Goal: Task Accomplishment & Management: Complete application form

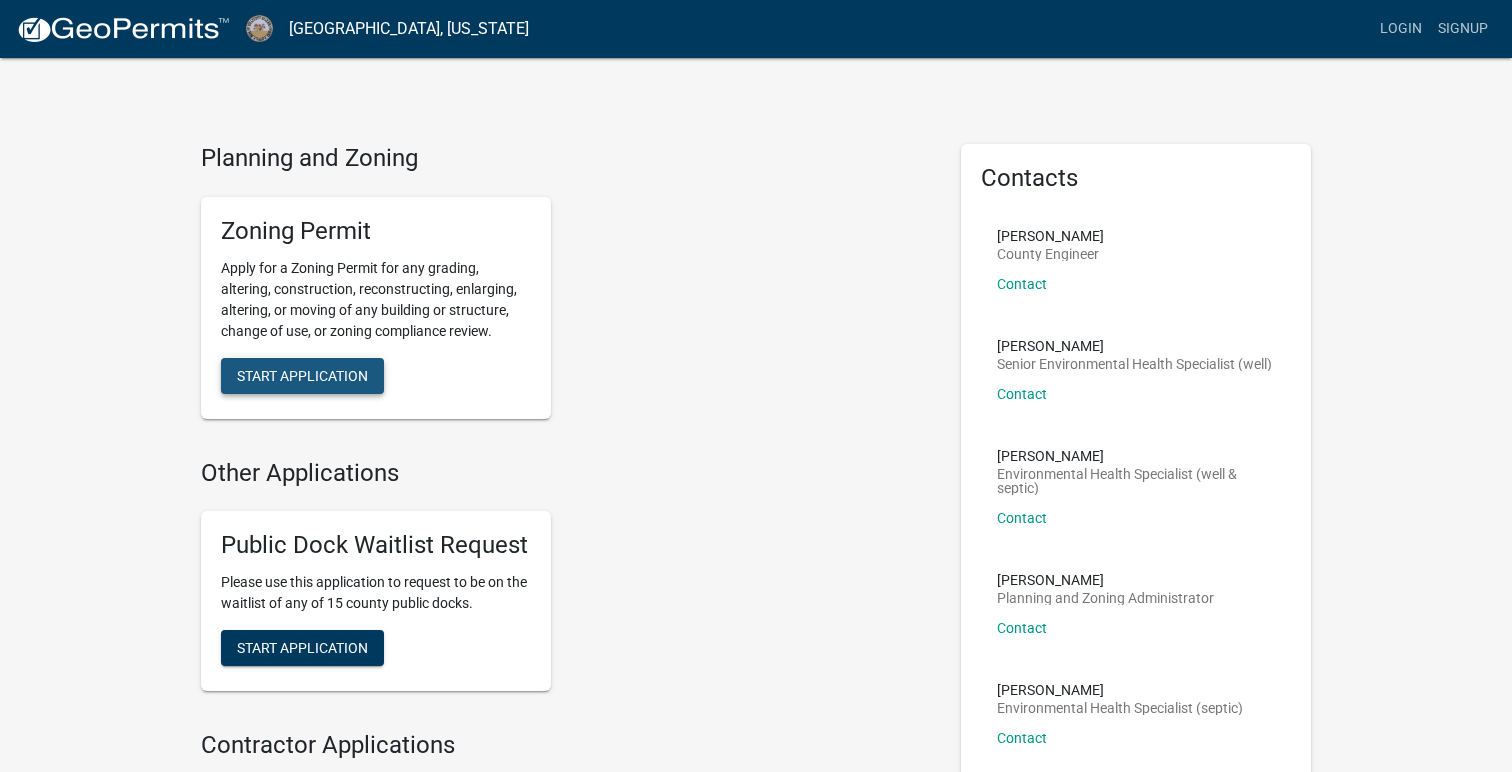
click at [309, 369] on span "Start Application" at bounding box center [302, 375] width 131 height 16
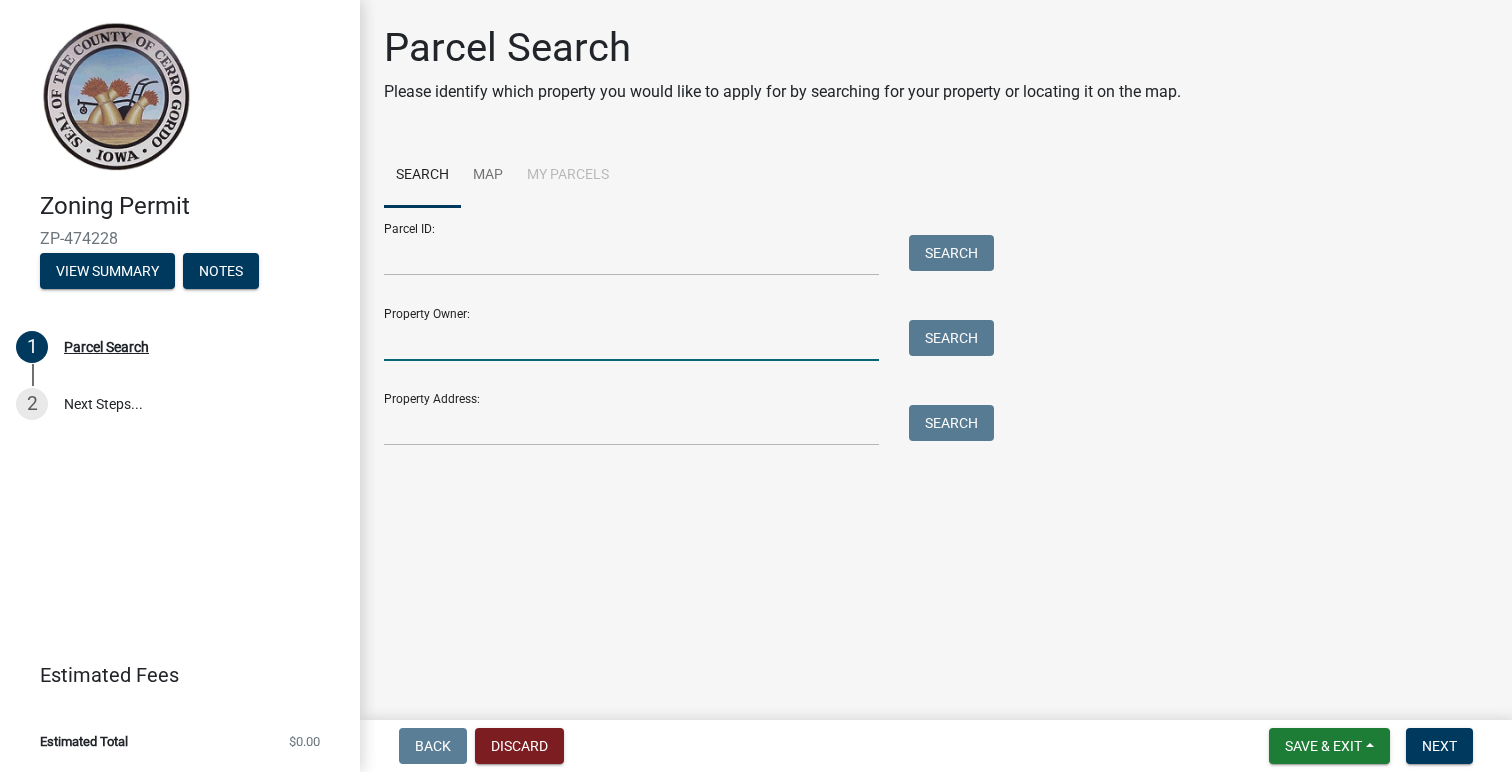
click at [471, 339] on input "Property Owner:" at bounding box center [631, 340] width 495 height 41
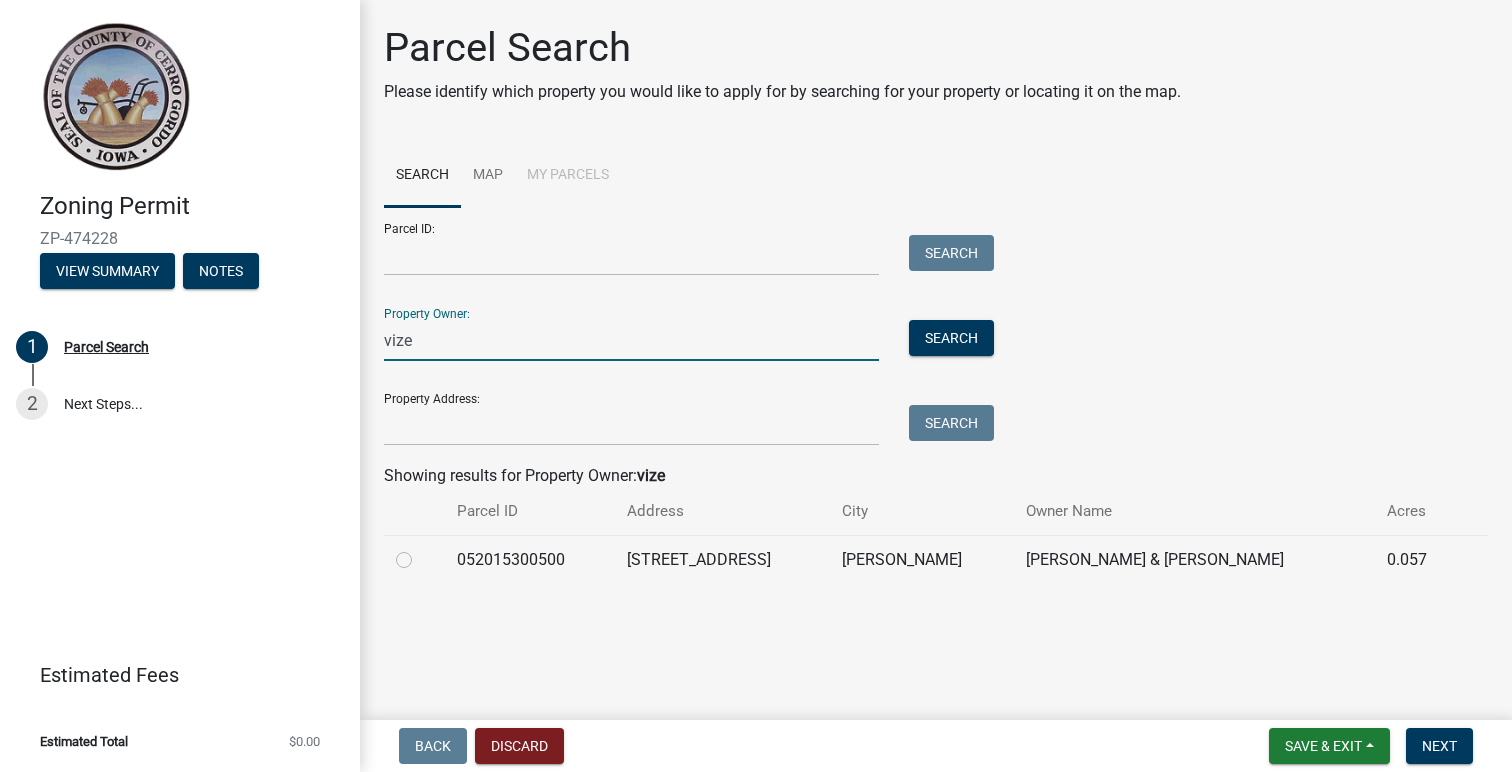
type input "vize"
click at [420, 548] on label at bounding box center [420, 548] width 0 height 0
click at [420, 560] on input "radio" at bounding box center [426, 554] width 13 height 13
radio input "true"
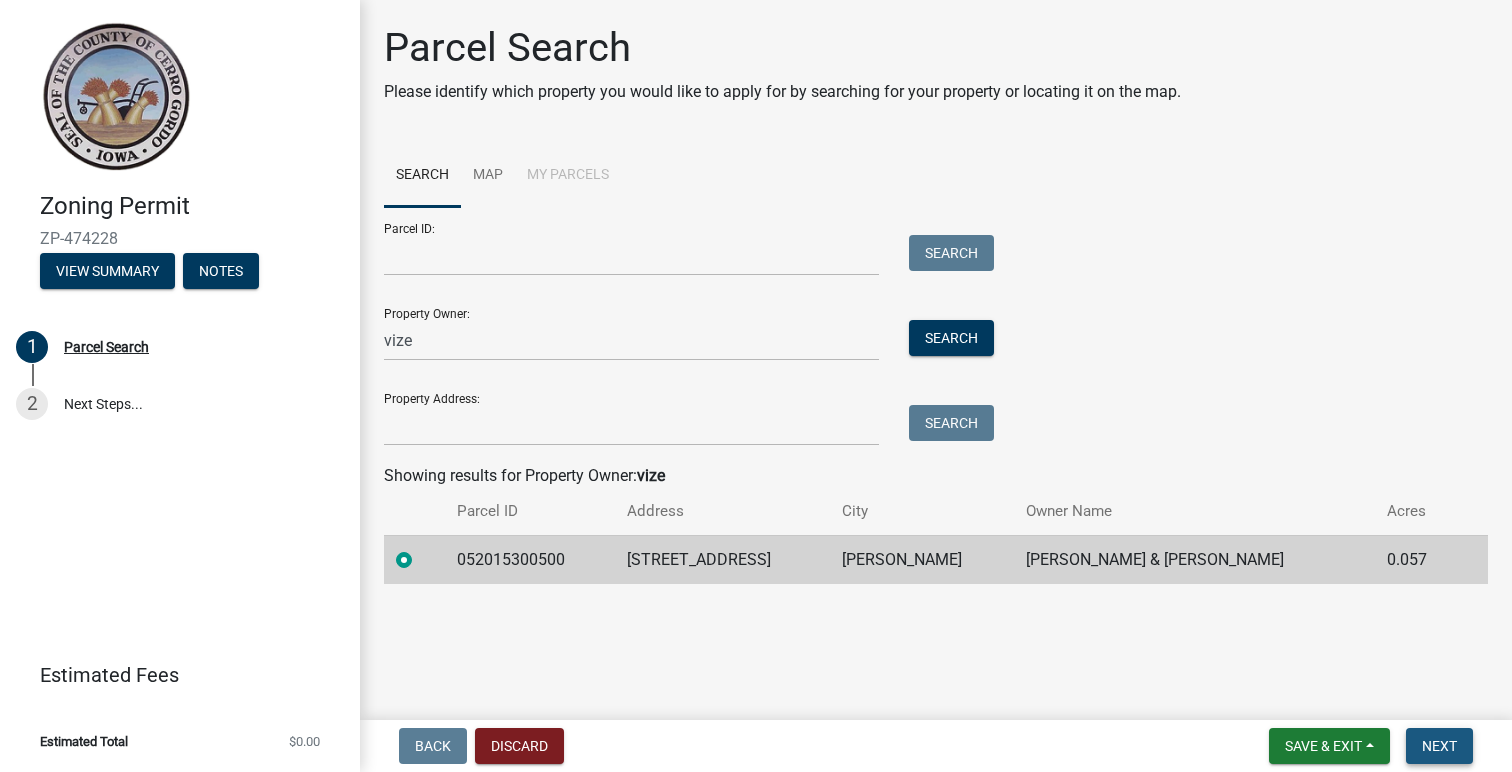
click at [1446, 743] on span "Next" at bounding box center [1439, 746] width 35 height 16
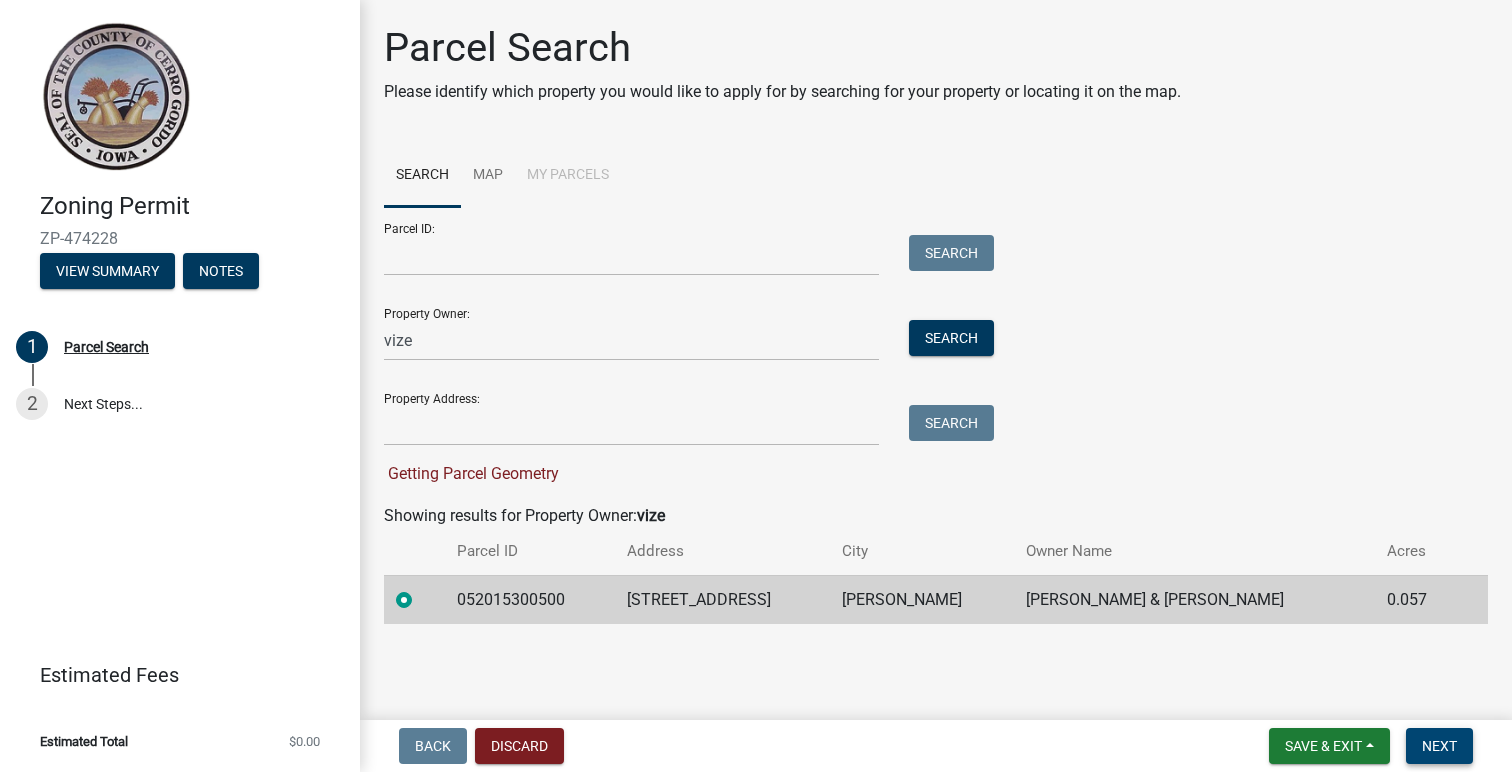
click at [1429, 736] on button "Next" at bounding box center [1439, 746] width 67 height 36
click at [99, 395] on link "2 Next Steps..." at bounding box center [180, 404] width 360 height 58
click at [108, 411] on link "2 Next Steps..." at bounding box center [180, 404] width 360 height 58
click at [112, 402] on link "2 Next Steps..." at bounding box center [180, 404] width 360 height 58
click at [1423, 736] on button "Next" at bounding box center [1439, 746] width 67 height 36
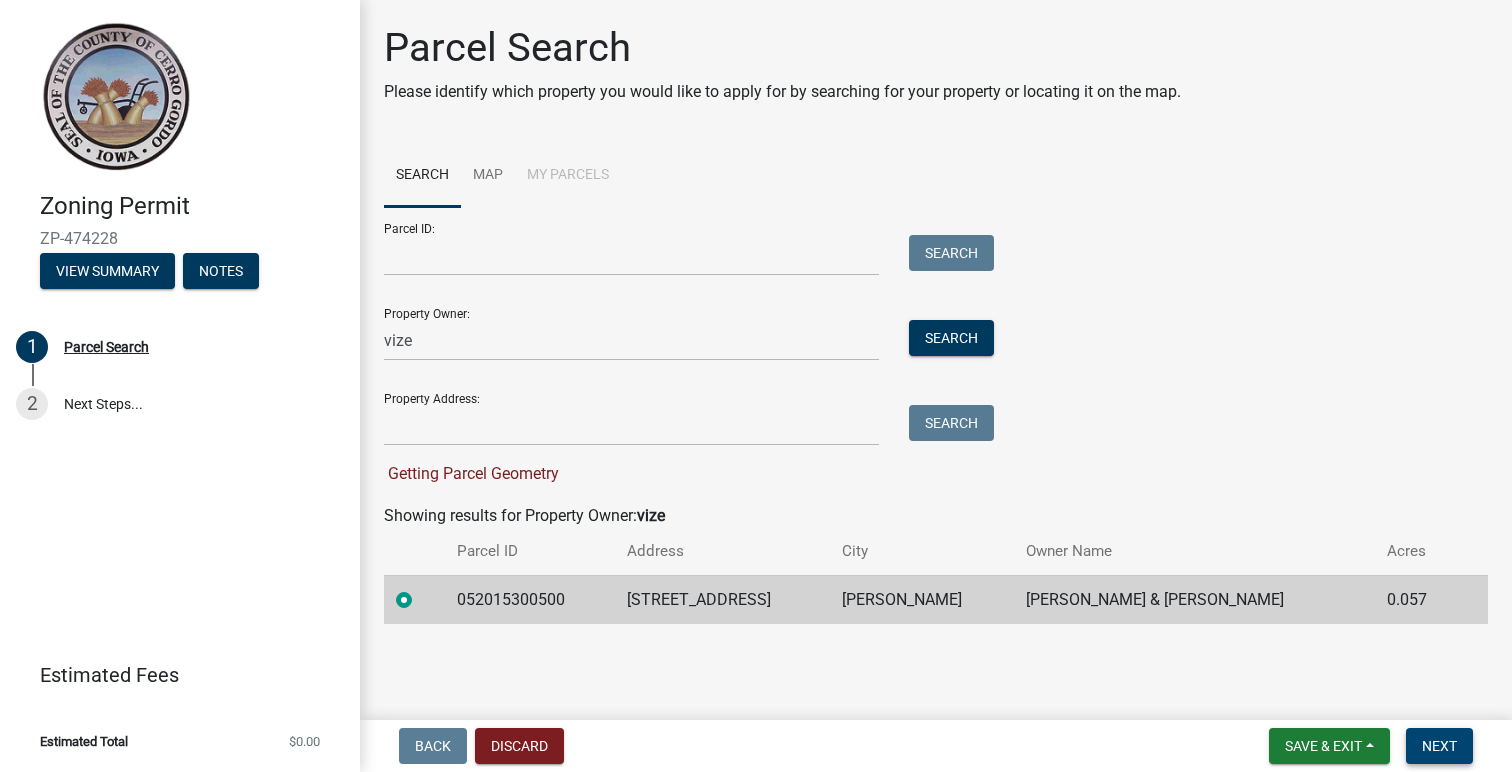
click at [1447, 744] on span "Next" at bounding box center [1439, 746] width 35 height 16
click at [1331, 744] on span "Save & Exit" at bounding box center [1323, 746] width 77 height 16
click at [1267, 630] on button "Save" at bounding box center [1310, 646] width 160 height 48
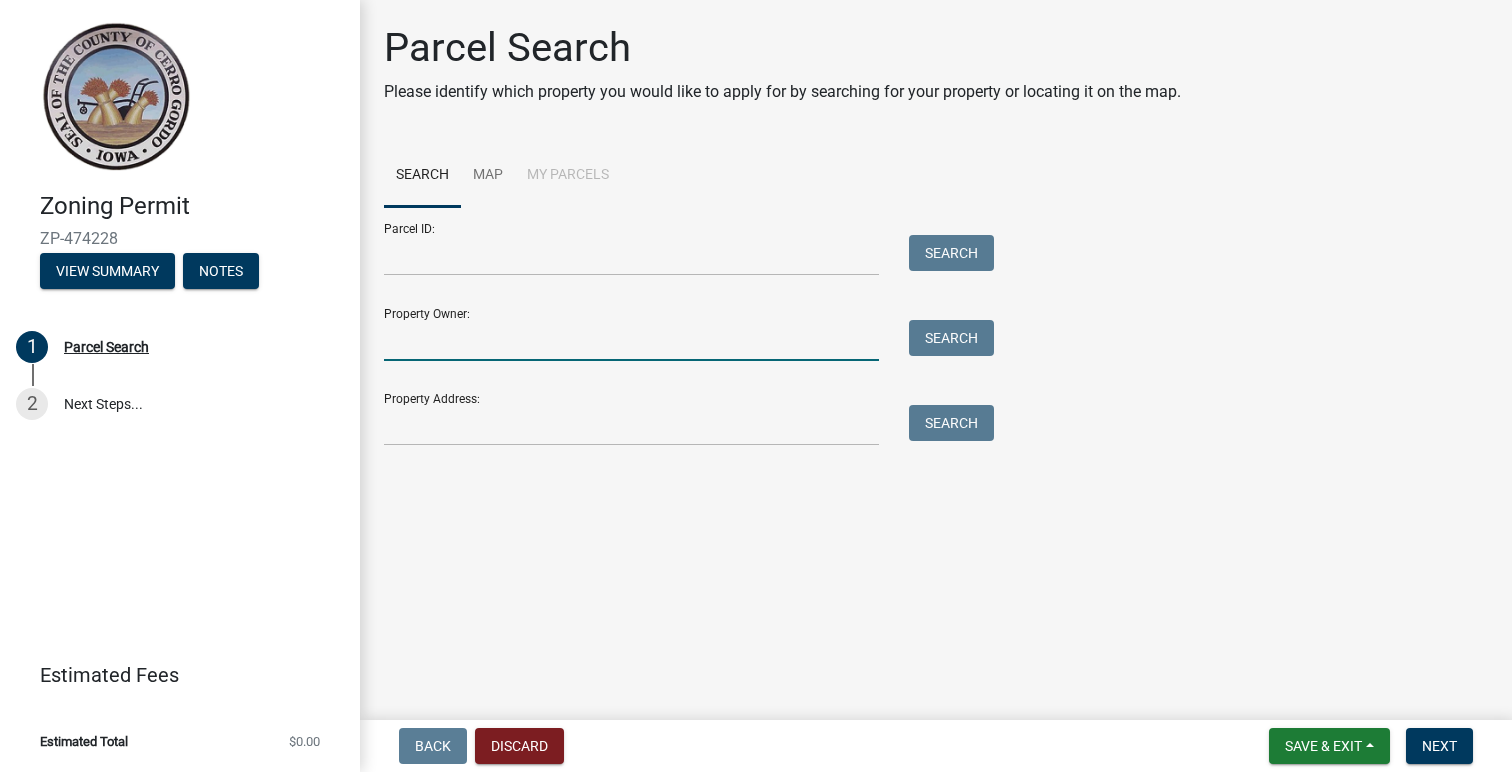
click at [551, 339] on input "Property Owner:" at bounding box center [631, 340] width 495 height 41
type input "vize"
click at [933, 332] on button "Search" at bounding box center [951, 338] width 85 height 36
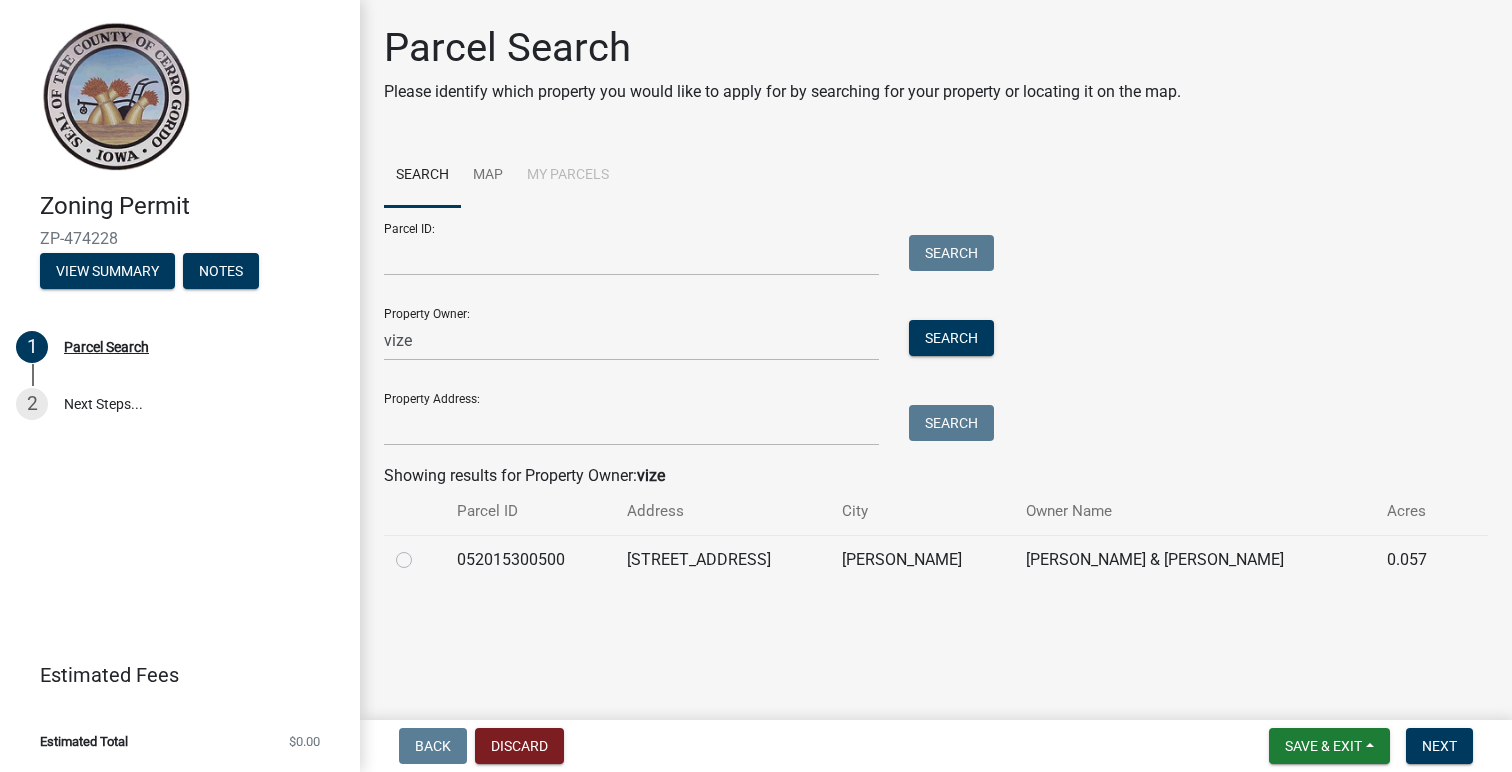
click at [420, 548] on label at bounding box center [420, 548] width 0 height 0
click at [420, 559] on input "radio" at bounding box center [426, 554] width 13 height 13
radio input "true"
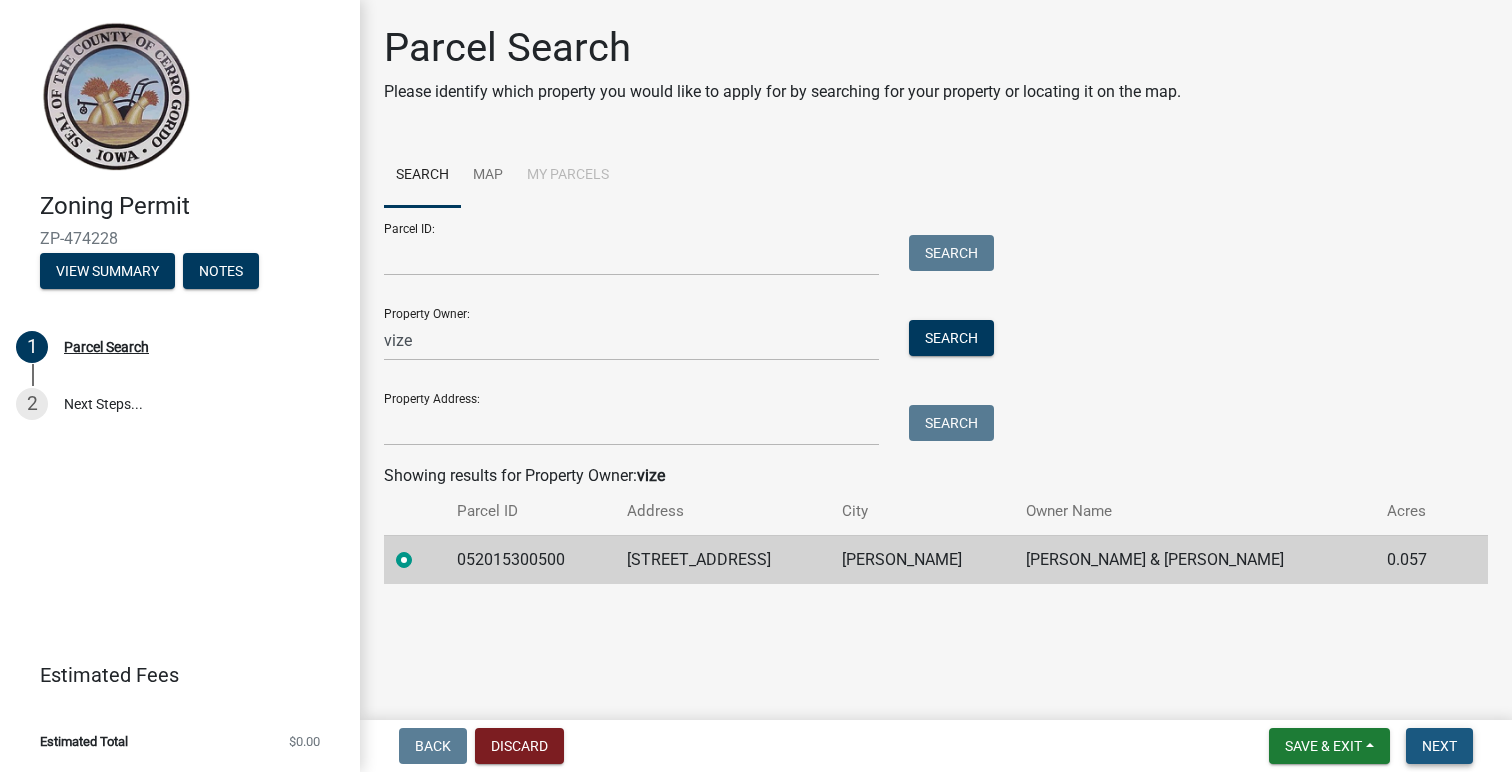
click at [1449, 742] on span "Next" at bounding box center [1439, 746] width 35 height 16
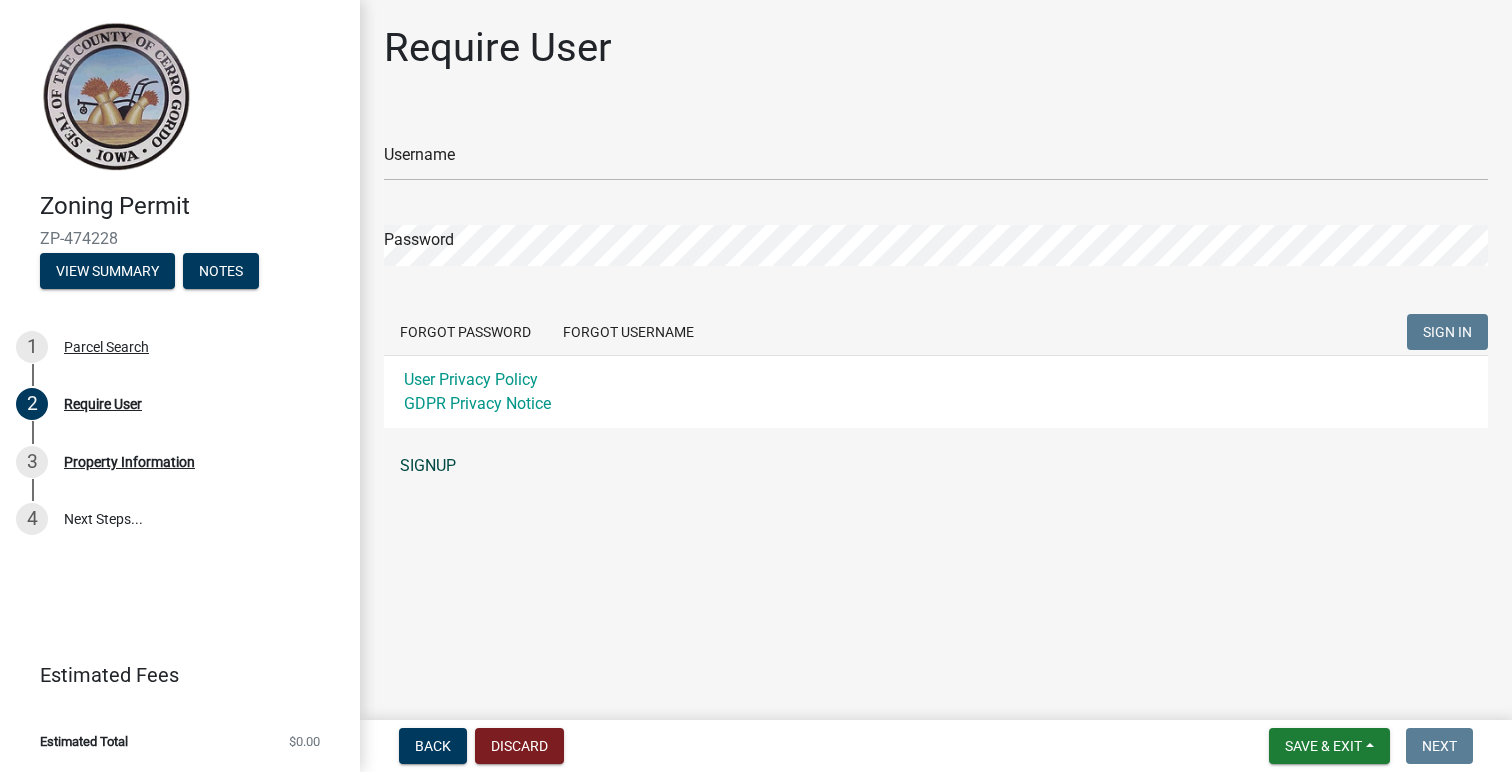
click at [452, 464] on link "SIGNUP" at bounding box center [936, 466] width 1104 height 40
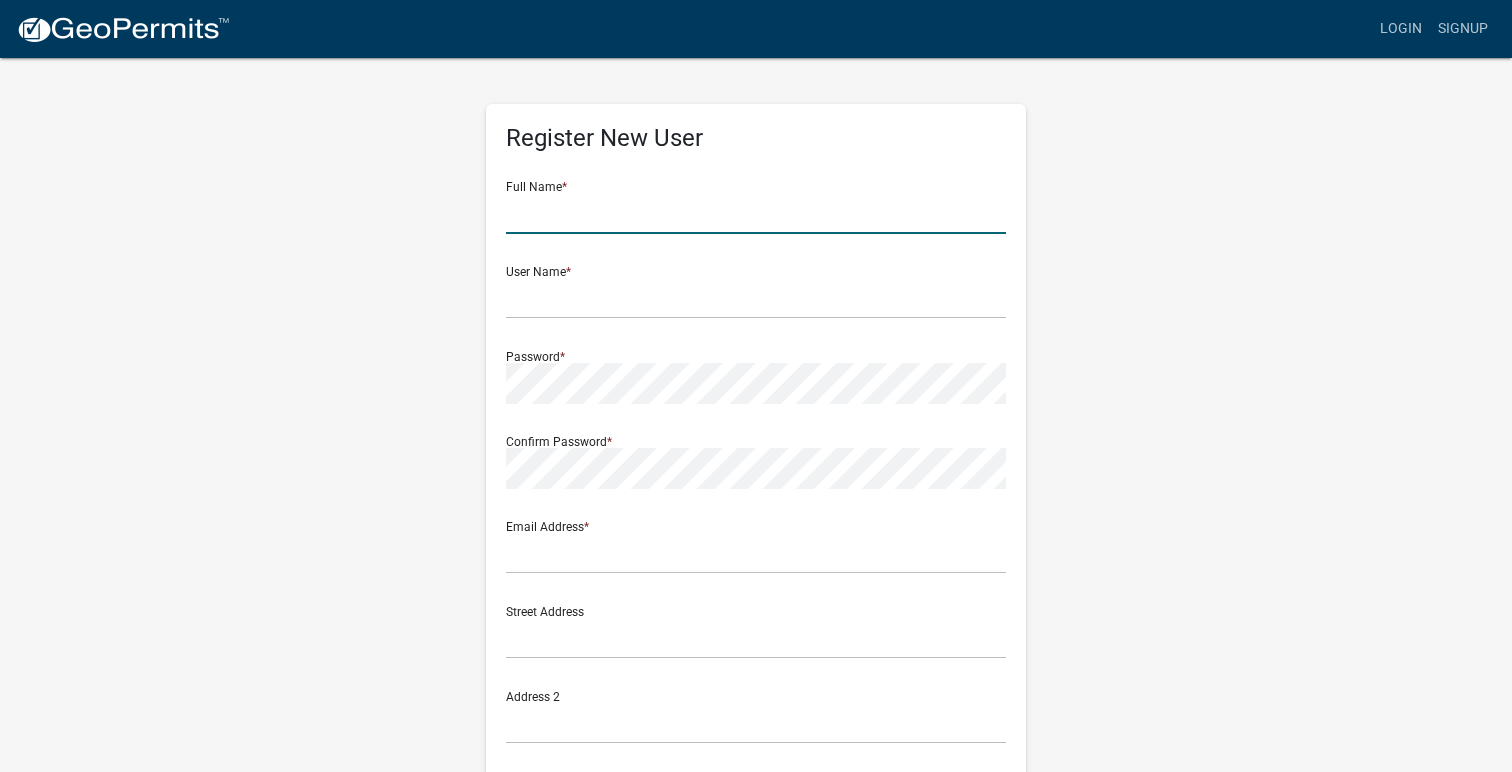
click at [637, 211] on input "text" at bounding box center [756, 213] width 500 height 41
click at [661, 213] on input "Stephen" at bounding box center [756, 213] width 500 height 41
type input "Stephen Vize"
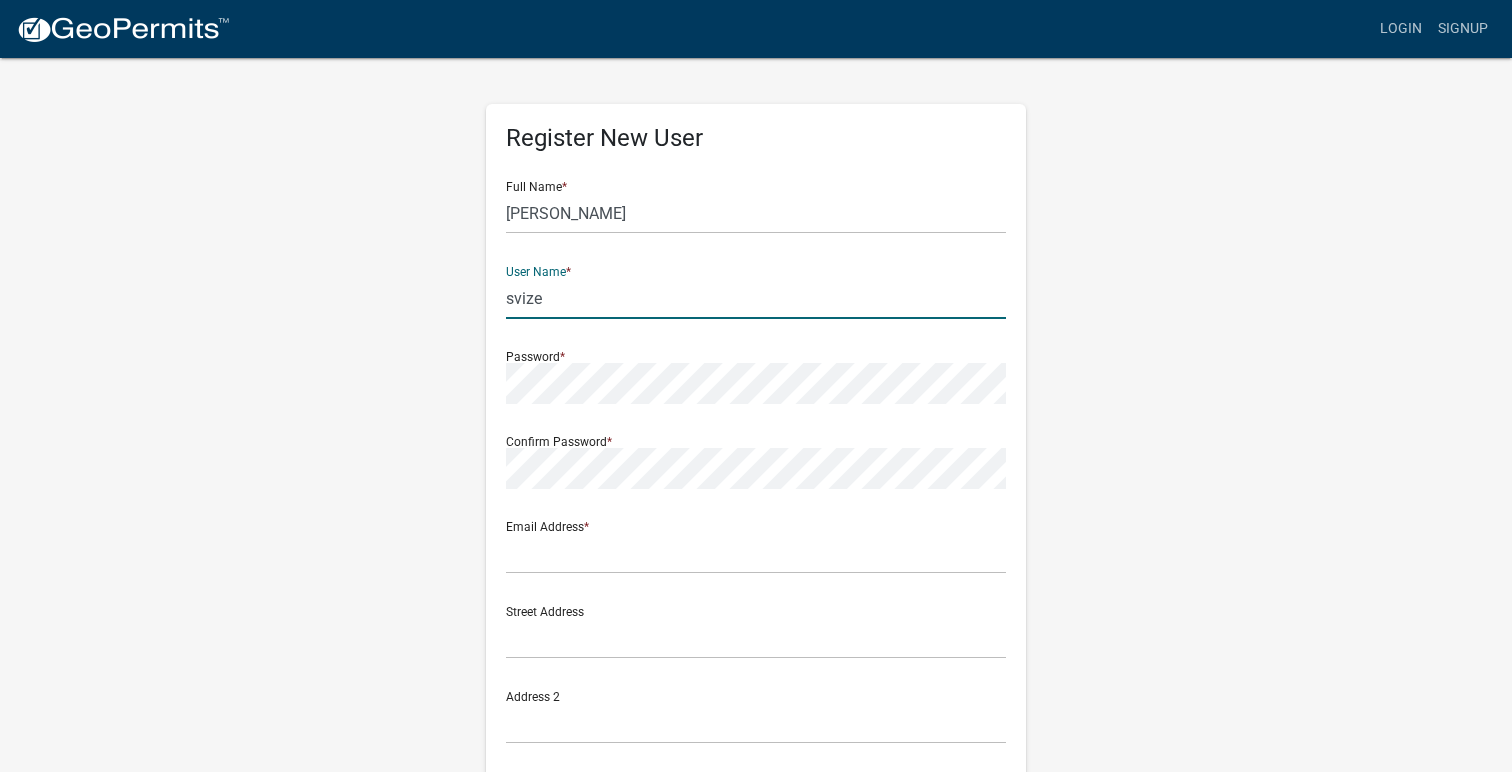
type input "svize"
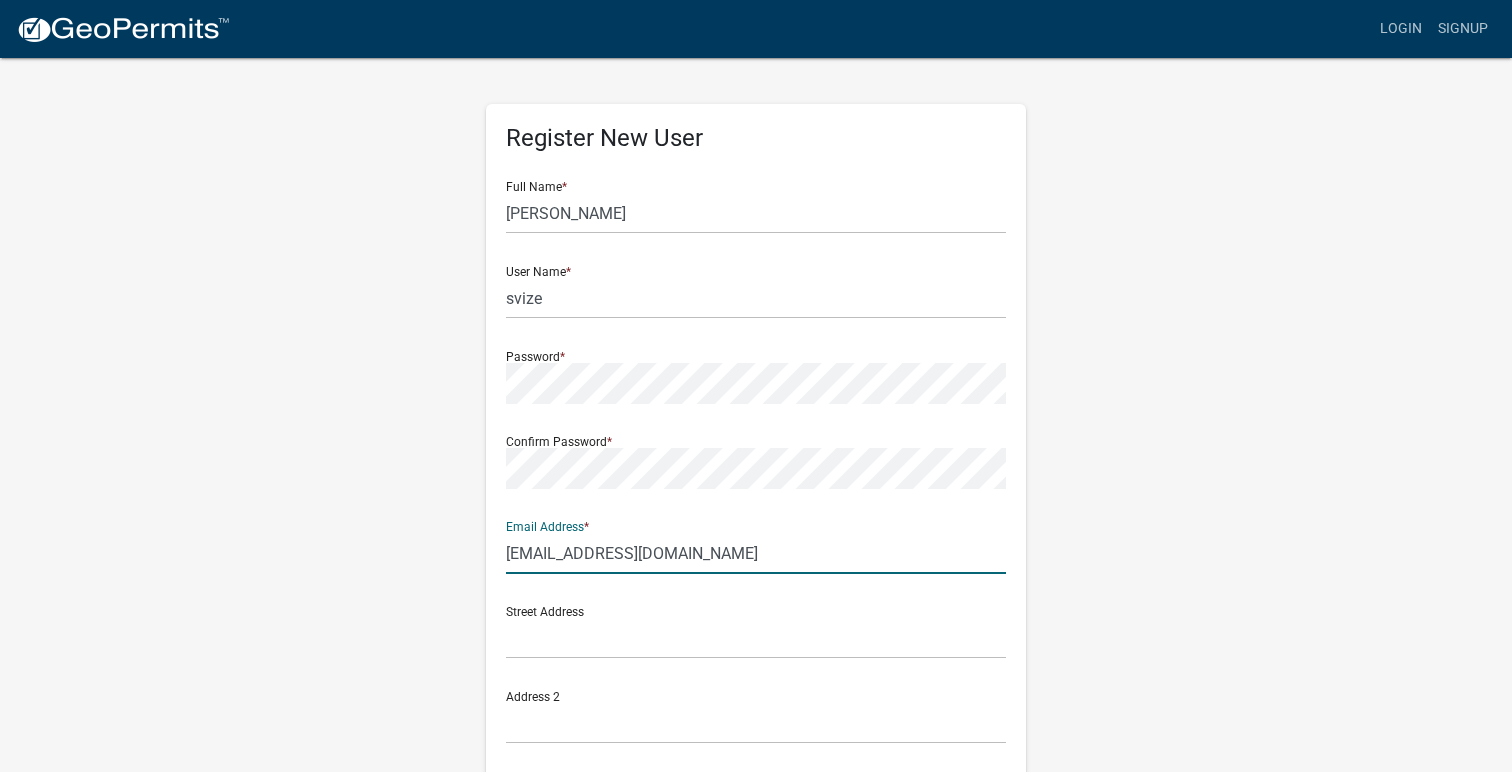
type input "svize21@gmail.com"
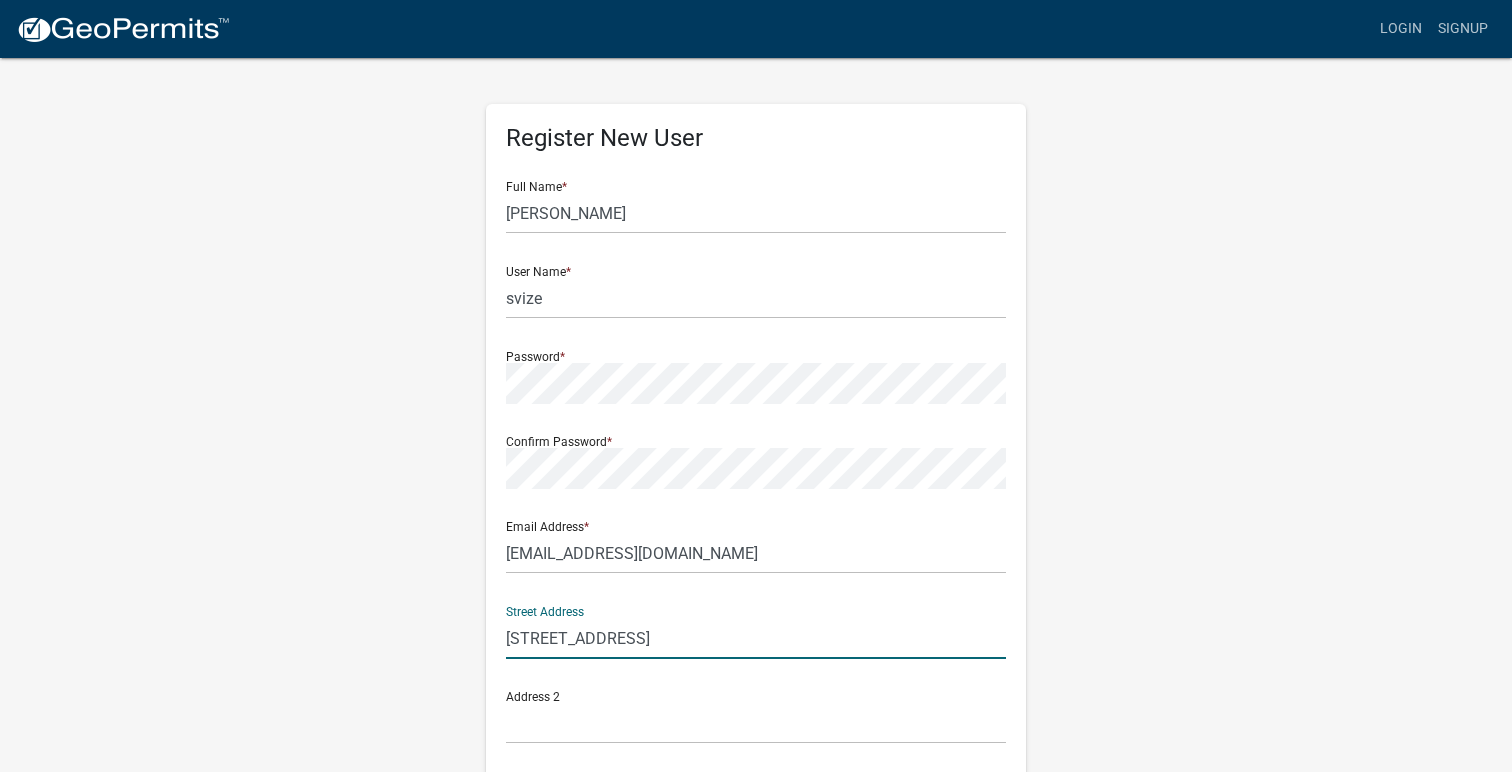
type input "812 79th Place"
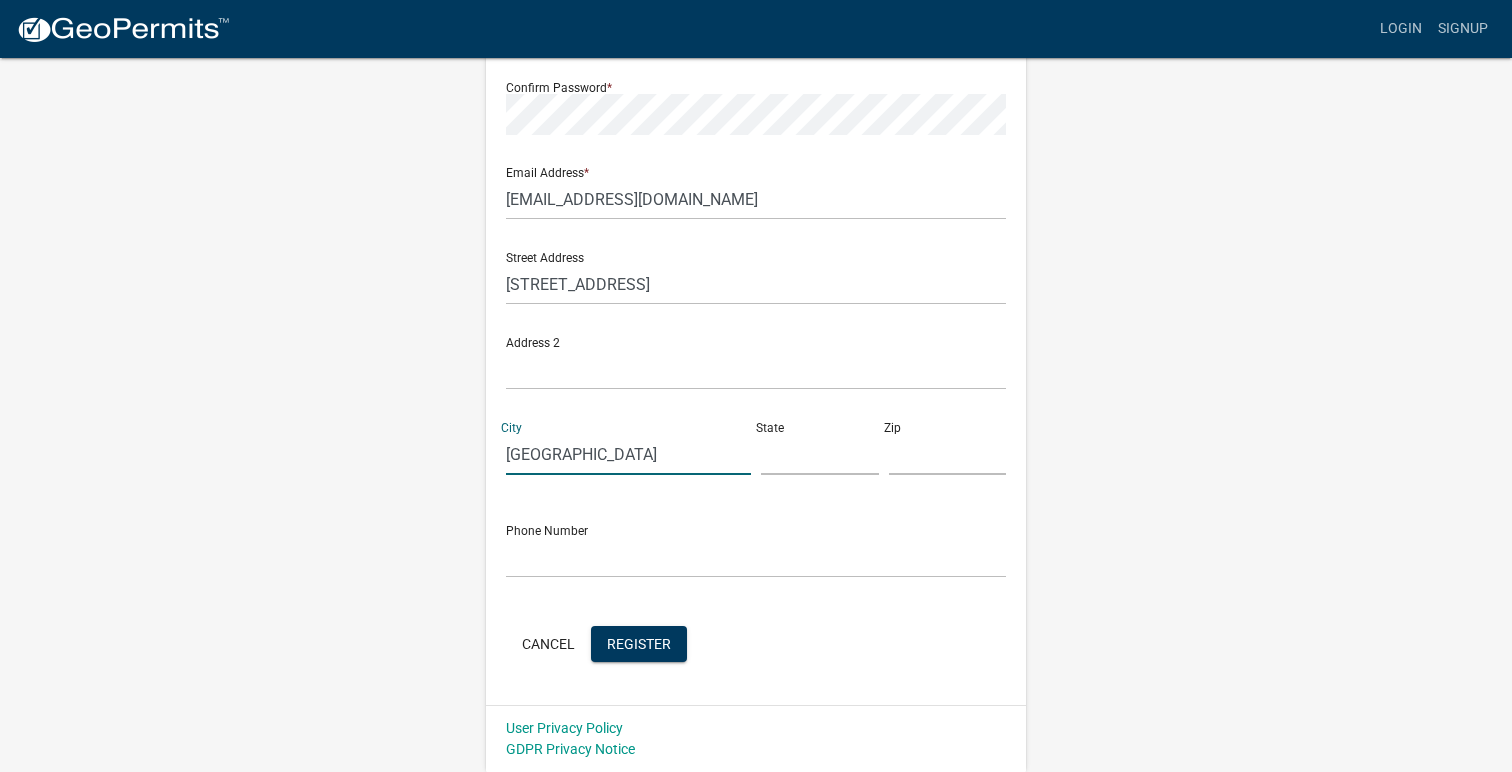
type input "West Des Moines"
type input "IA"
type input "50266"
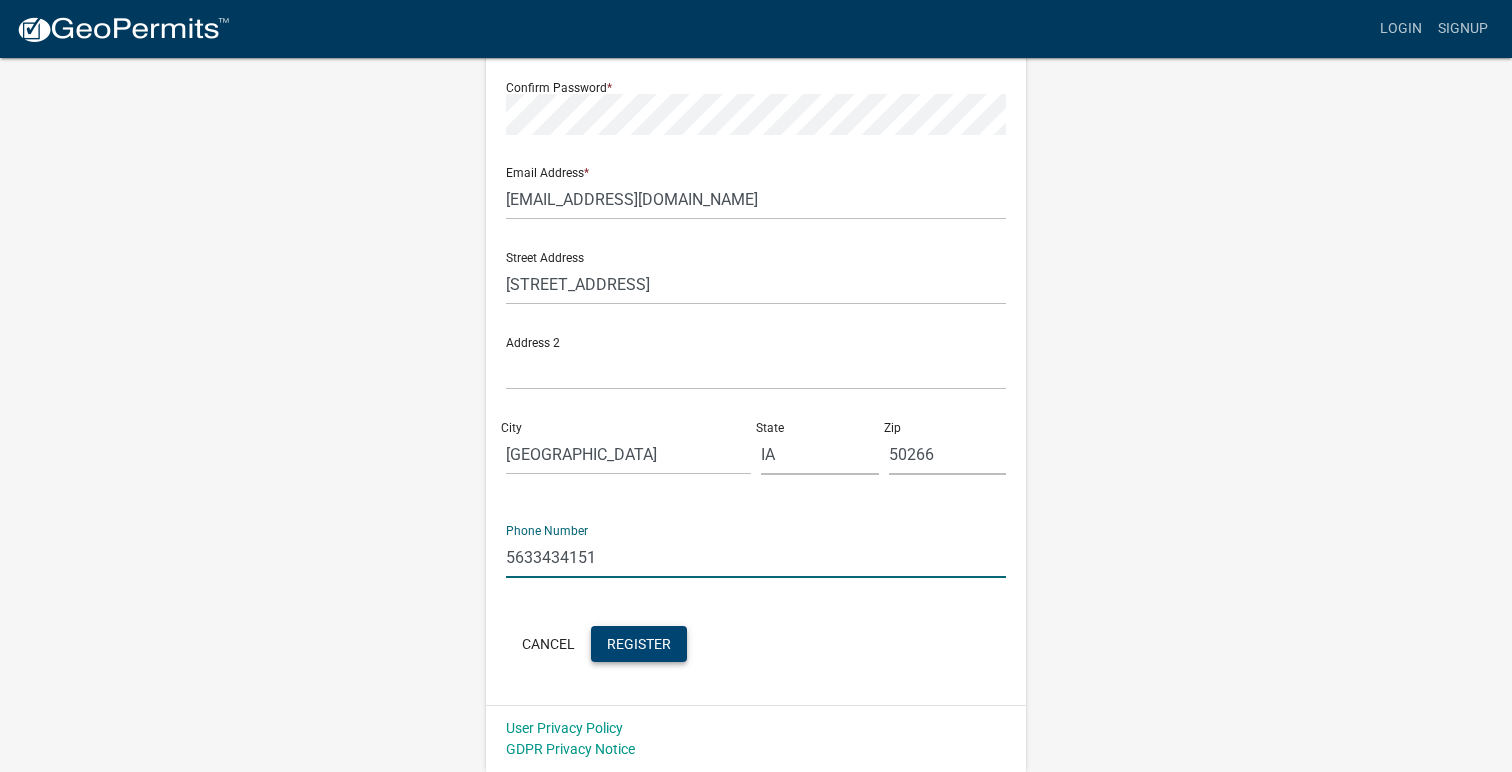
type input "5633434151"
click at [638, 643] on span "Register" at bounding box center [639, 643] width 64 height 16
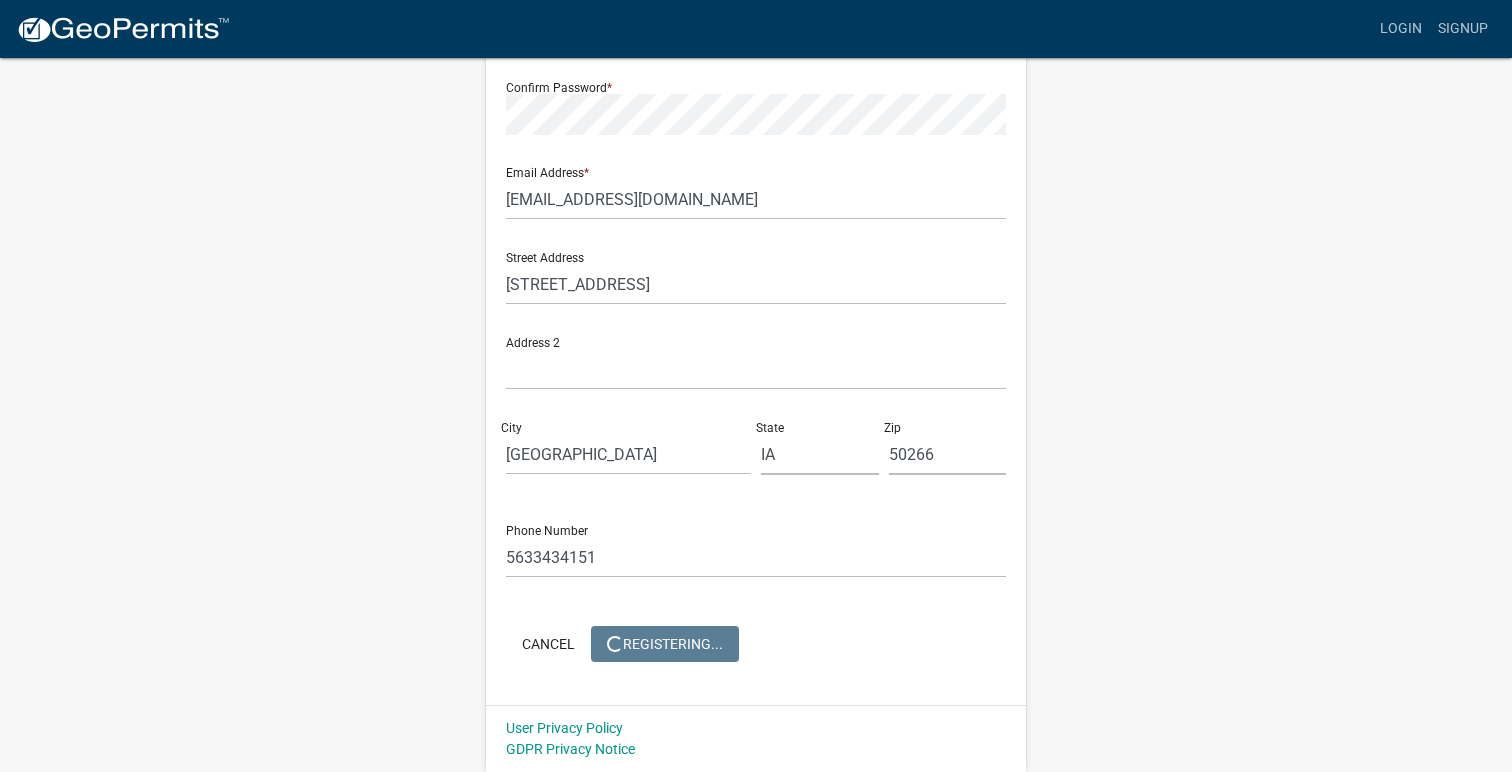
scroll to position [0, 0]
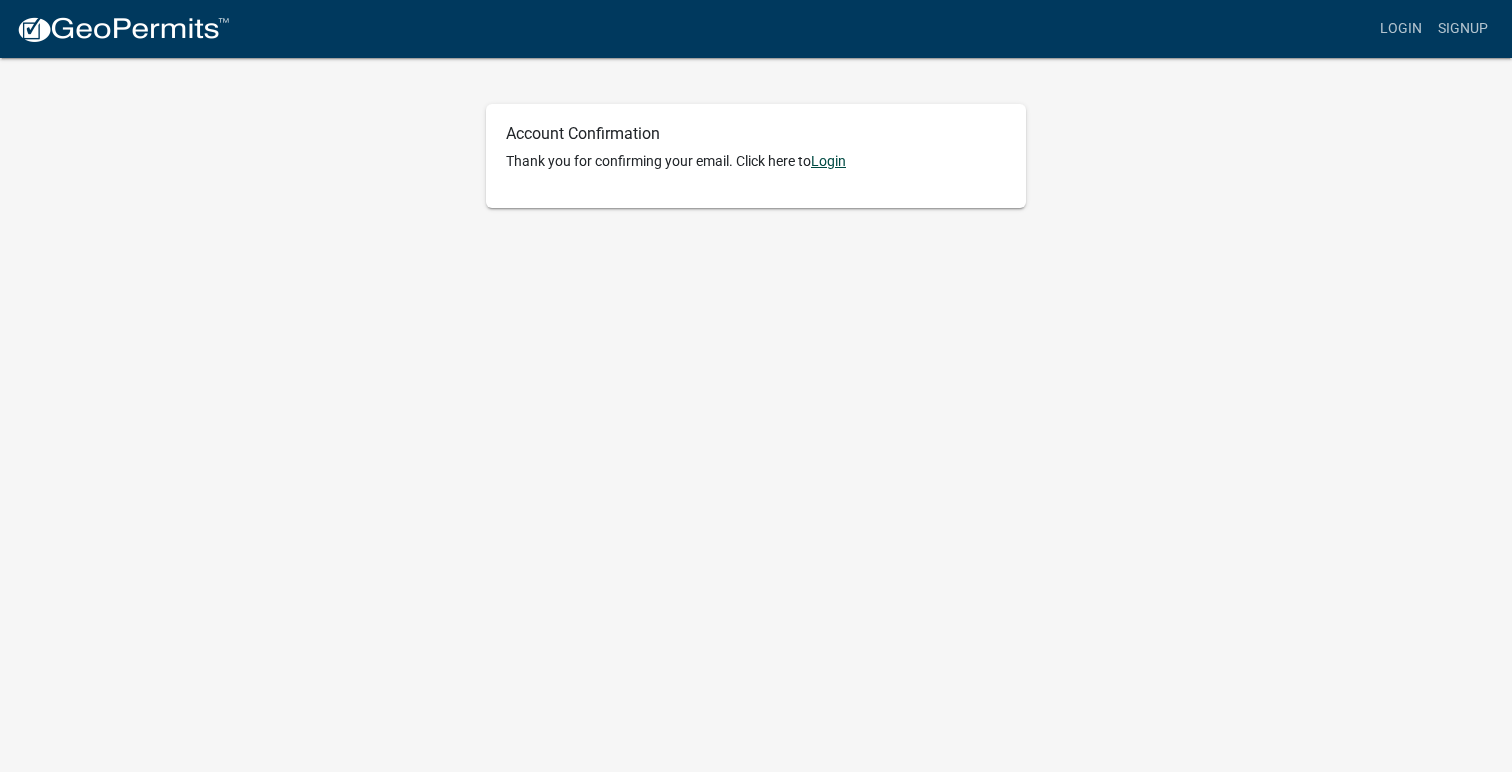
click at [838, 162] on link "Login" at bounding box center [828, 161] width 35 height 16
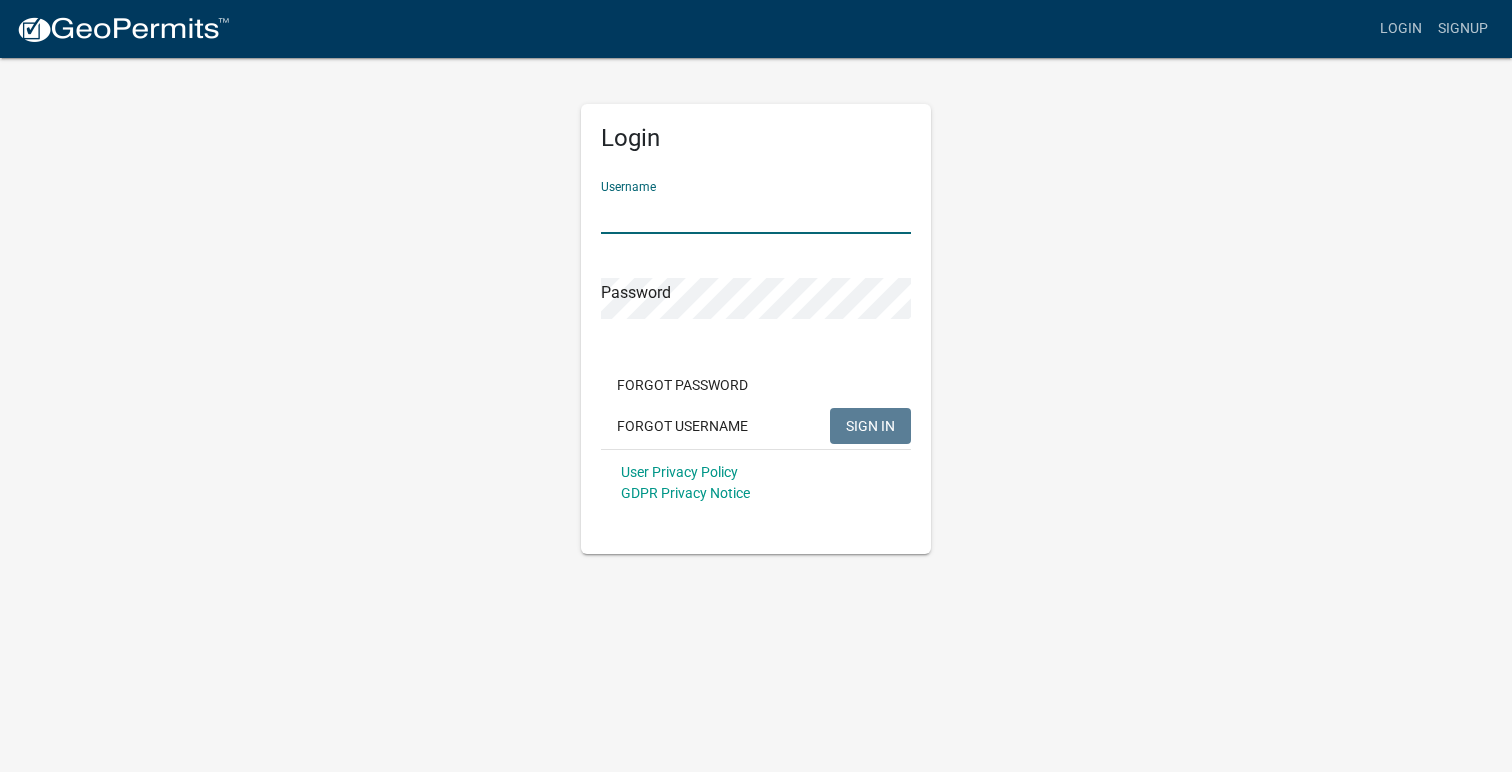
click at [720, 226] on input "Username" at bounding box center [756, 213] width 310 height 41
type input "svize"
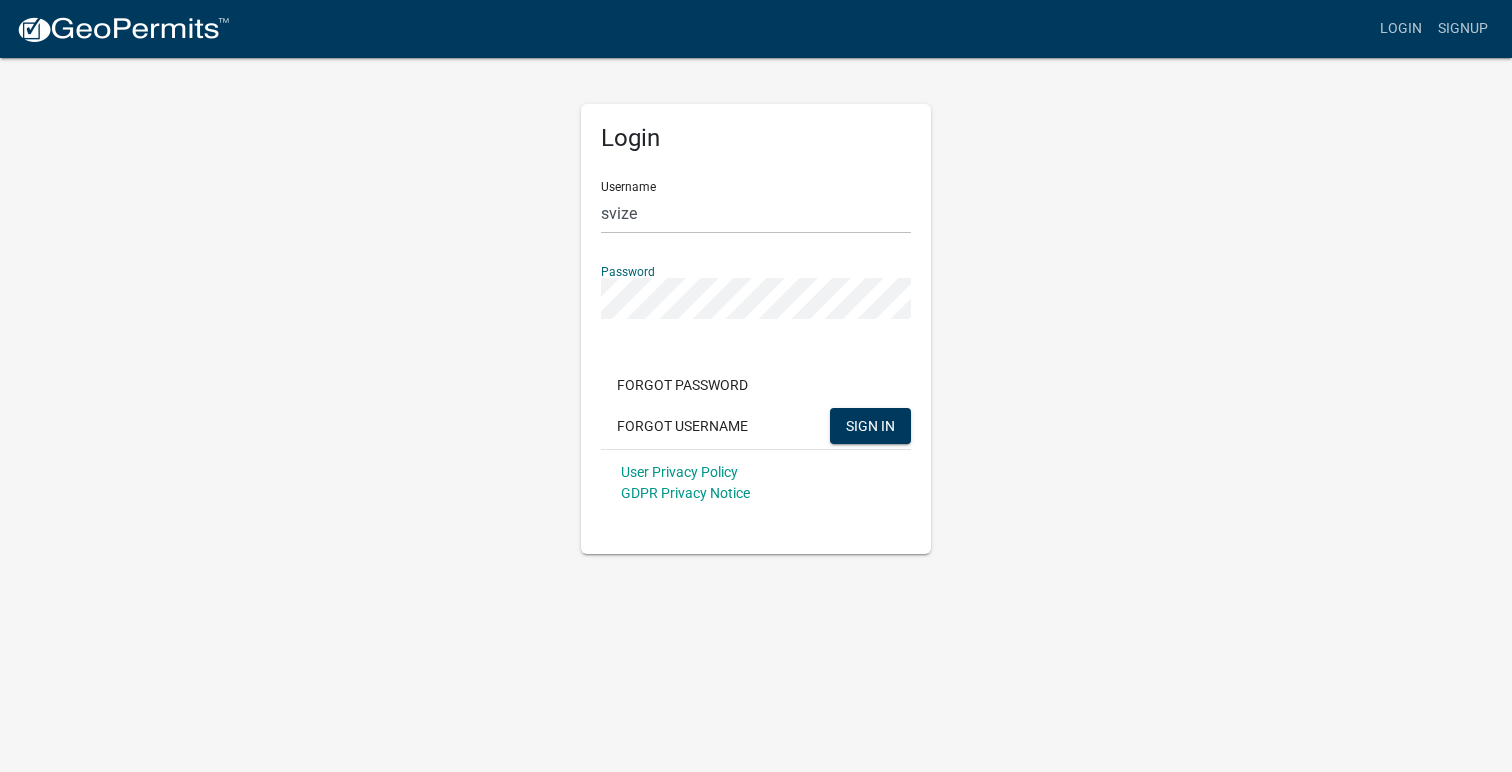
click at [830, 408] on button "SIGN IN" at bounding box center [870, 426] width 81 height 36
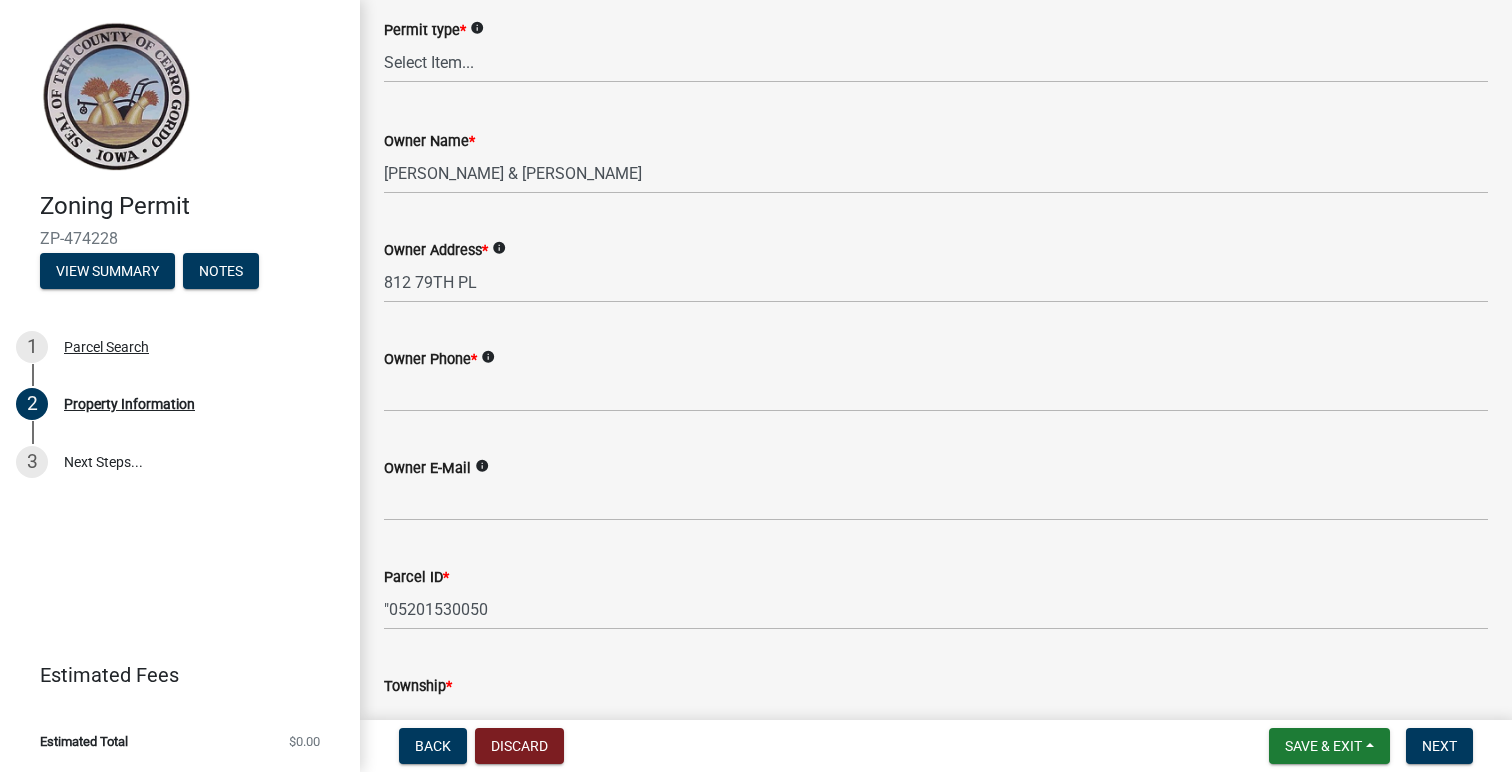
scroll to position [148, 0]
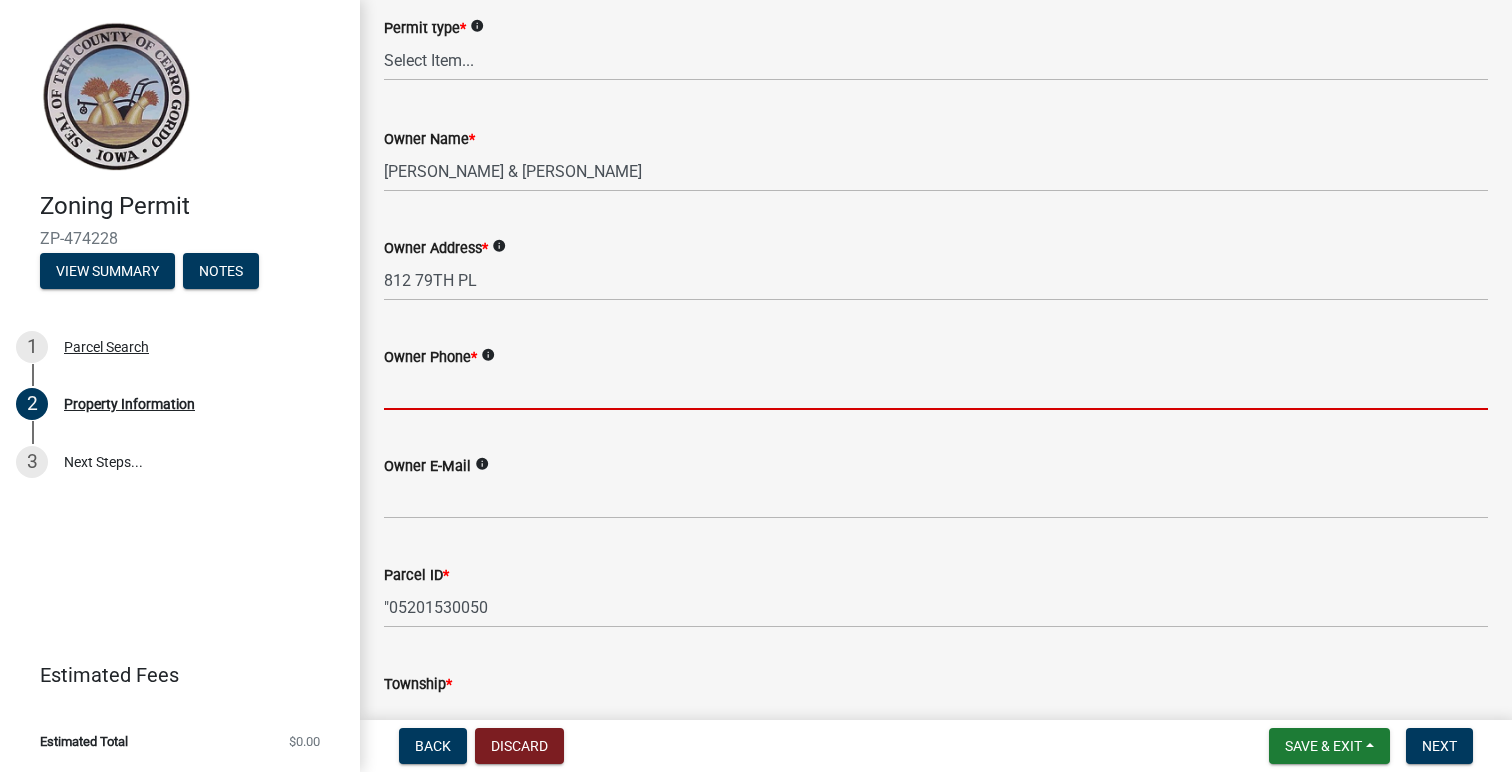
click at [489, 403] on input "Owner Phone *" at bounding box center [936, 389] width 1104 height 41
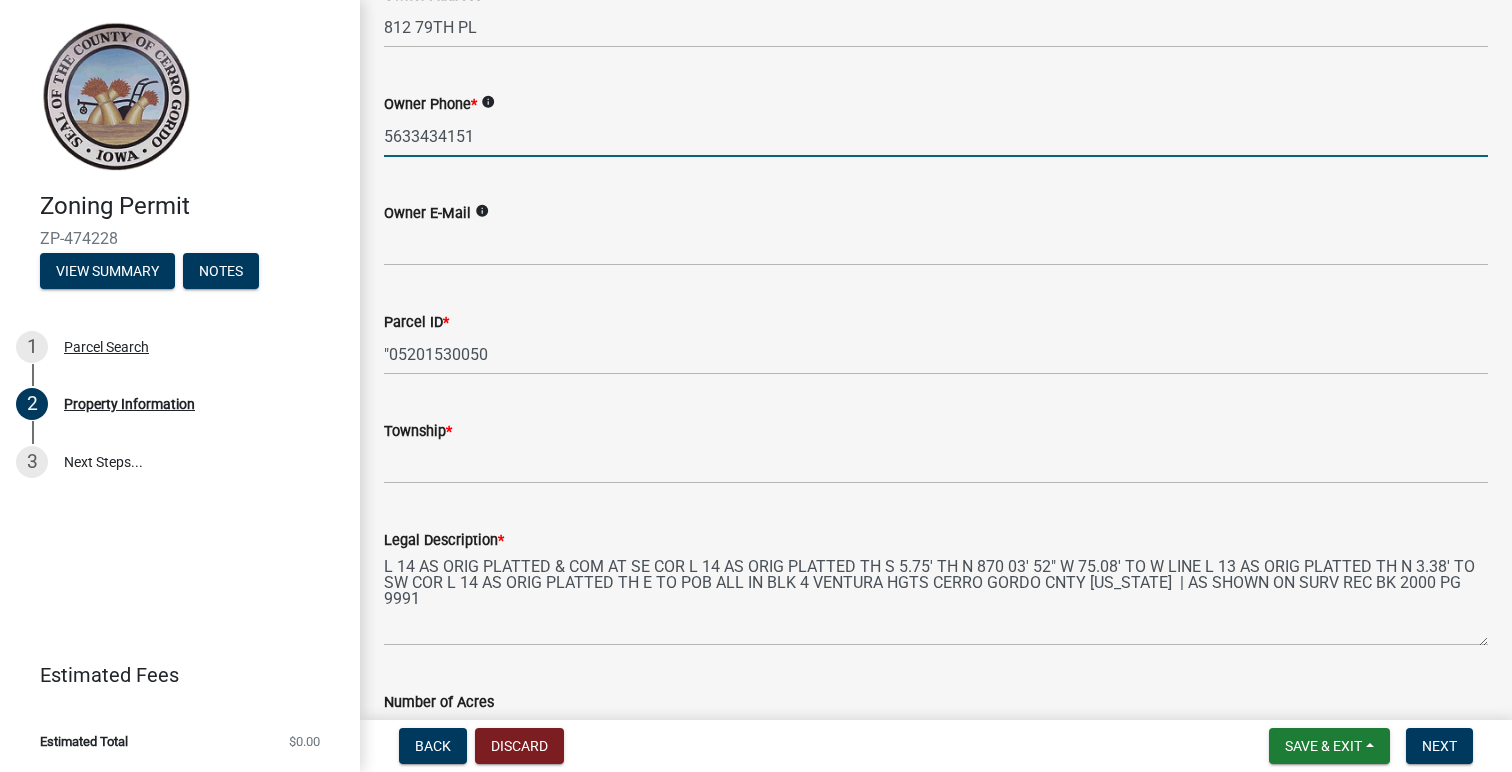
scroll to position [404, 0]
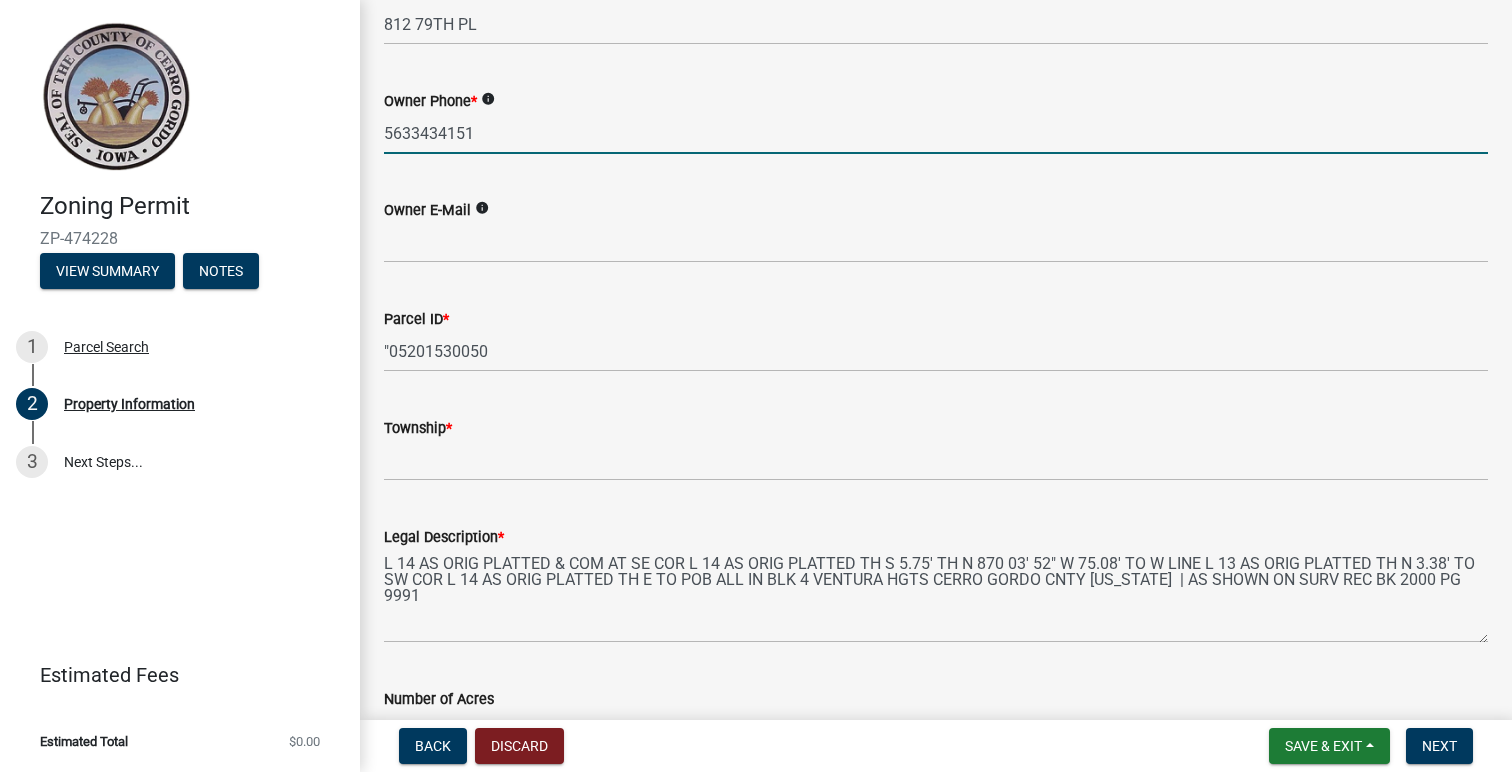
type input "5633434151"
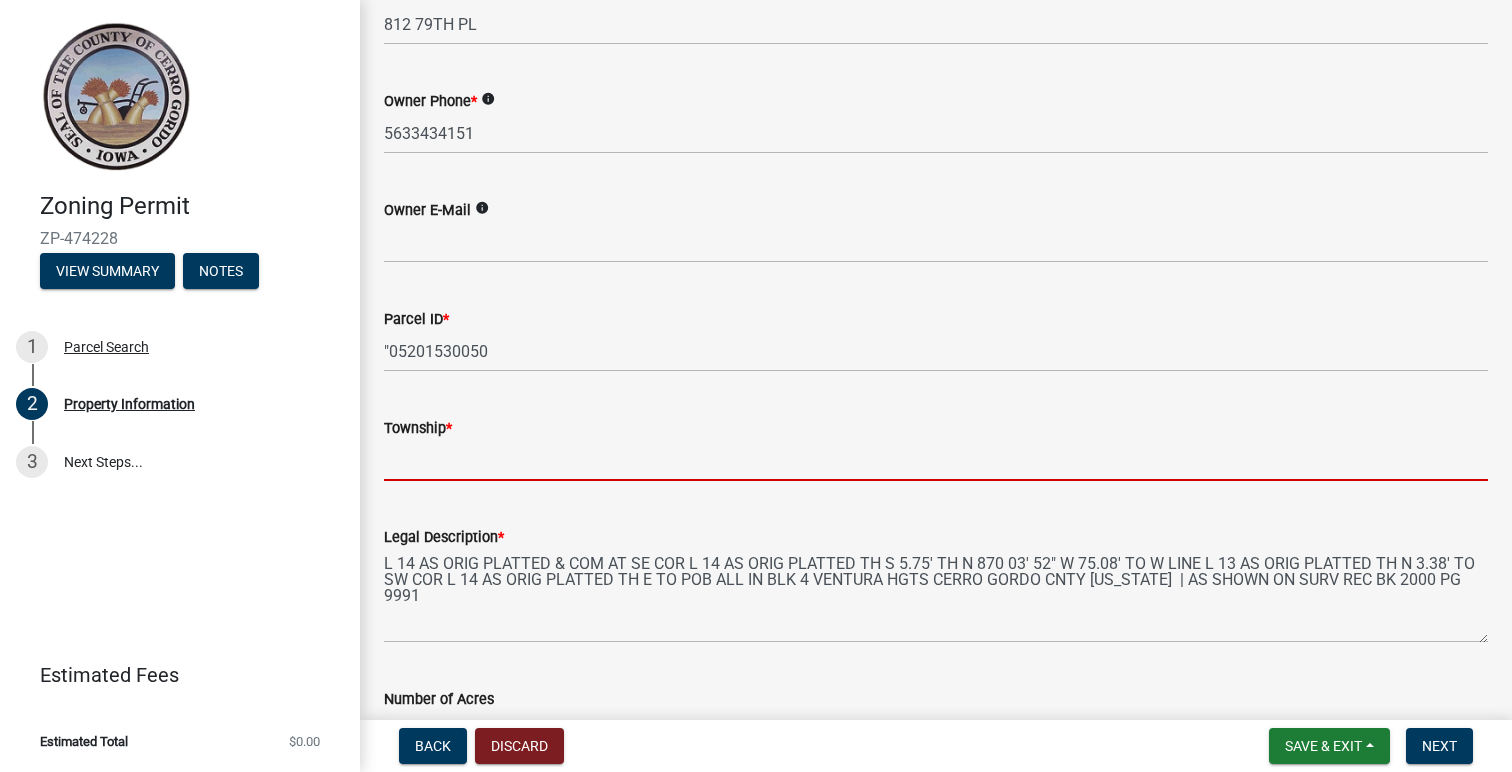
click at [516, 463] on input "Township *" at bounding box center [936, 460] width 1104 height 41
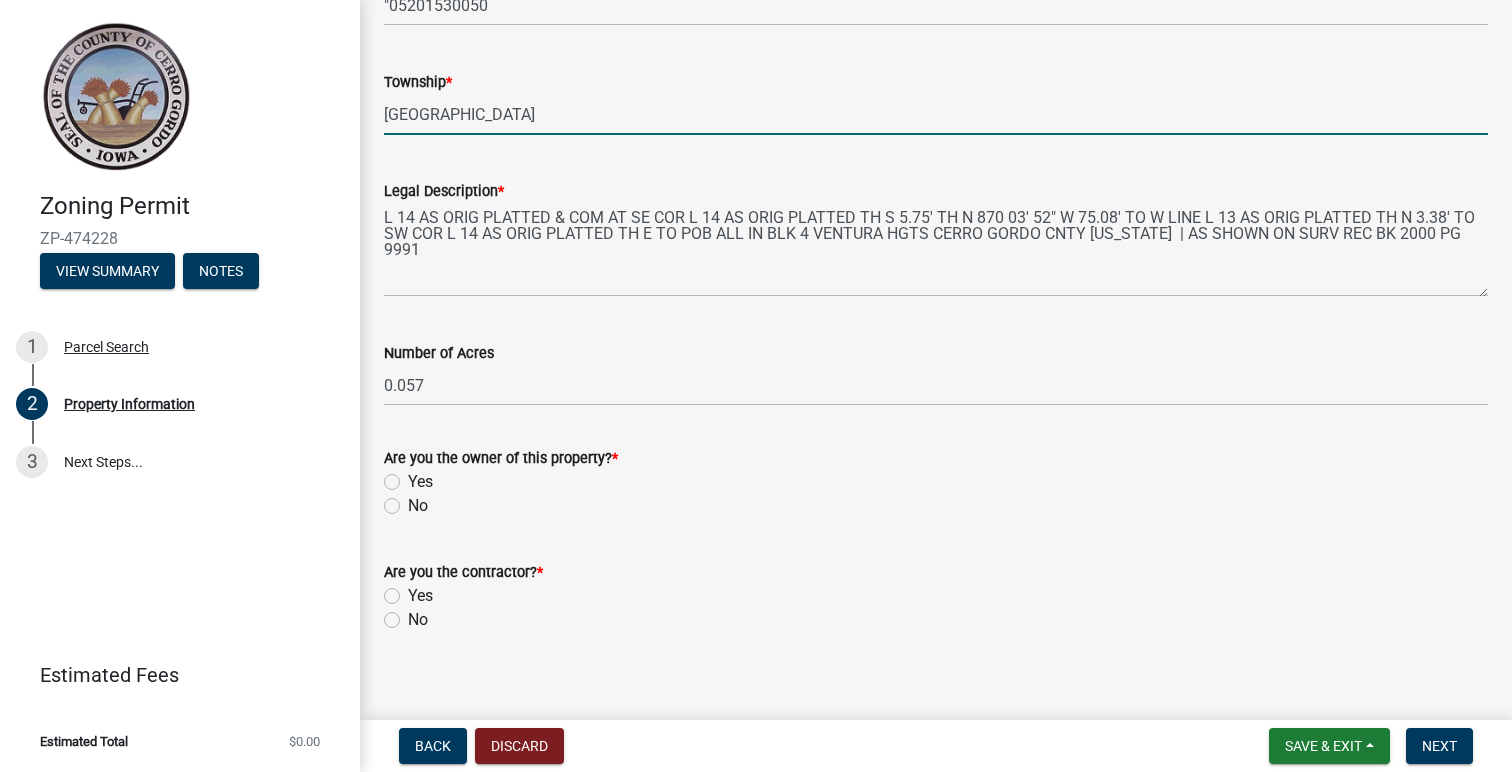
scroll to position [766, 0]
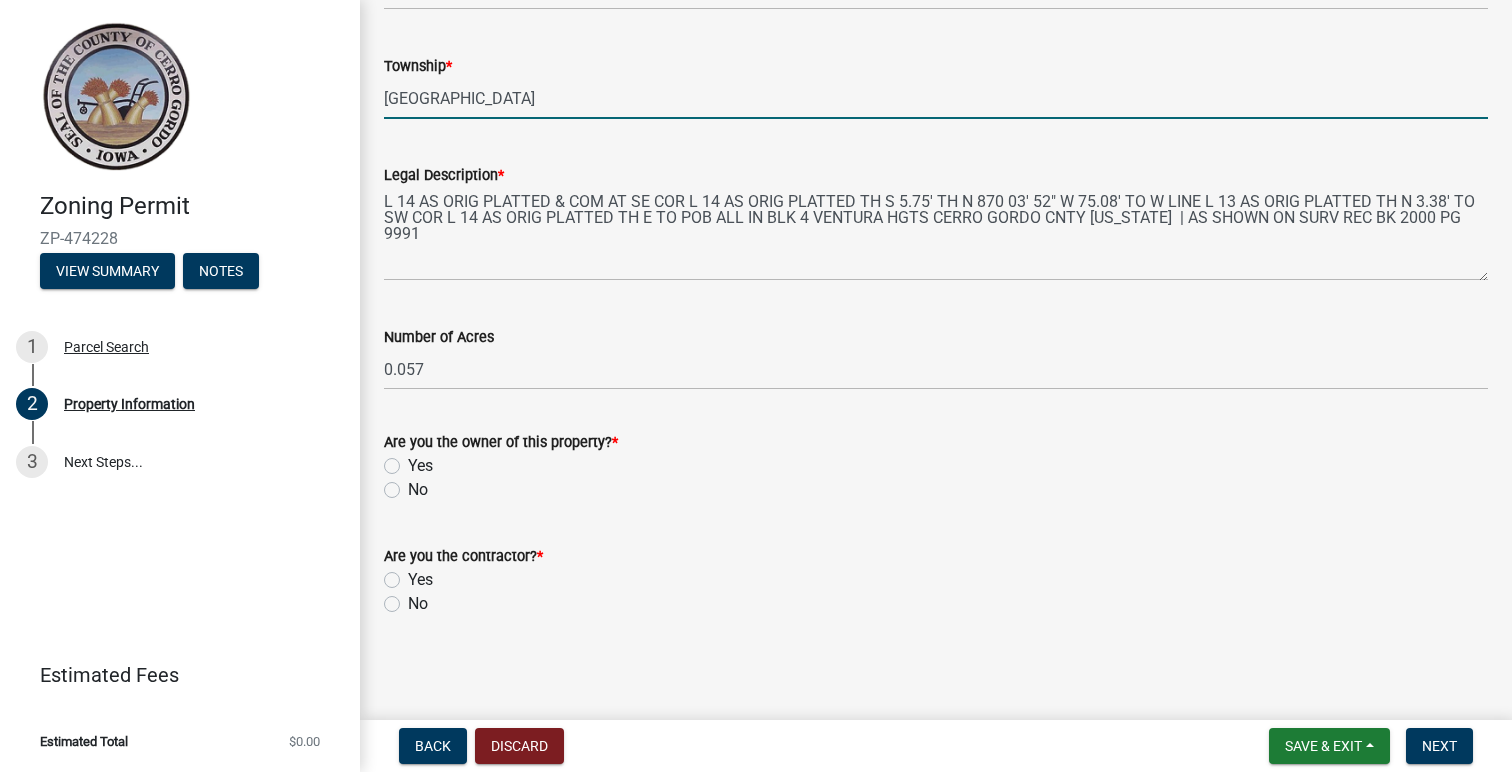
type input "Ventura Heights"
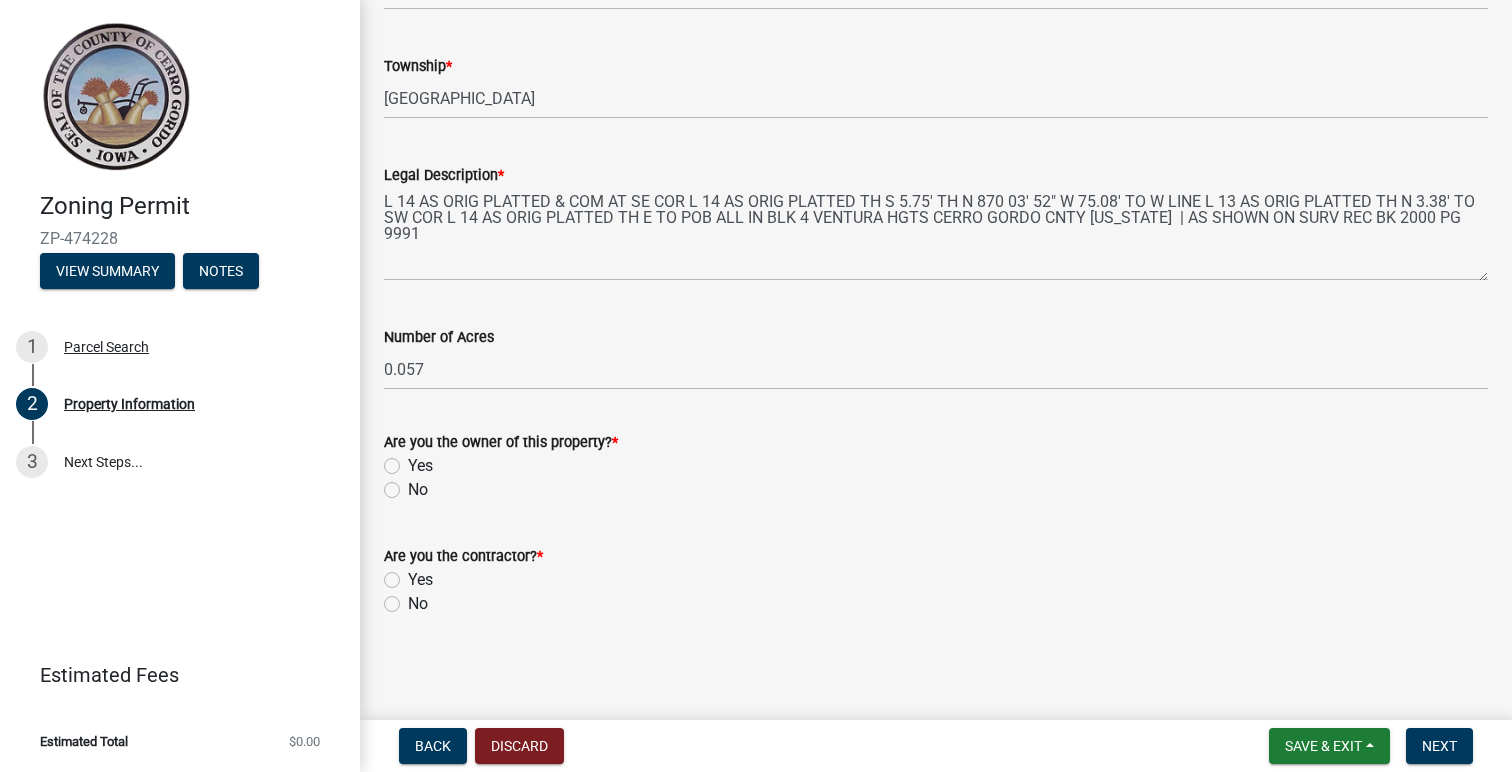
click at [408, 465] on label "Yes" at bounding box center [420, 466] width 25 height 24
click at [408, 465] on input "Yes" at bounding box center [414, 460] width 13 height 13
radio input "true"
click at [408, 601] on label "No" at bounding box center [418, 604] width 20 height 24
click at [408, 601] on input "No" at bounding box center [414, 598] width 13 height 13
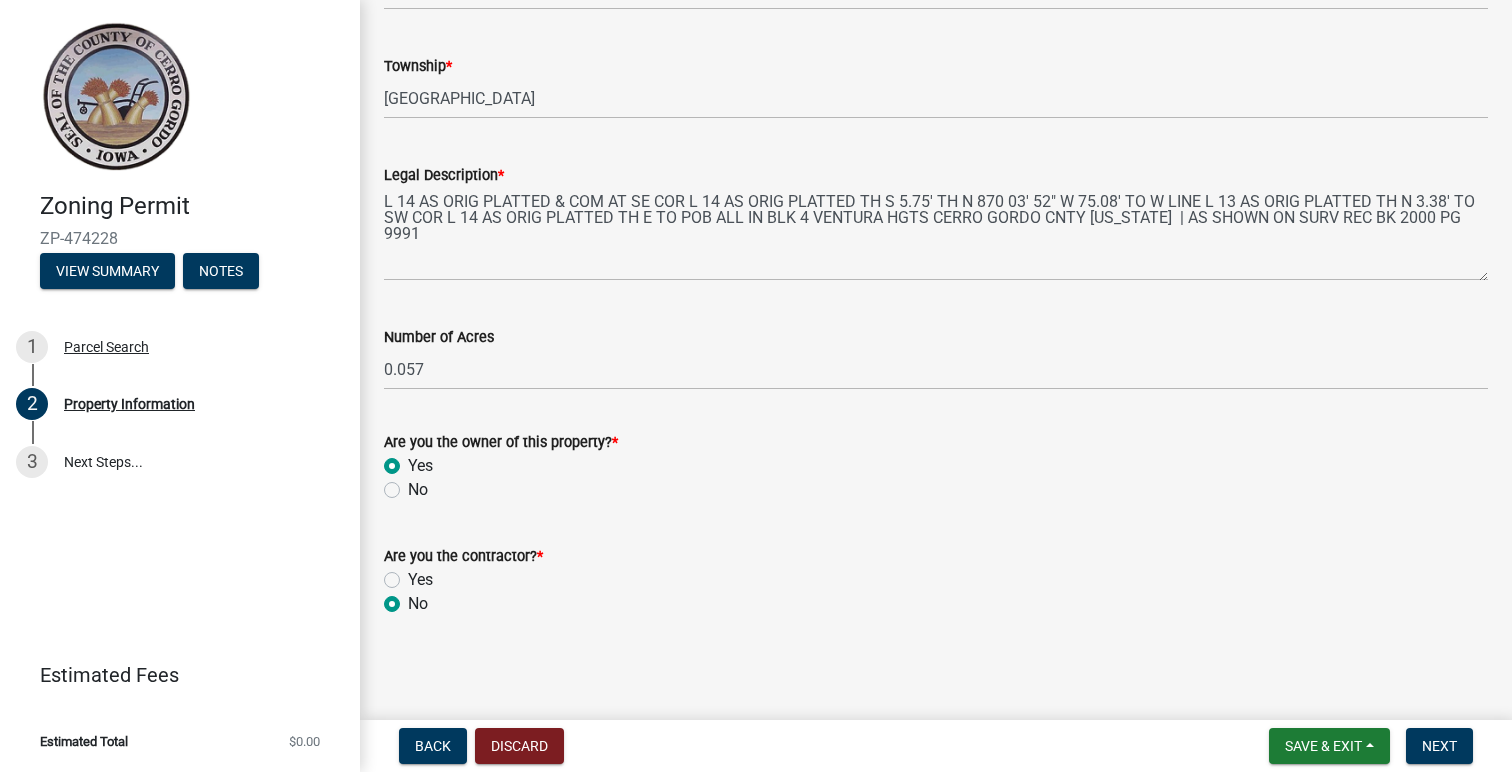
radio input "true"
click at [1446, 745] on span "Next" at bounding box center [1439, 746] width 35 height 16
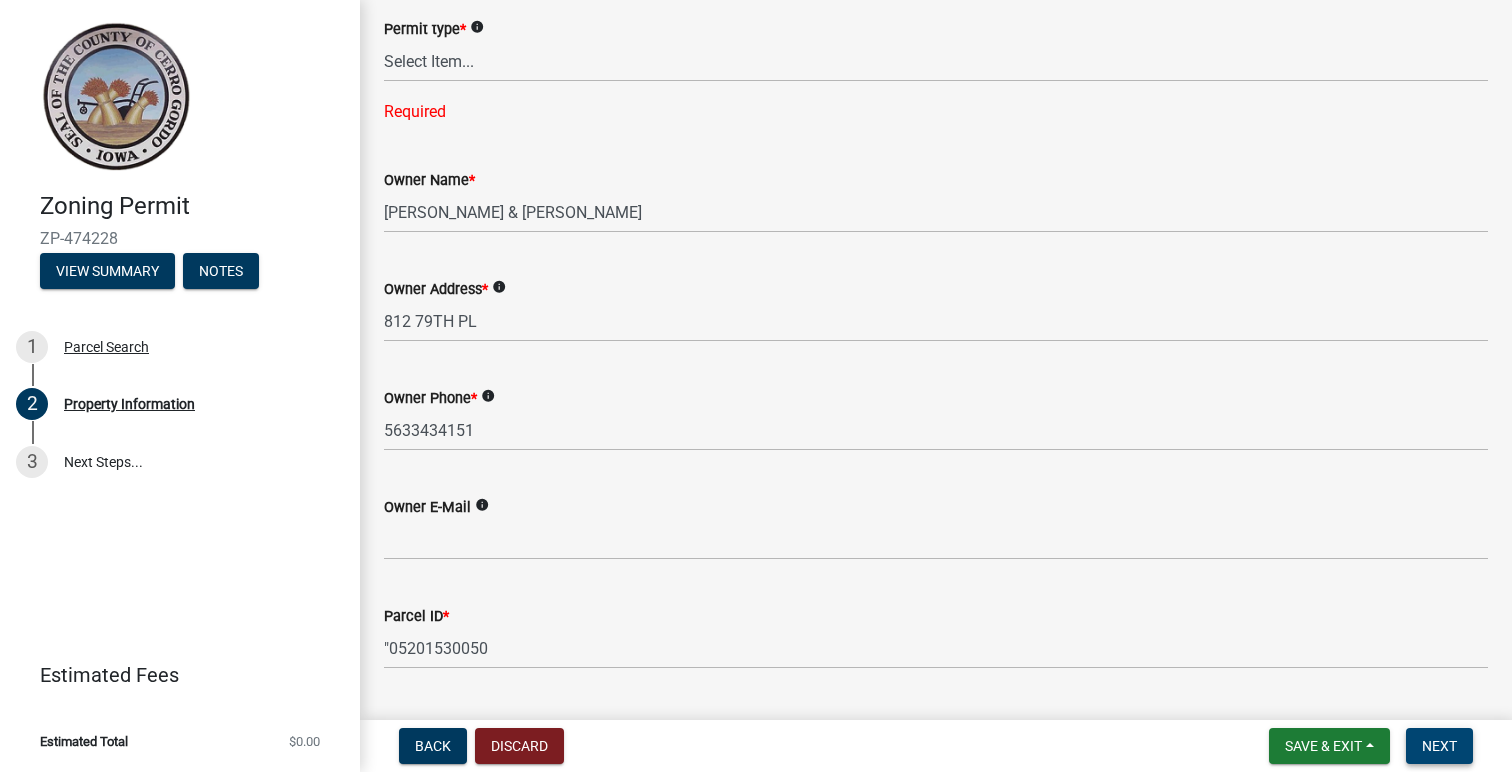
scroll to position [0, 0]
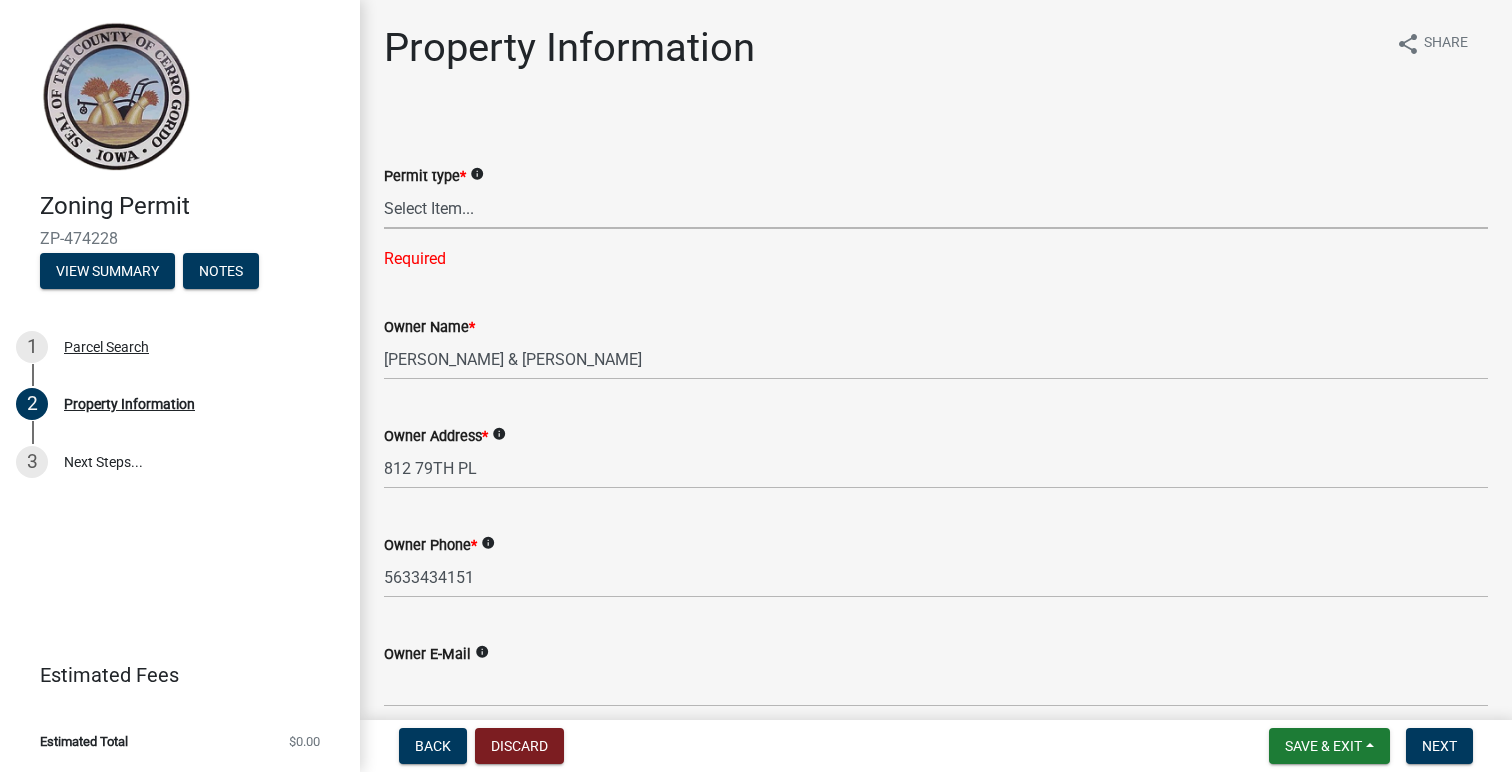
click at [470, 199] on select "Select Item... New Request Permit Renewal" at bounding box center [936, 208] width 1104 height 41
click at [384, 188] on select "Select Item... New Request Permit Renewal" at bounding box center [936, 208] width 1104 height 41
select select "7a5a2478-5b3b-459e-a372-388ca56f6284"
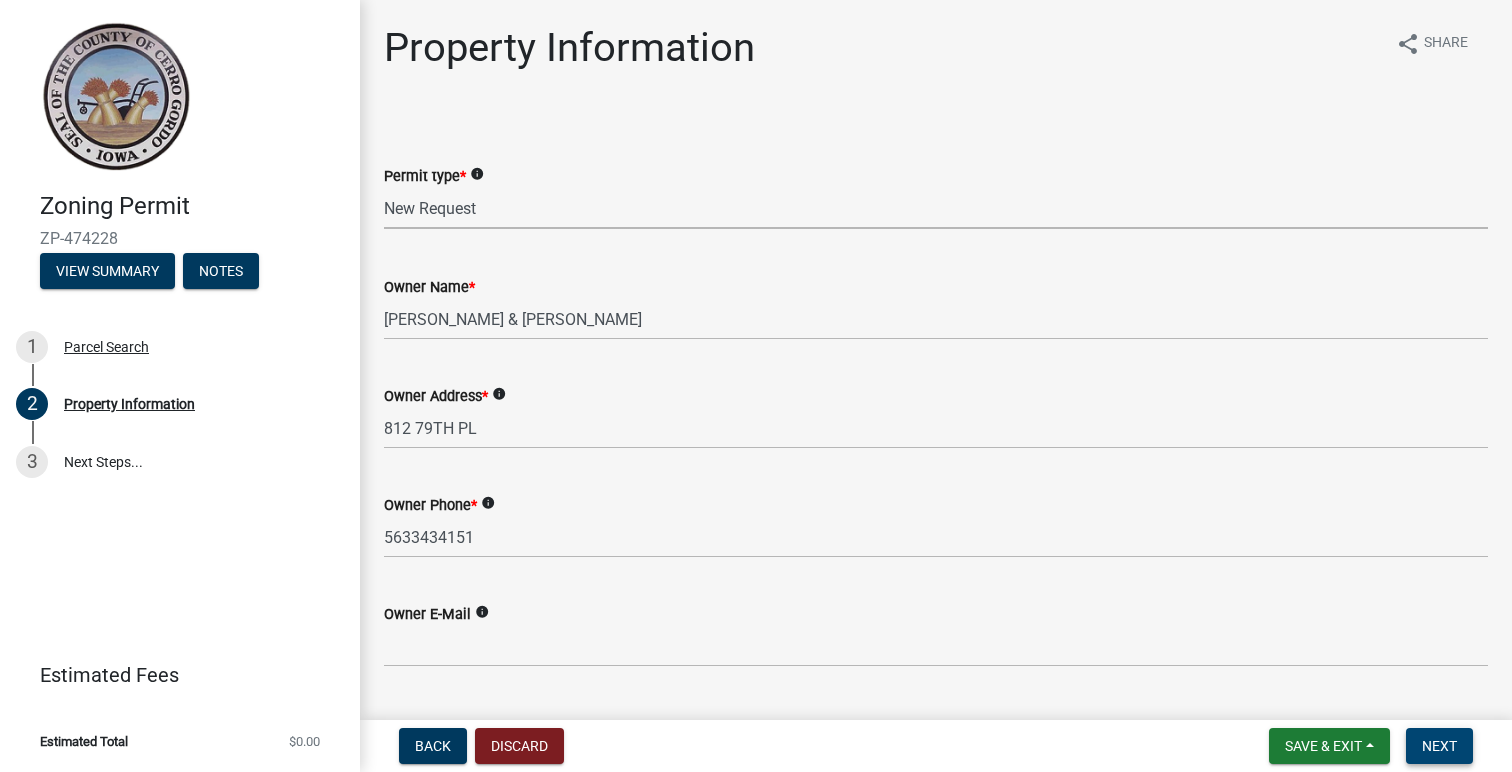
click at [1443, 731] on button "Next" at bounding box center [1439, 746] width 67 height 36
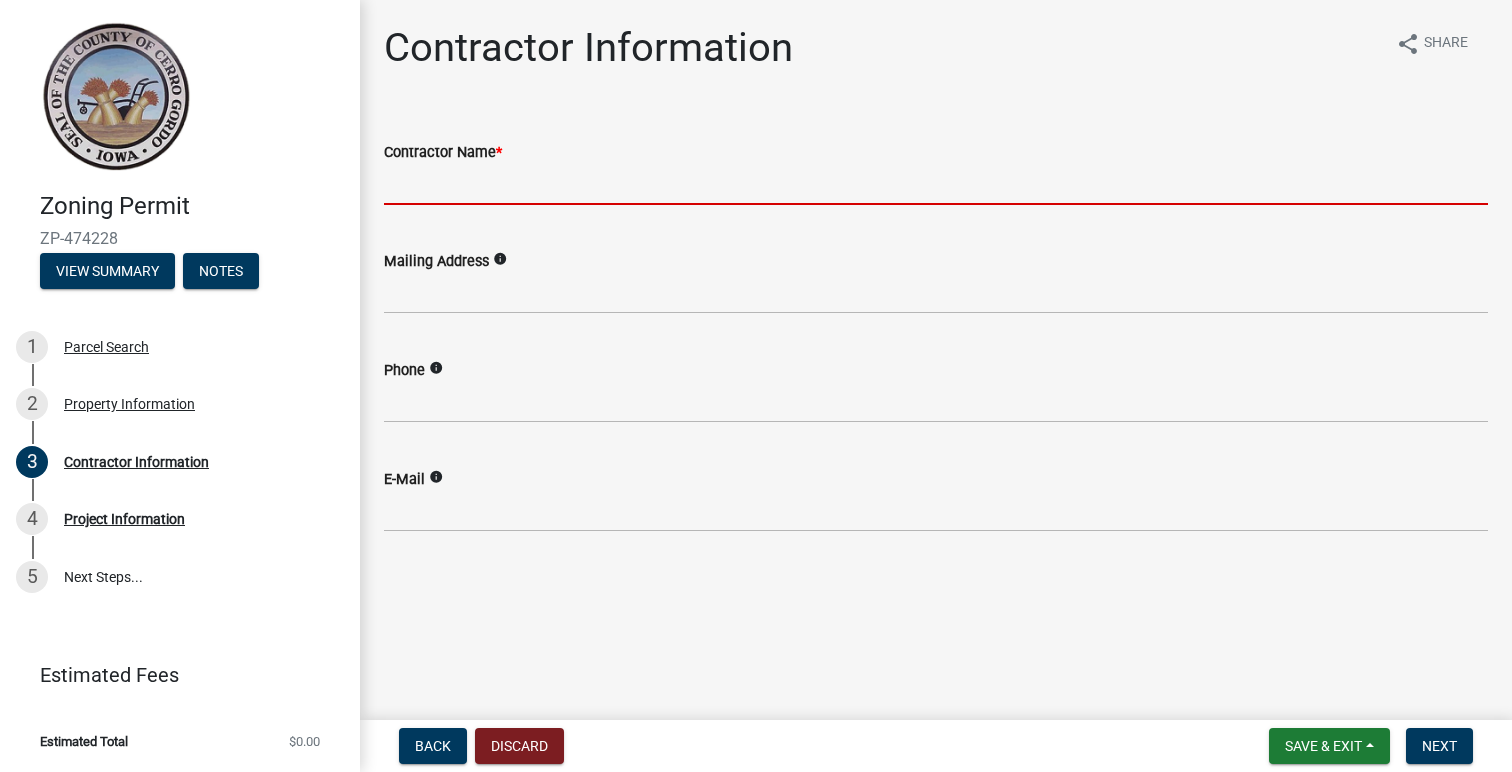
click at [581, 182] on input "Contractor Name *" at bounding box center [936, 184] width 1104 height 41
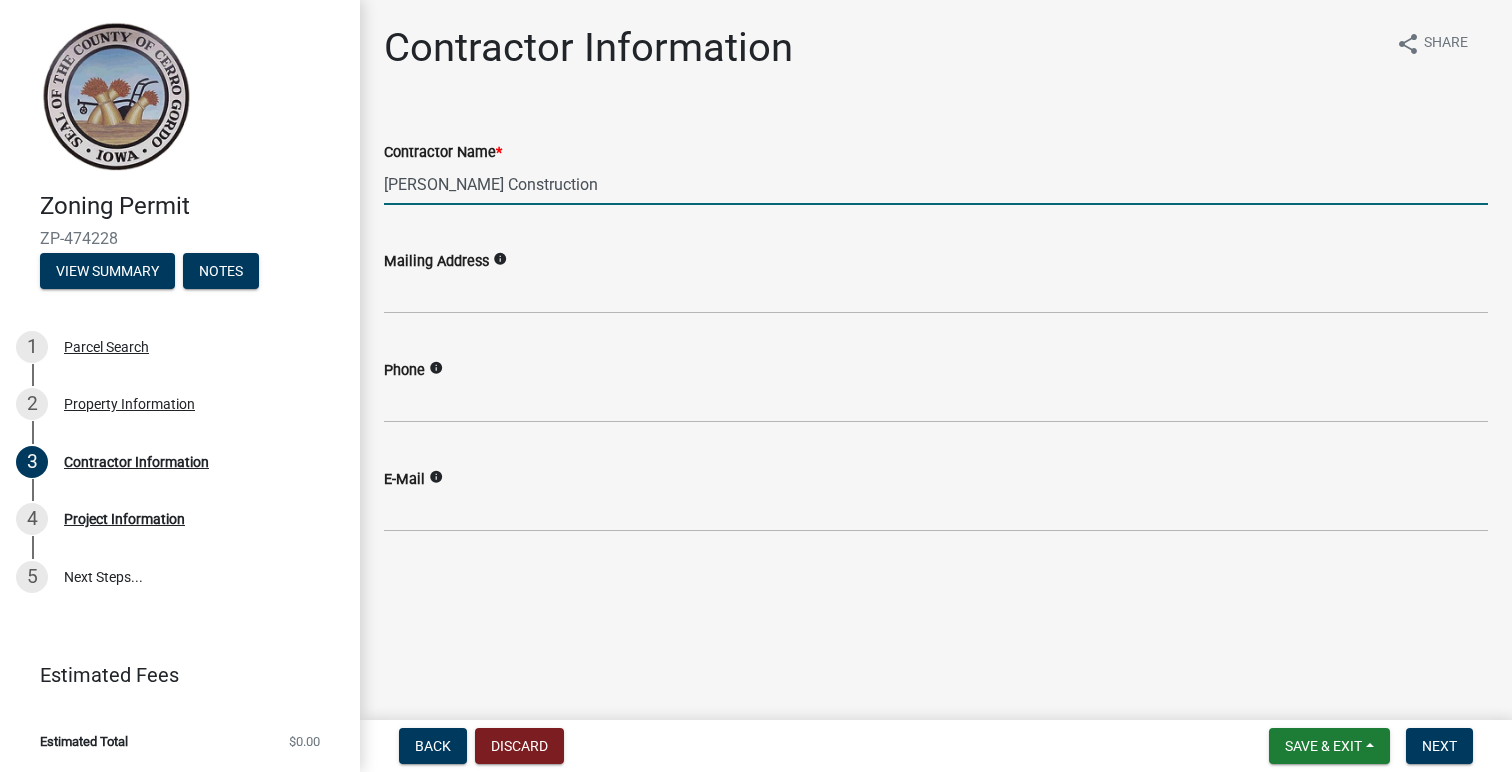
type input "Dean Snider Construction"
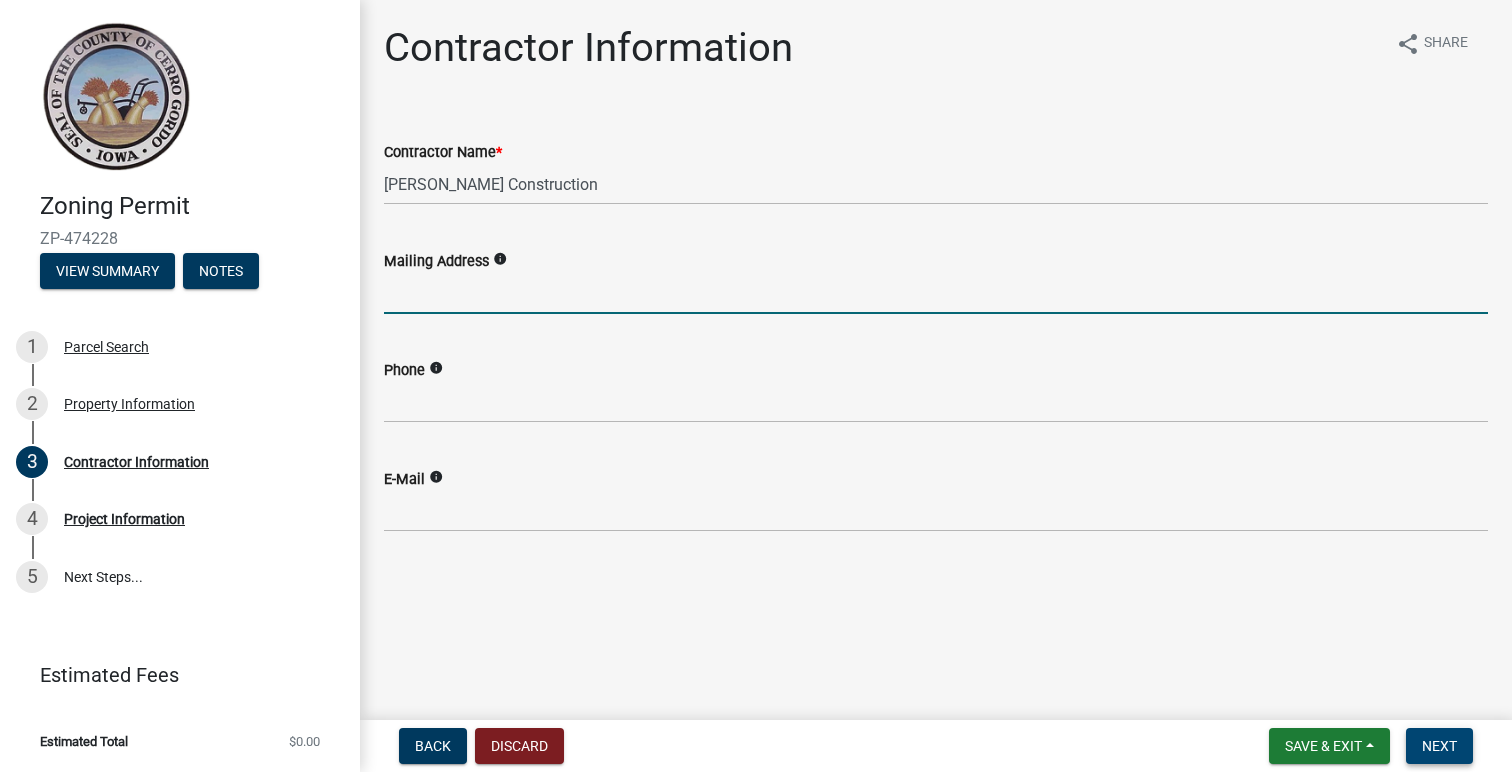
click at [1452, 748] on span "Next" at bounding box center [1439, 746] width 35 height 16
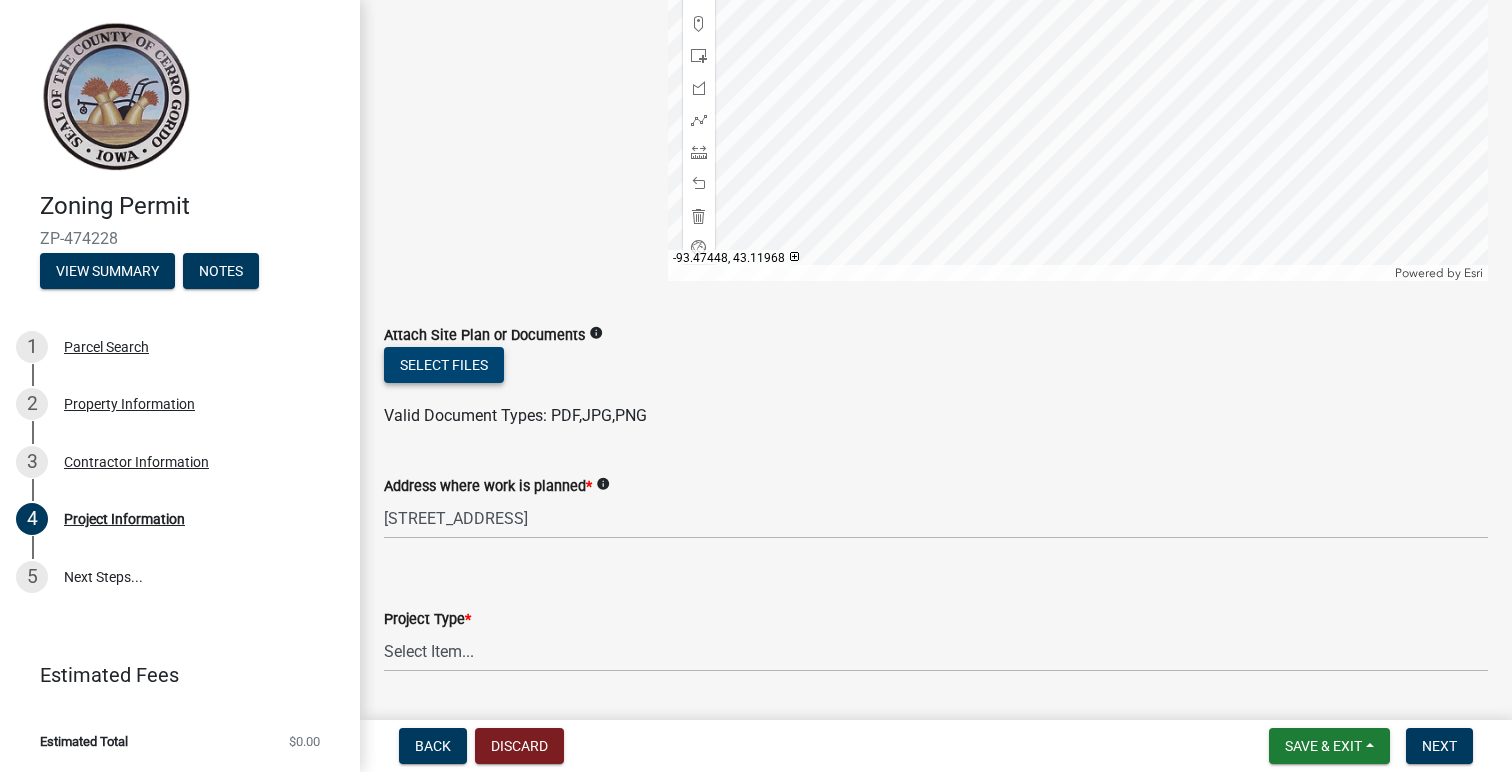
scroll to position [380, 0]
click at [469, 363] on button "Select files" at bounding box center [444, 364] width 120 height 36
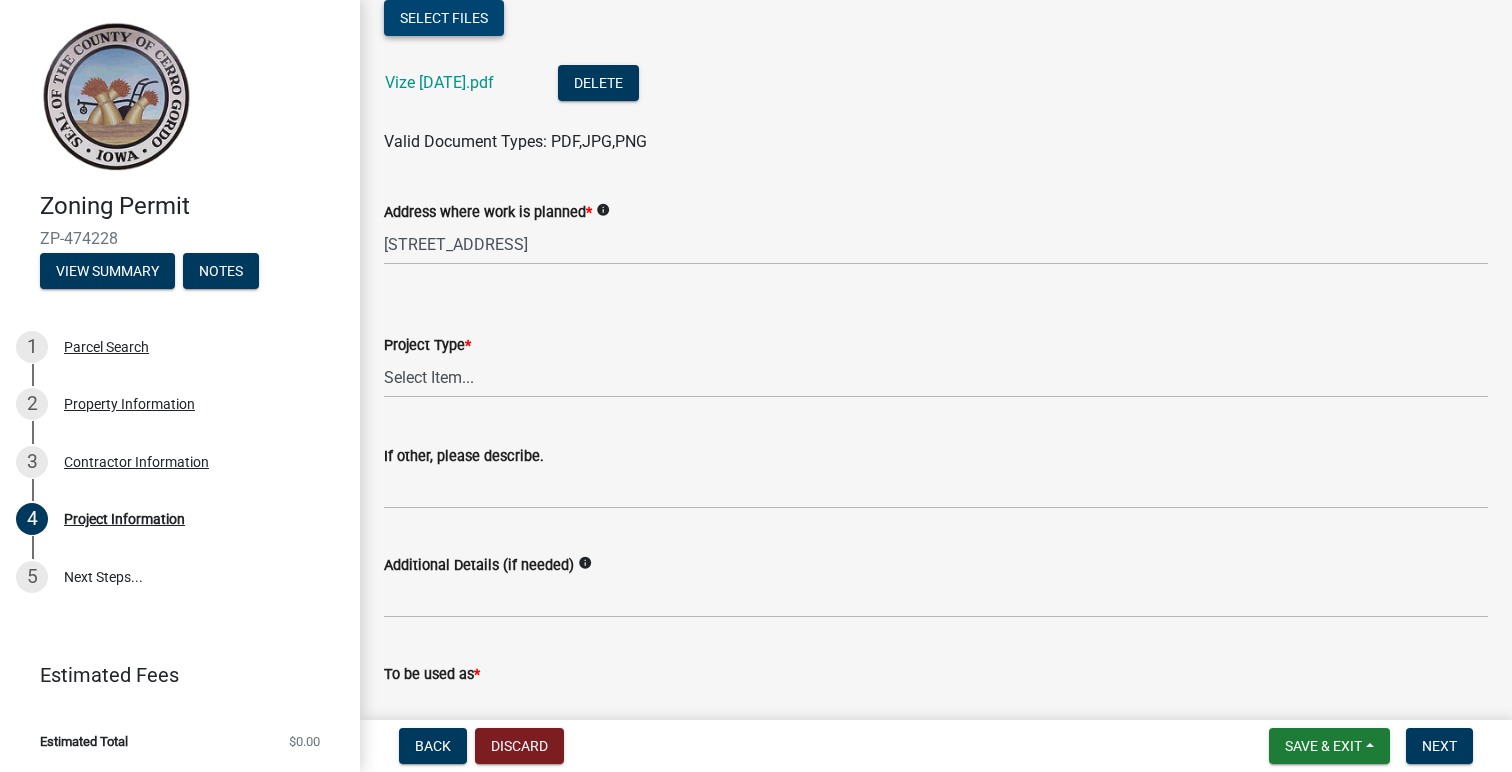
scroll to position [730, 0]
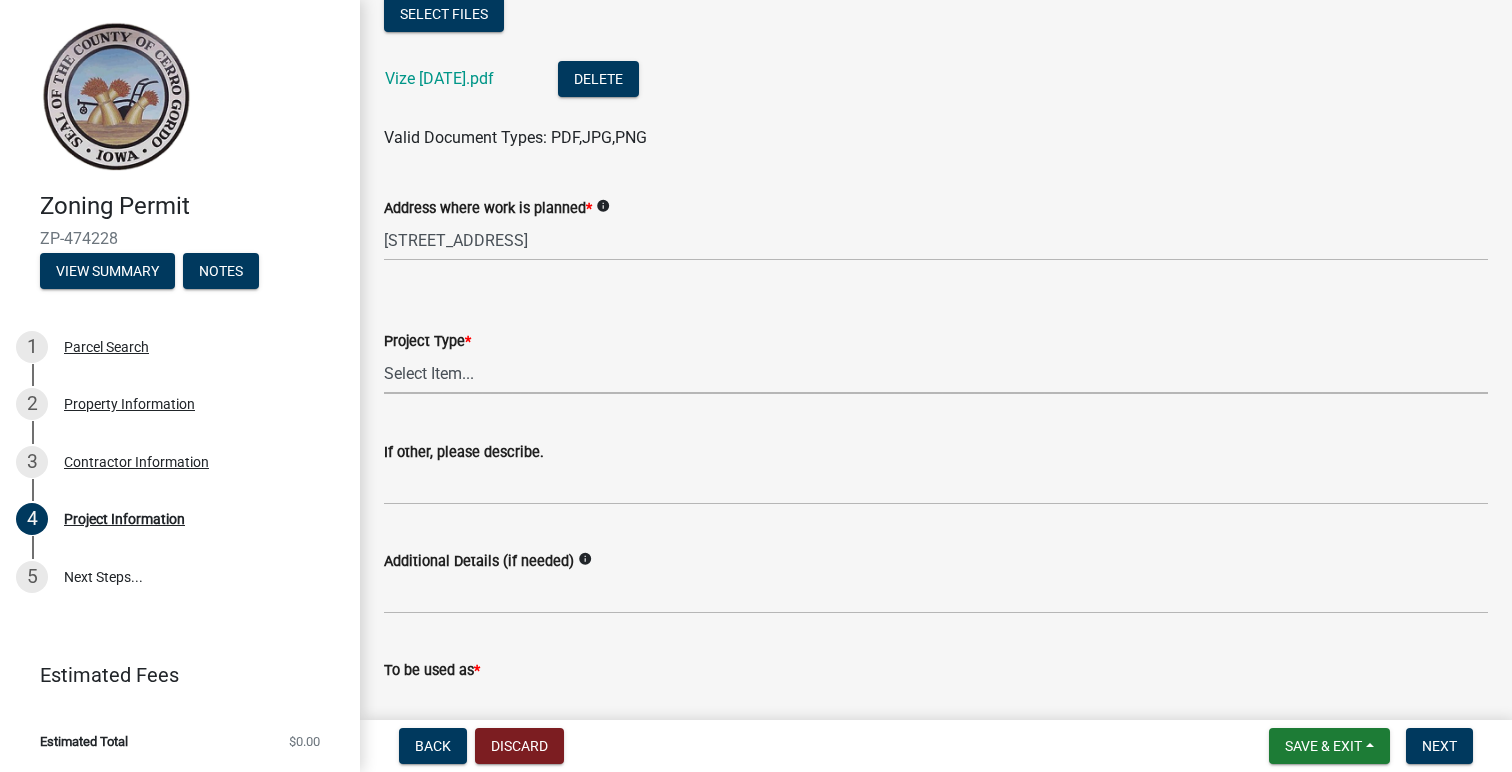
click at [618, 373] on select "Select Item... Dwelling Dwelling addition Accessory building Accessory building…" at bounding box center [936, 373] width 1104 height 41
click at [384, 353] on select "Select Item... Dwelling Dwelling addition Accessory building Accessory building…" at bounding box center [936, 373] width 1104 height 41
select select "36cf34de-39a9-4c6d-9647-d3c659c1a4c8"
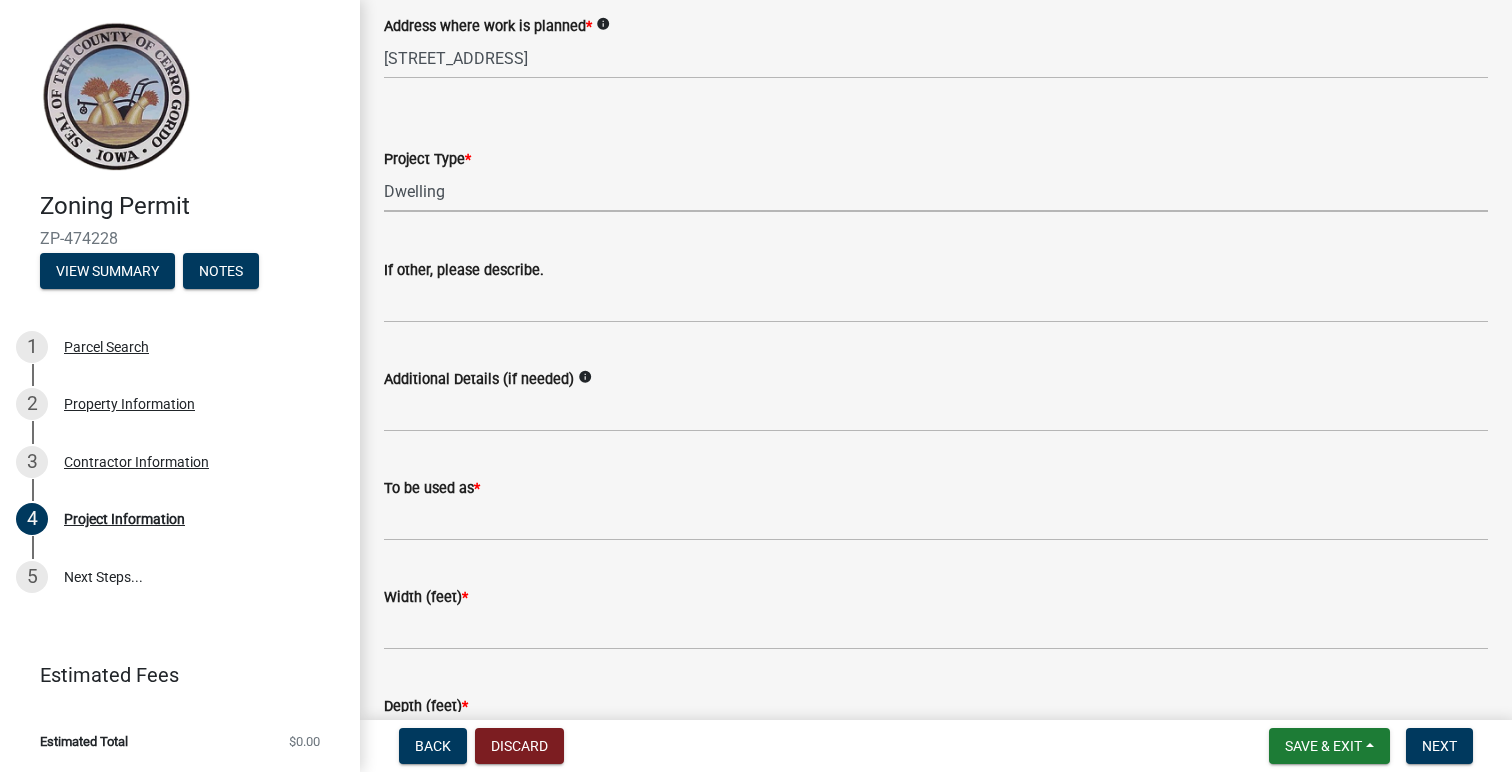
scroll to position [933, 0]
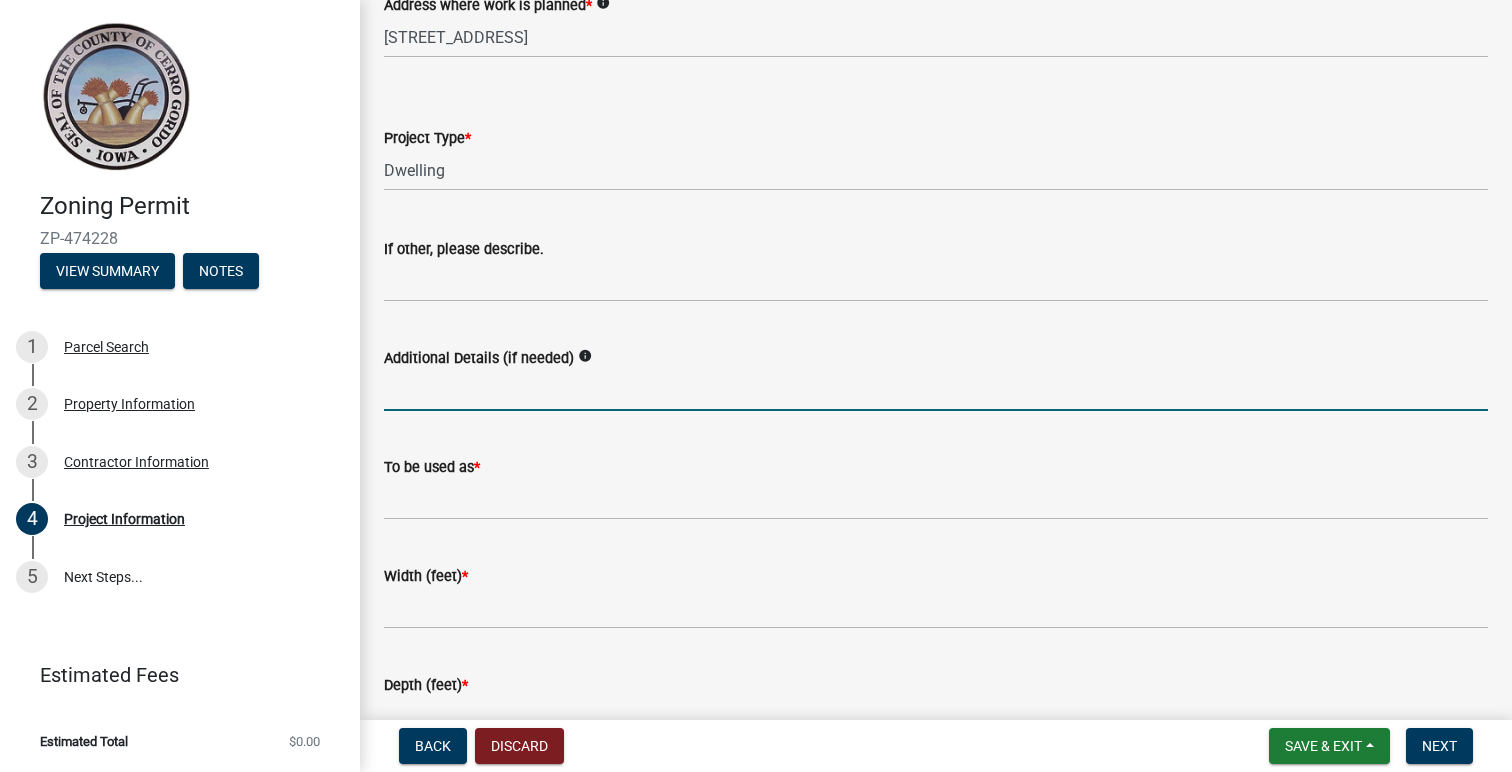
click at [628, 392] on input "Additional Details (if needed)" at bounding box center [936, 390] width 1104 height 41
type input "Storm Damage to existing dwelling. plan is for a tear down/ rebuild"
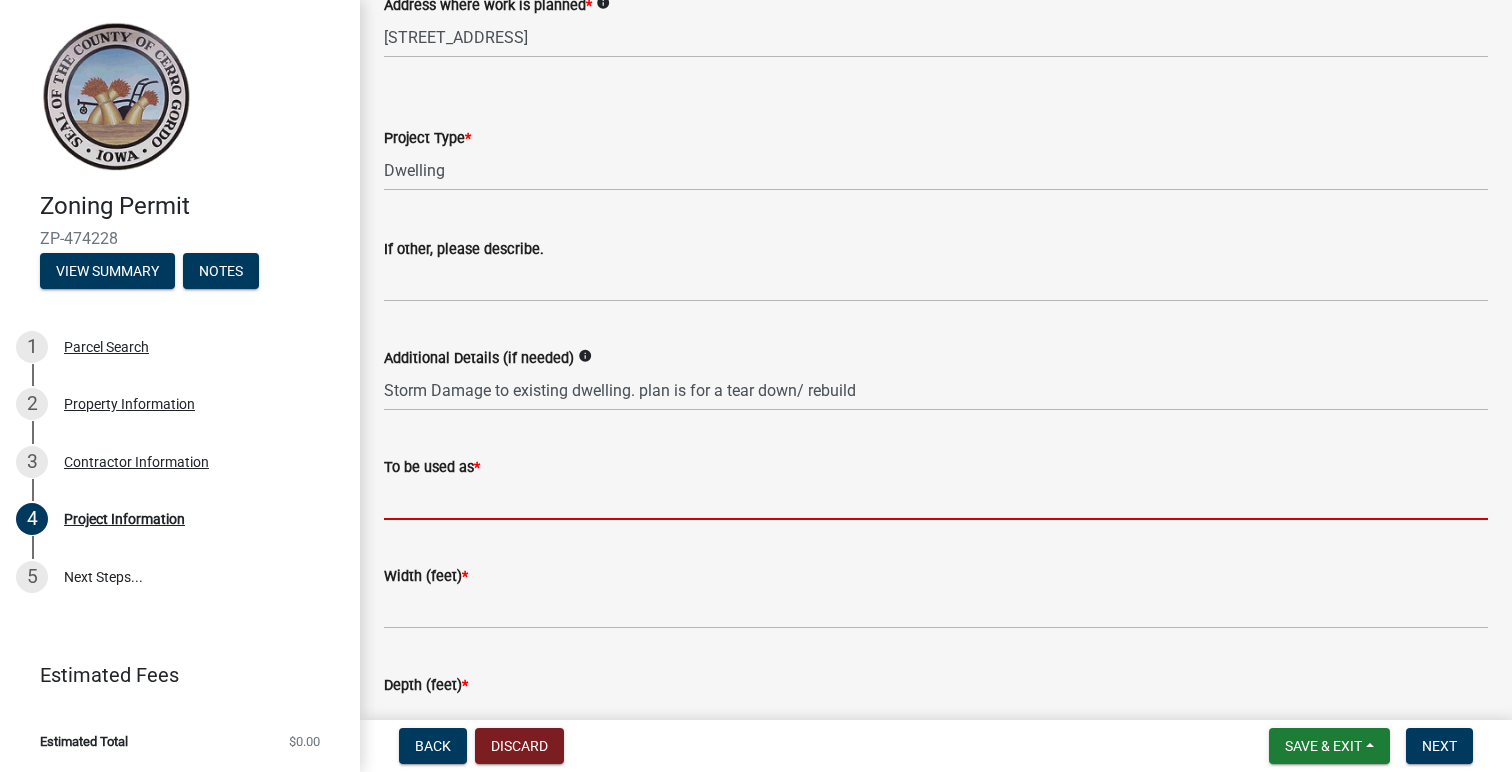
click at [527, 500] on input "To be used as *" at bounding box center [936, 499] width 1104 height 41
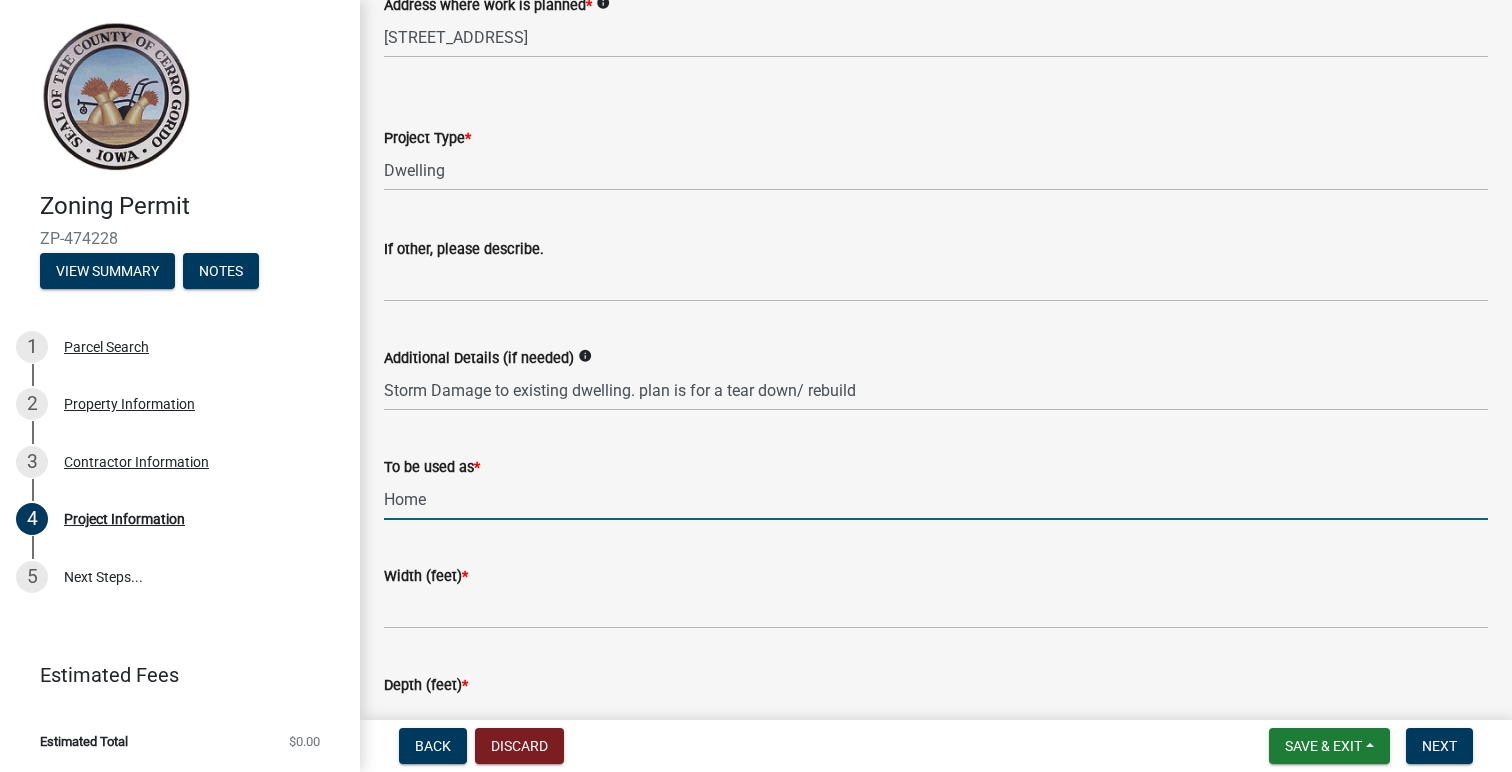
type input "Home"
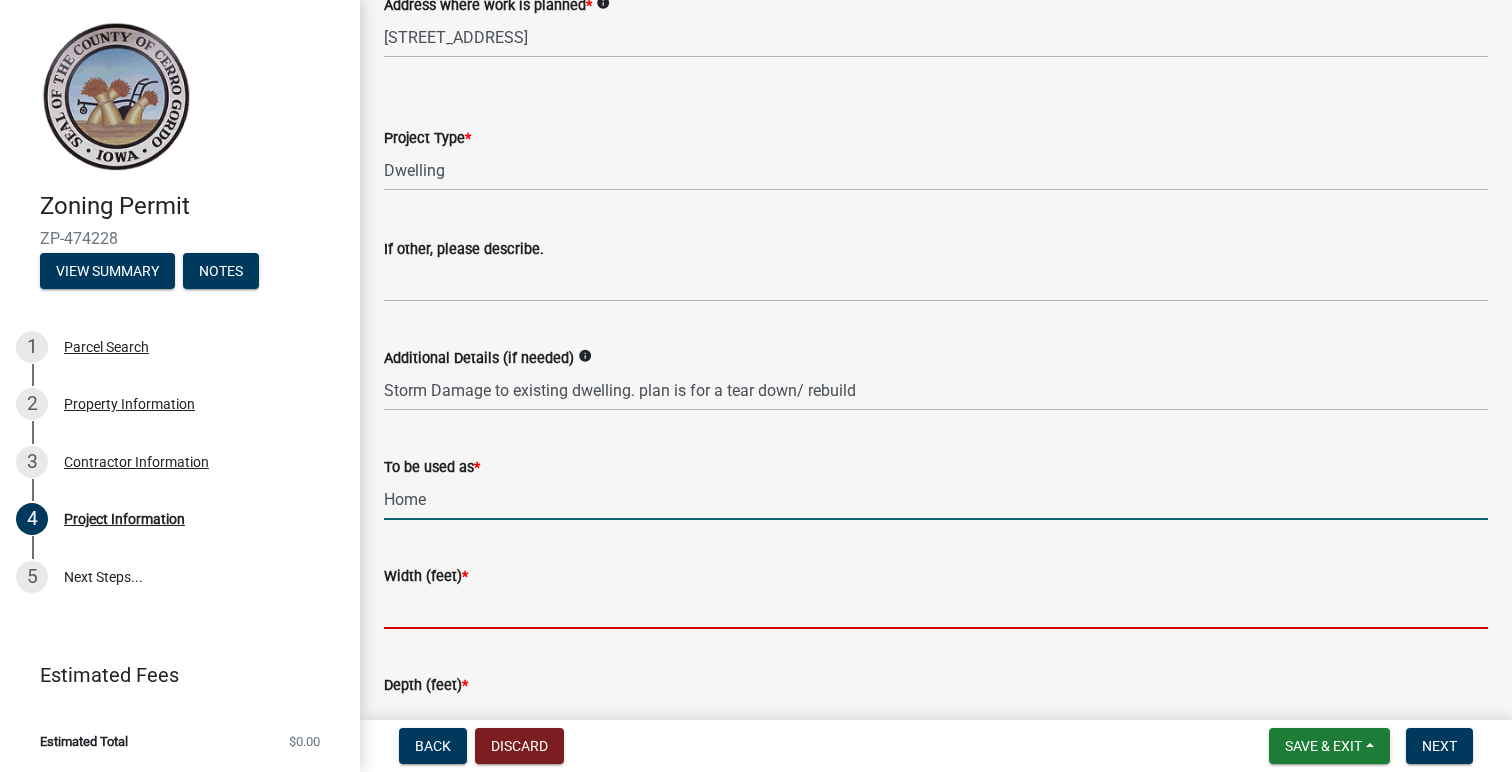
click at [512, 605] on input "Width (feet) *" at bounding box center [936, 608] width 1104 height 41
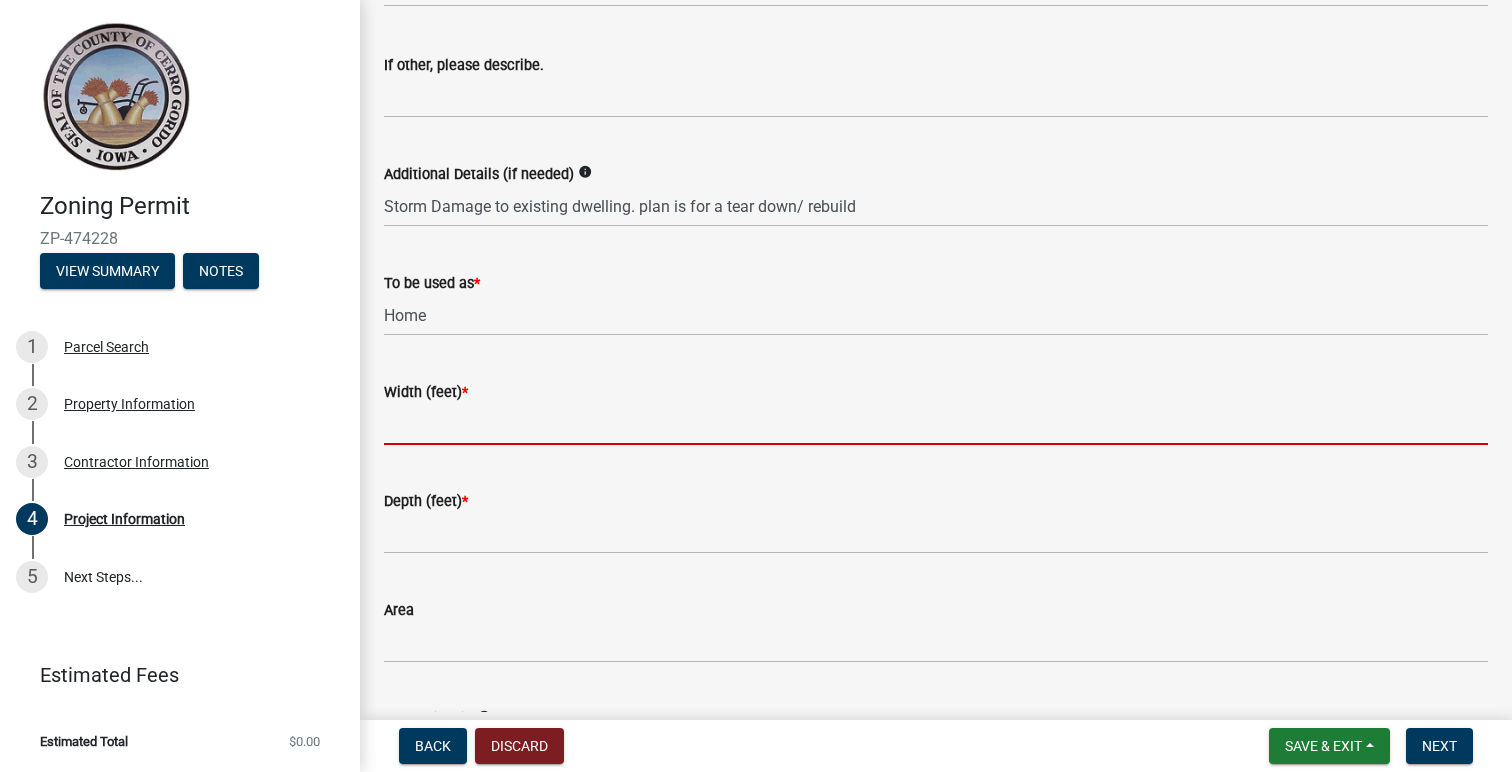
scroll to position [1132, 0]
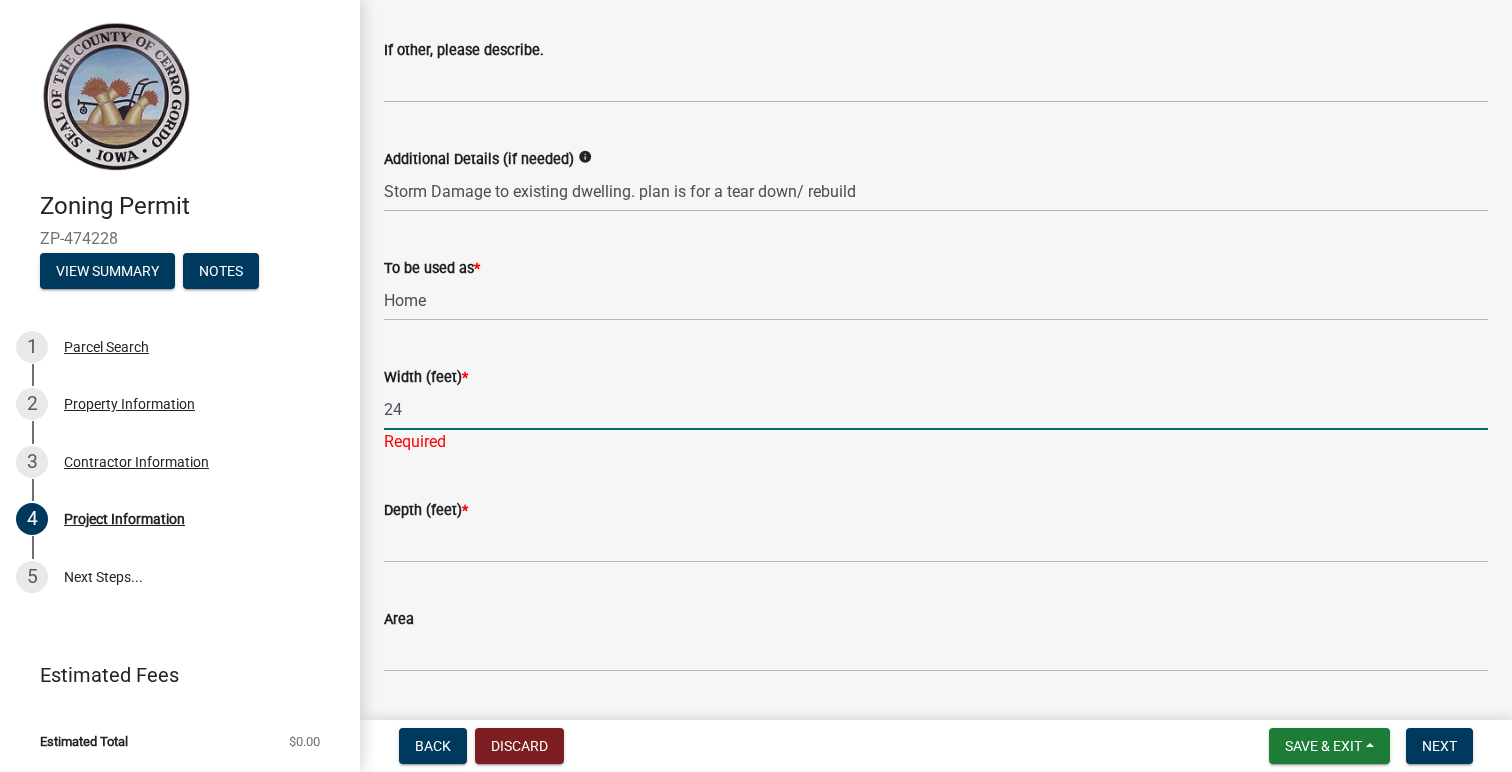
type input "24"
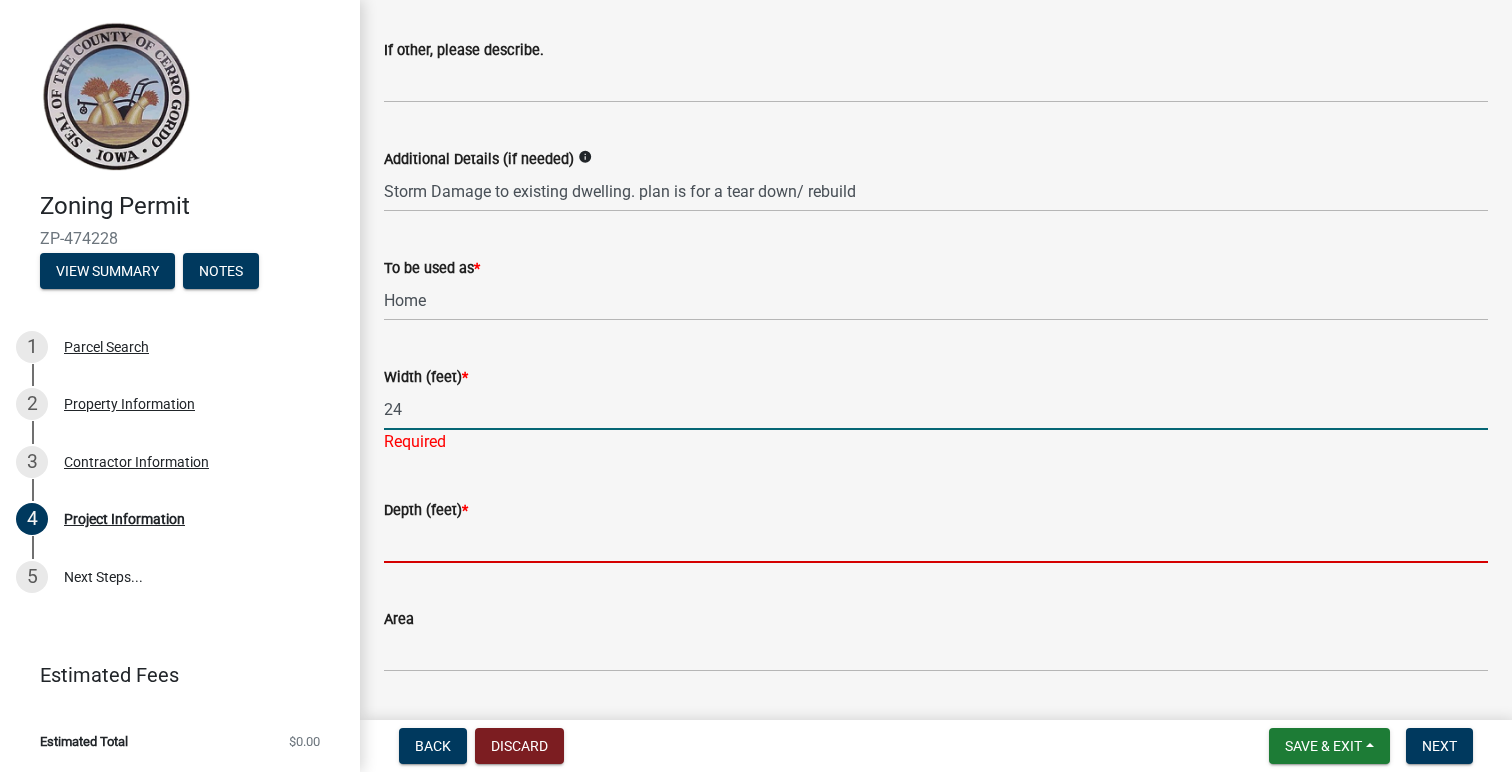
click at [490, 548] on wm-data-entity-input "Depth (feet) *" at bounding box center [936, 524] width 1104 height 109
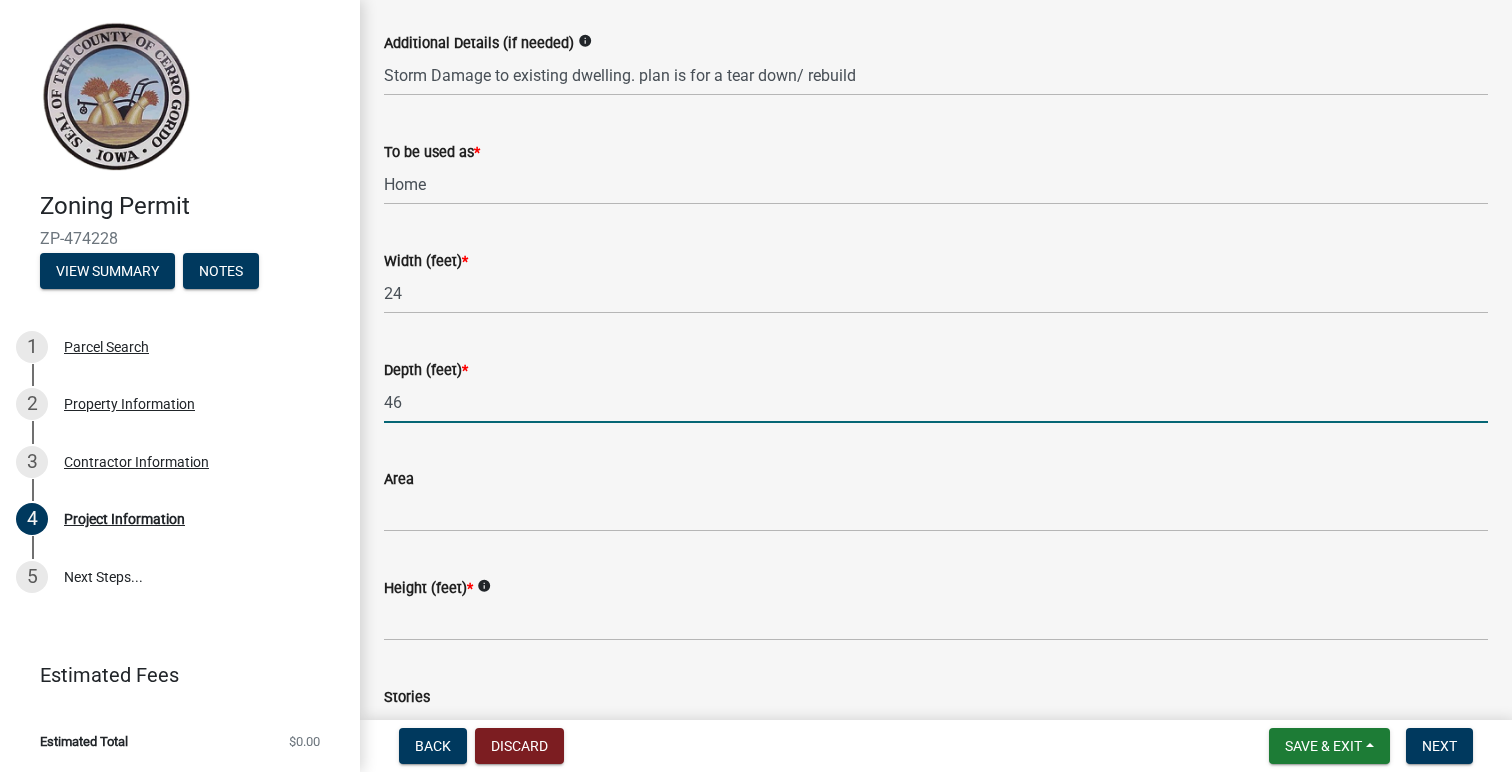
scroll to position [1298, 0]
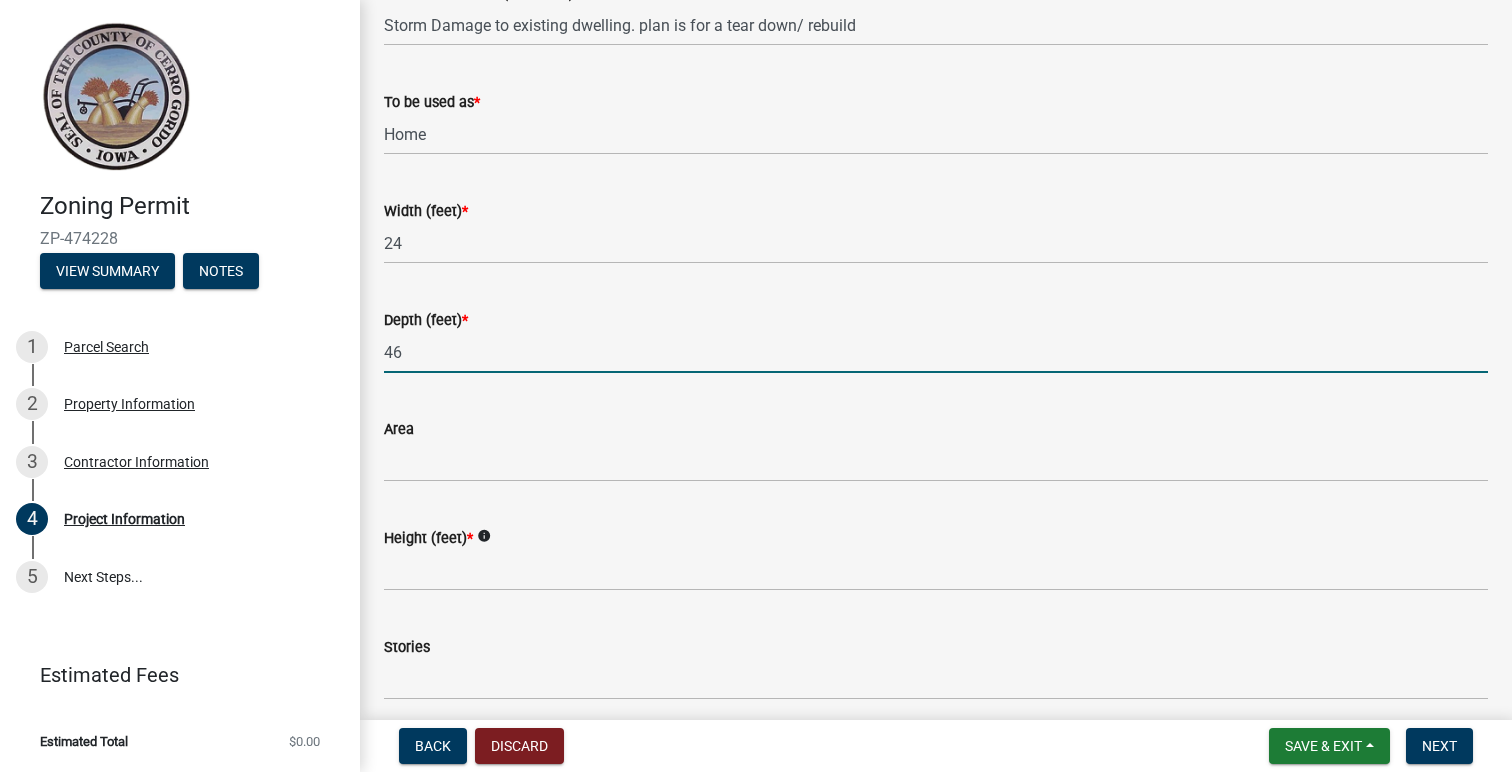
type input "46"
click at [525, 546] on div "Height (feet) * info" at bounding box center [936, 538] width 1104 height 24
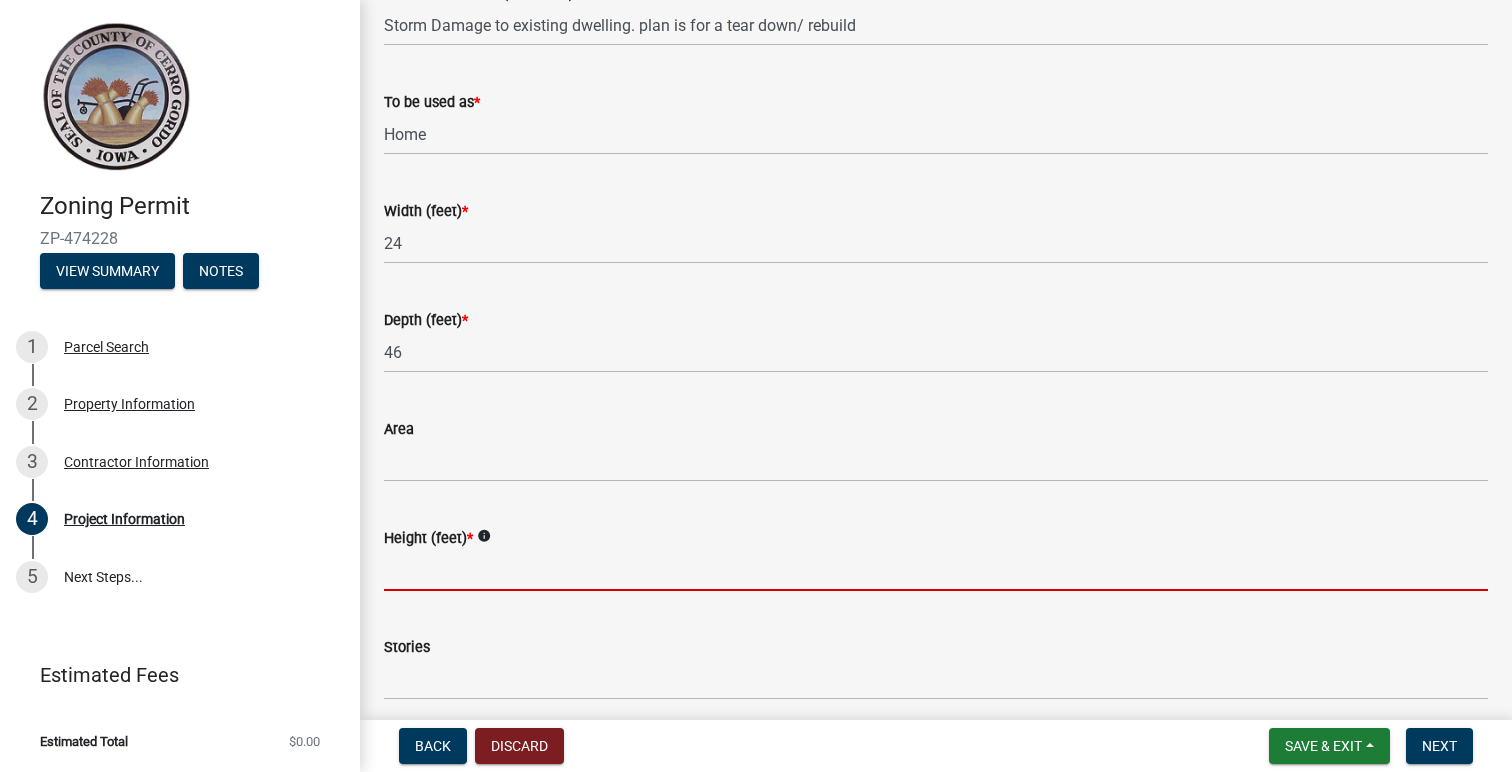
click at [493, 567] on input "Height (feet) *" at bounding box center [936, 570] width 1104 height 41
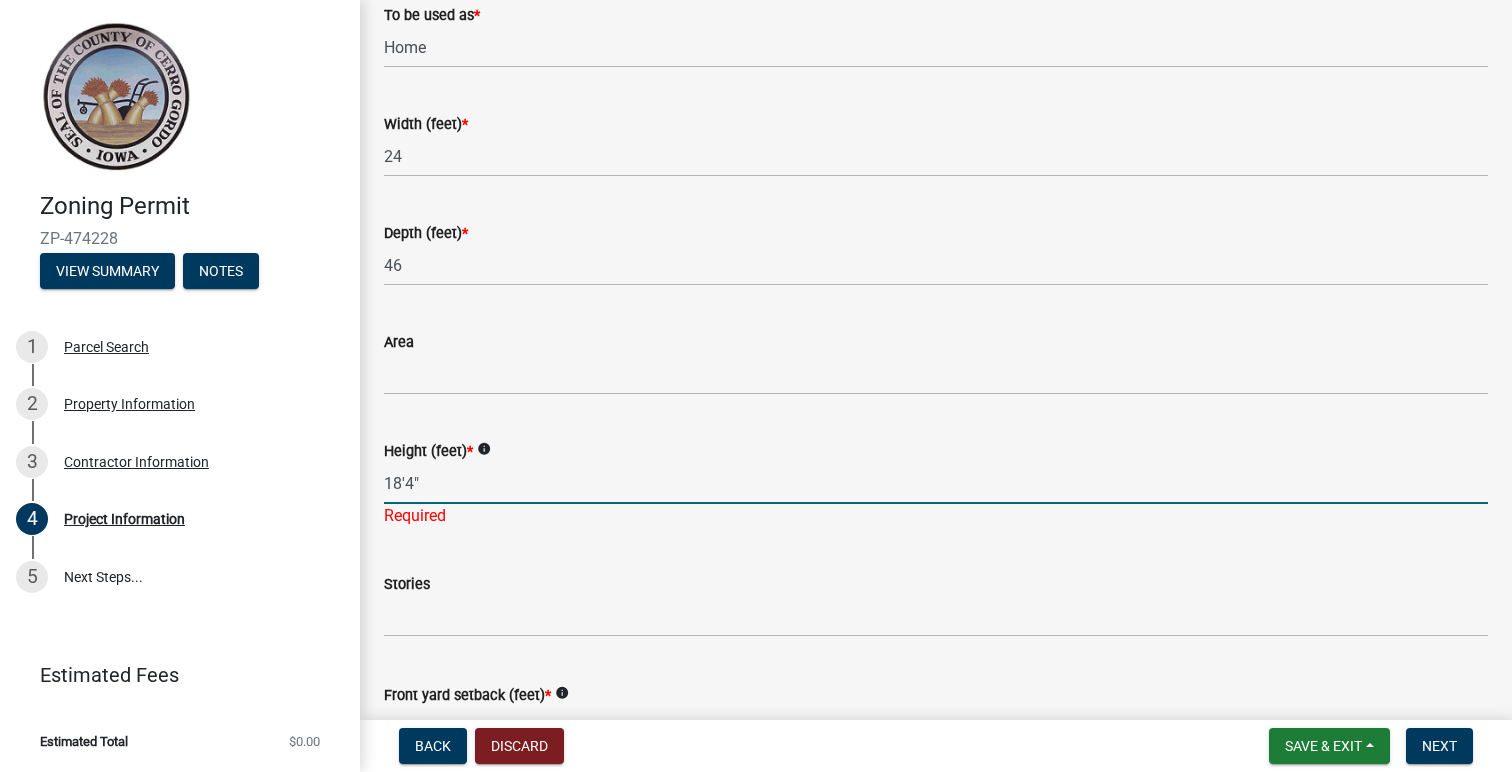
scroll to position [1414, 0]
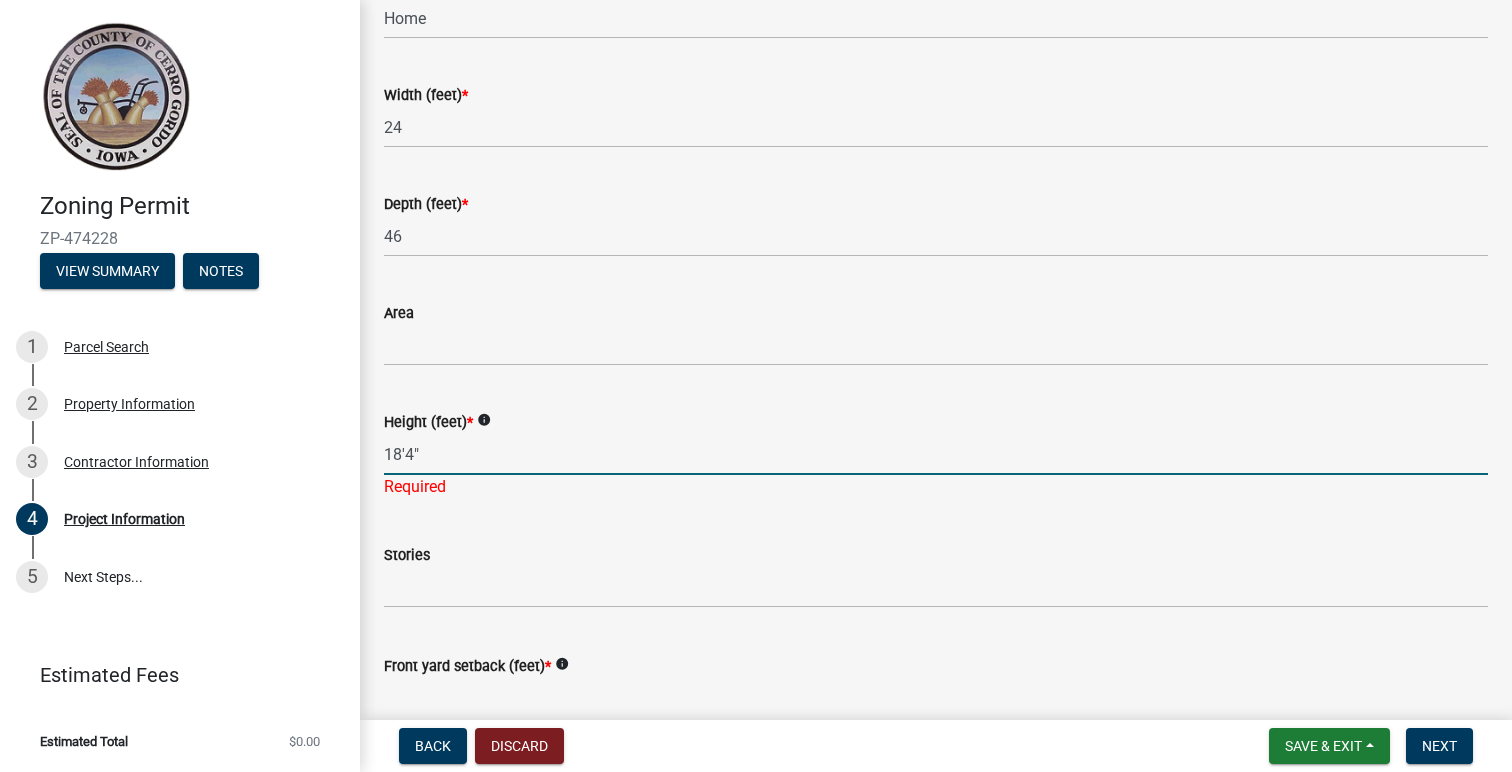
type input "18'4""
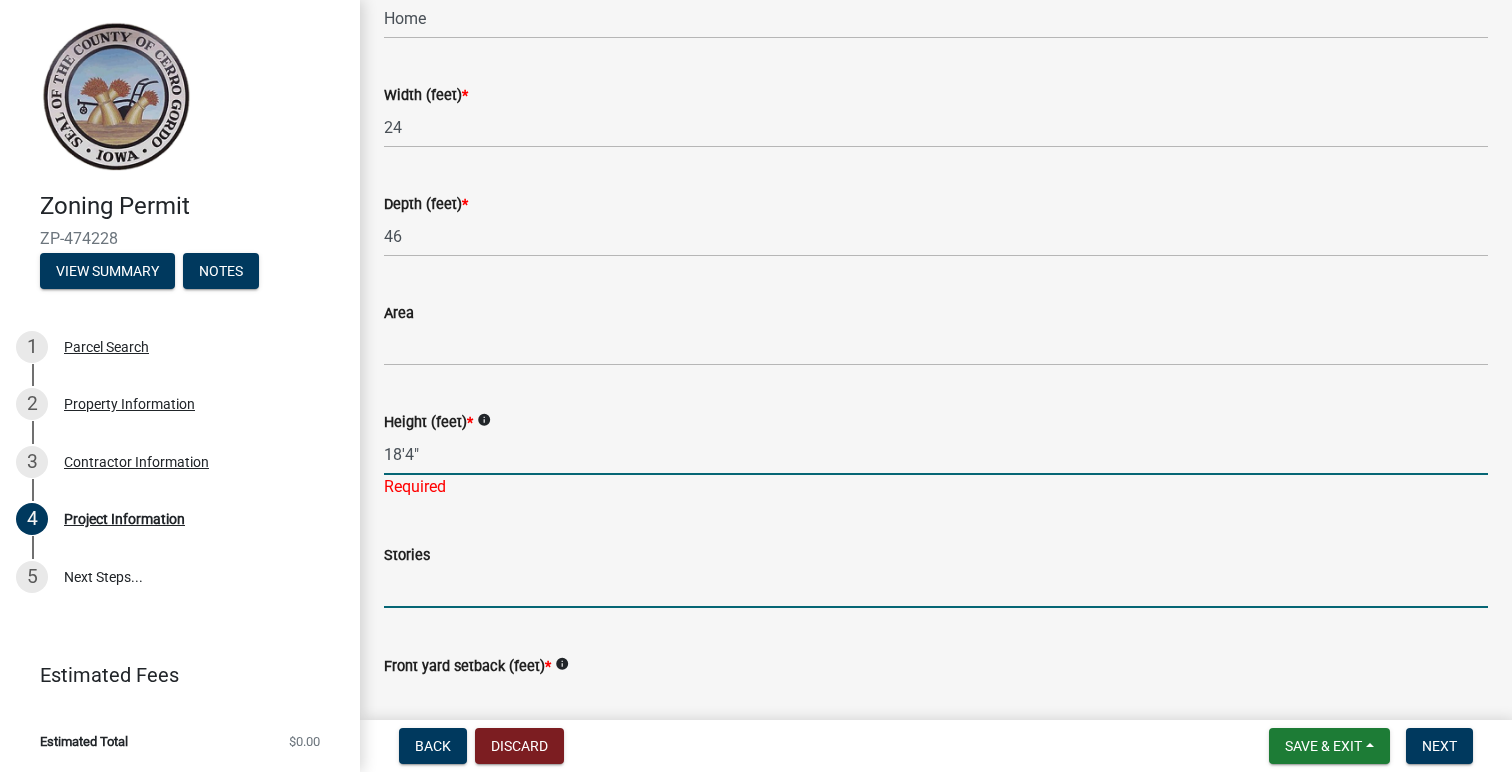
click at [510, 598] on wm-data-entity-input "Stories" at bounding box center [936, 570] width 1104 height 111
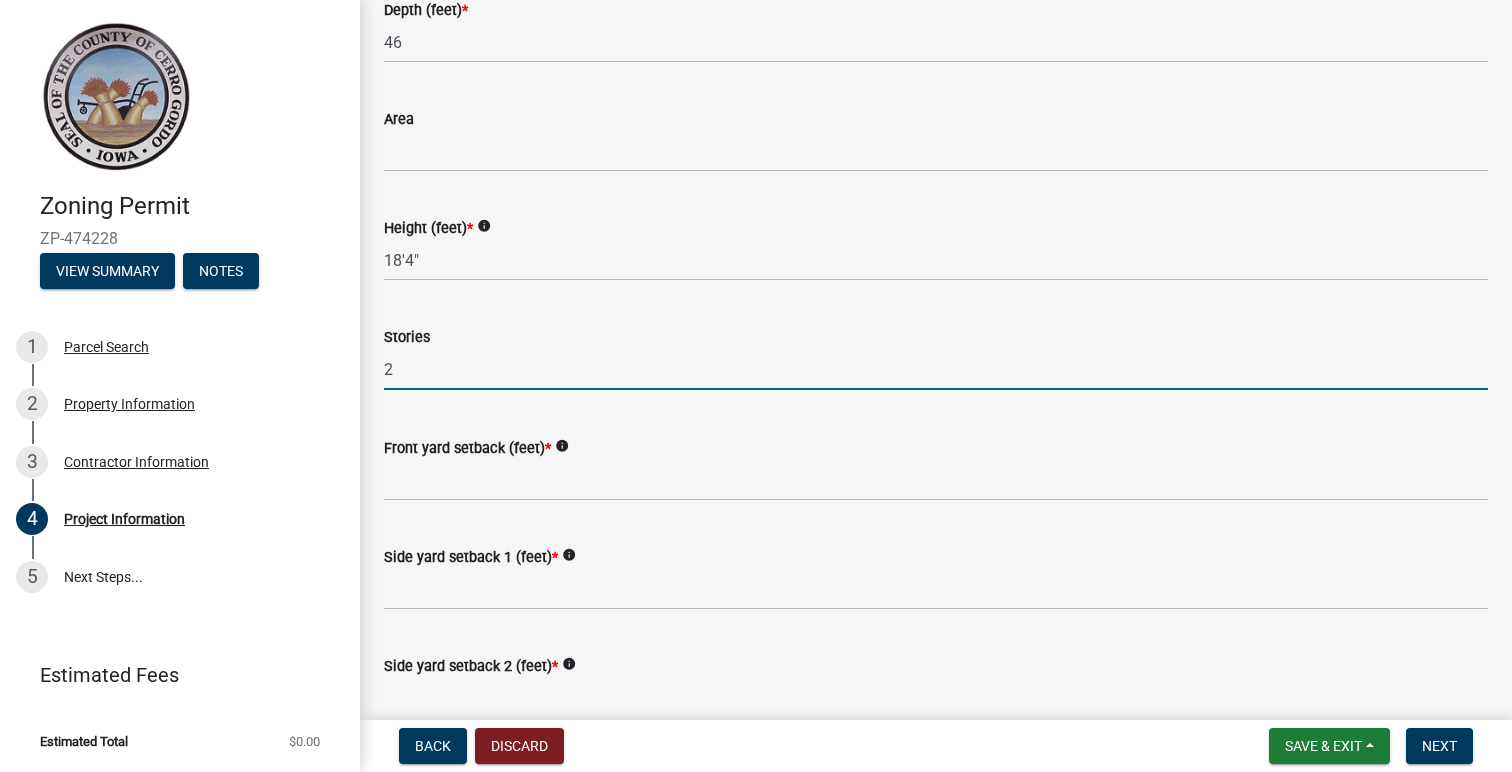
scroll to position [1637, 0]
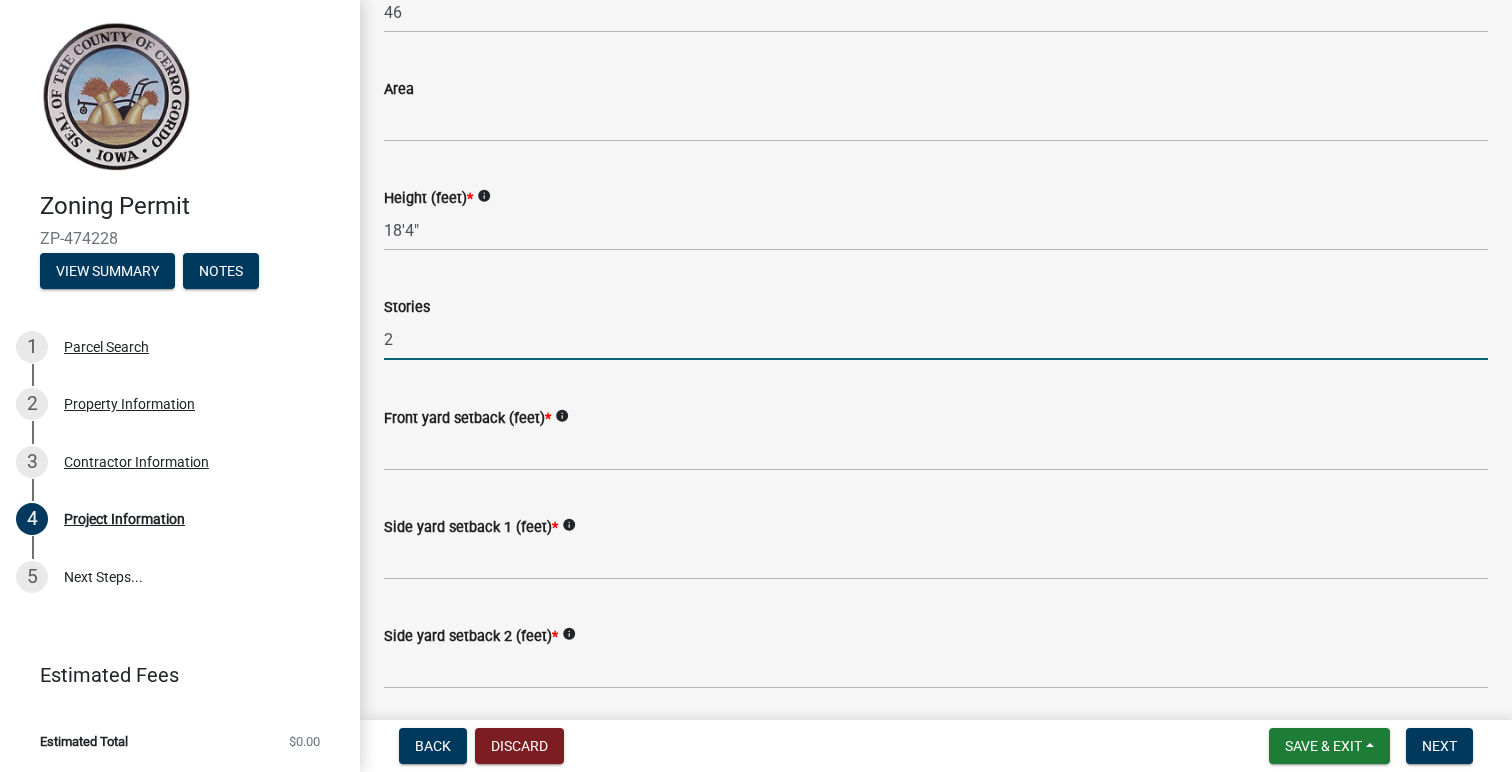
type input "2"
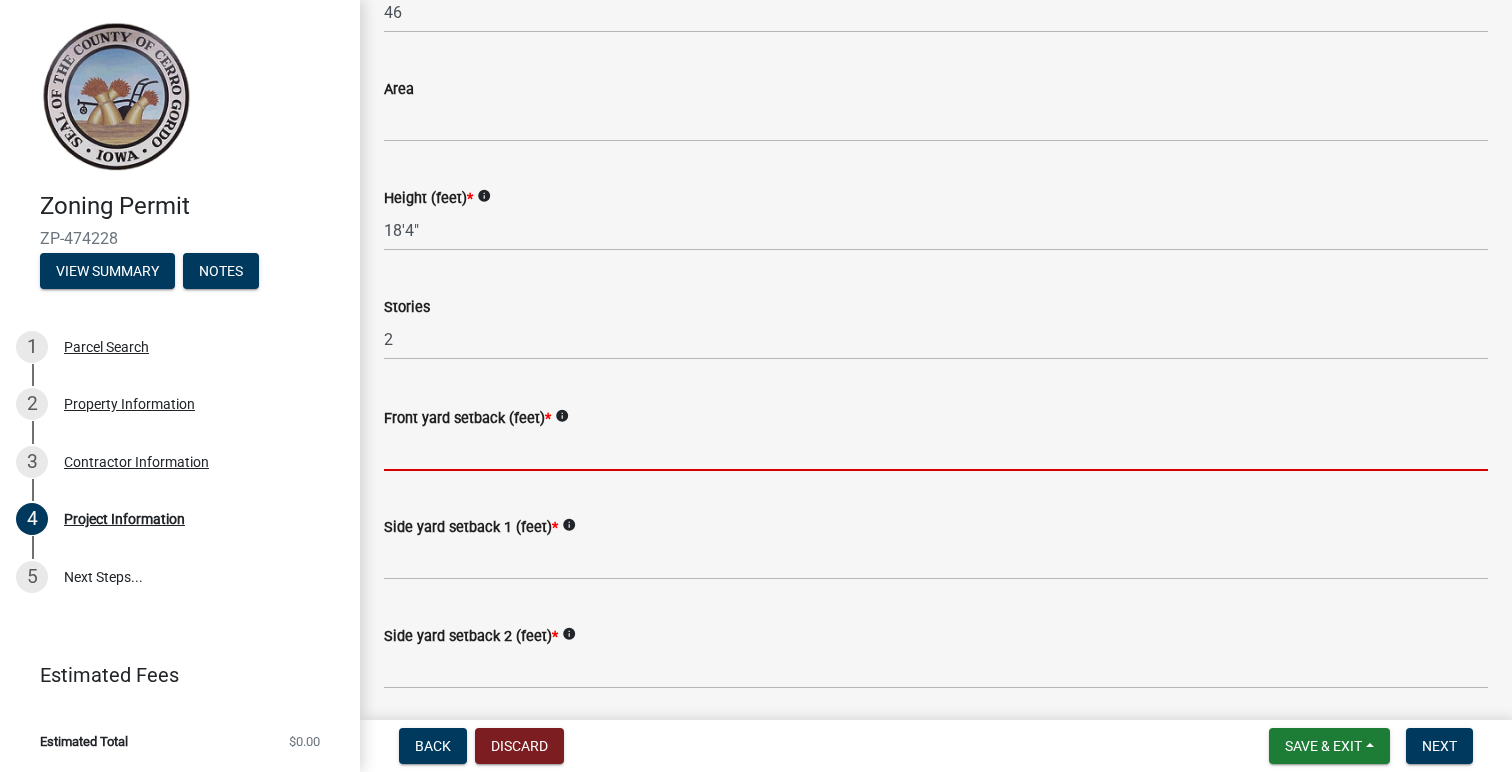
click at [495, 457] on input "Front yard setback (feet) *" at bounding box center [936, 450] width 1104 height 41
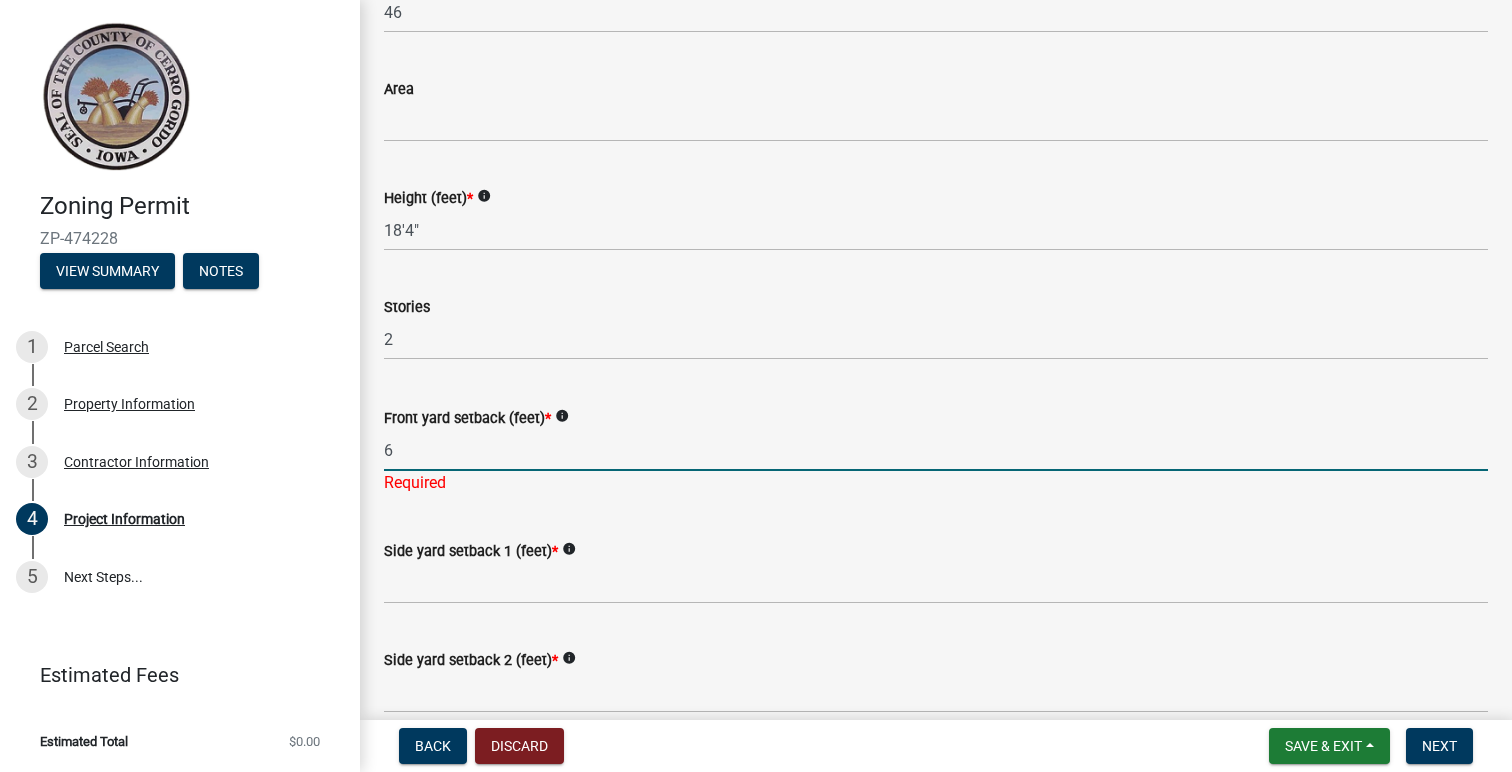
type input "6"
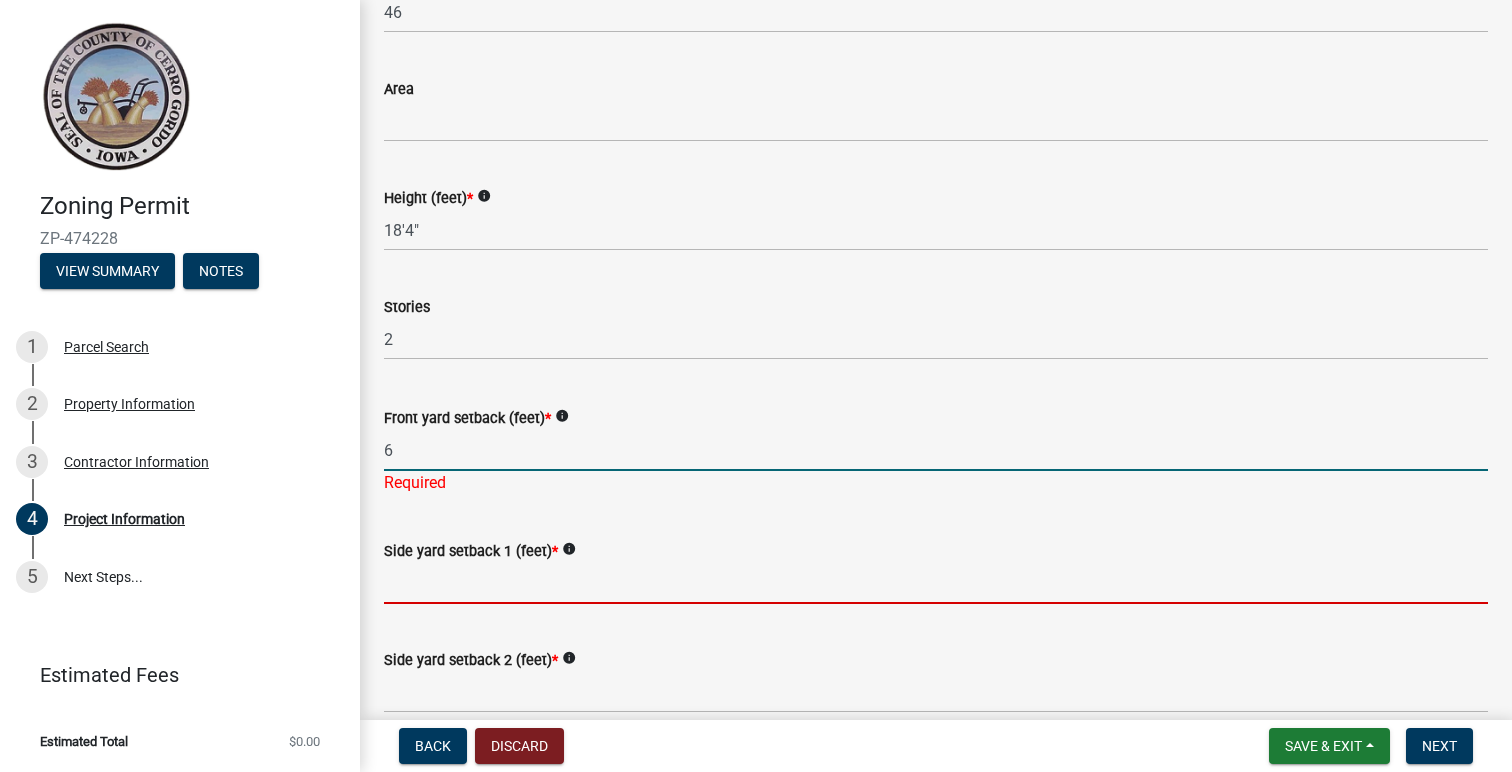
click at [460, 589] on wm-data-entity-input "Side yard setback 1 (feet) * info" at bounding box center [936, 565] width 1104 height 109
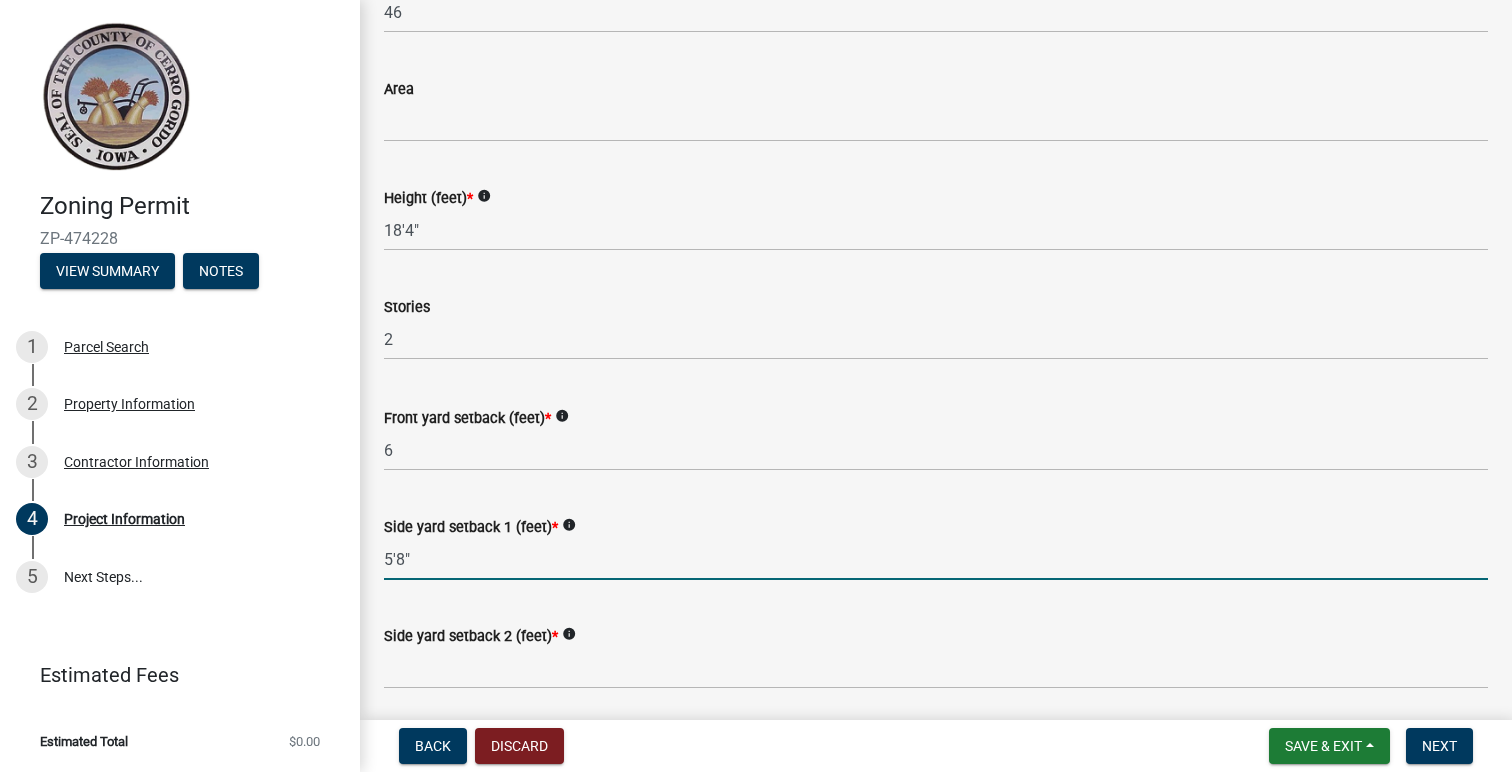
type input "5'8""
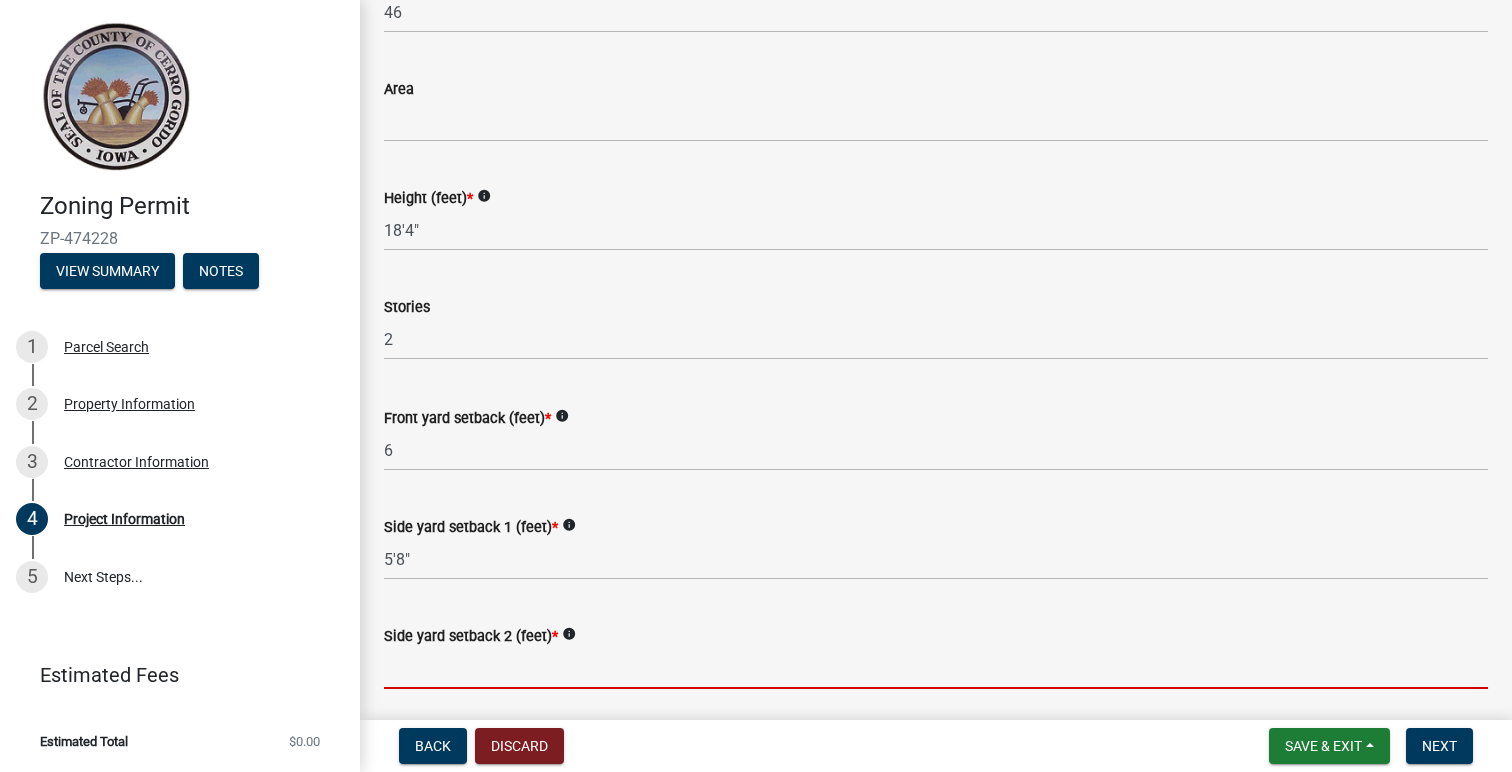
click at [490, 669] on input "Side yard setback 2 (feet) *" at bounding box center [936, 668] width 1104 height 41
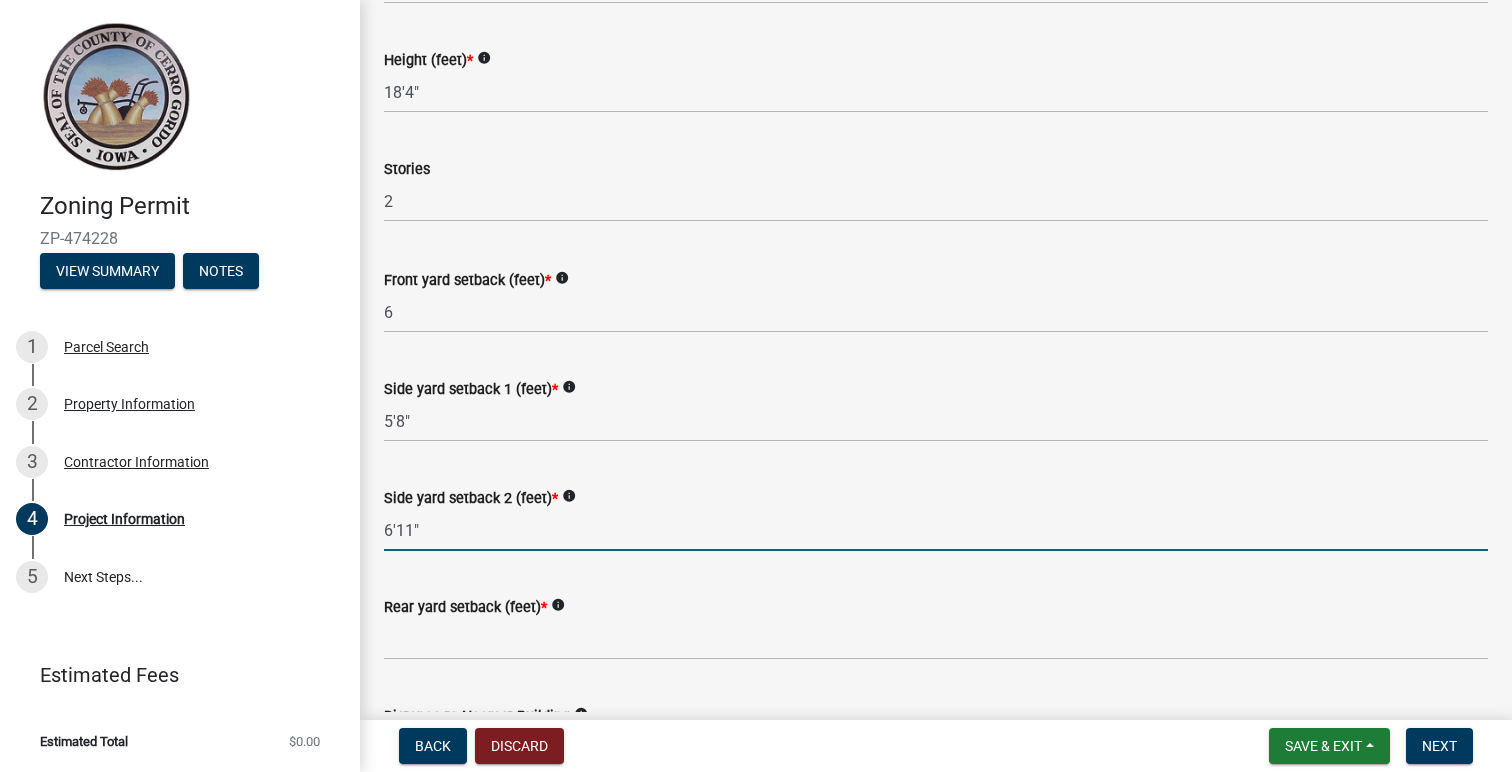
scroll to position [1854, 0]
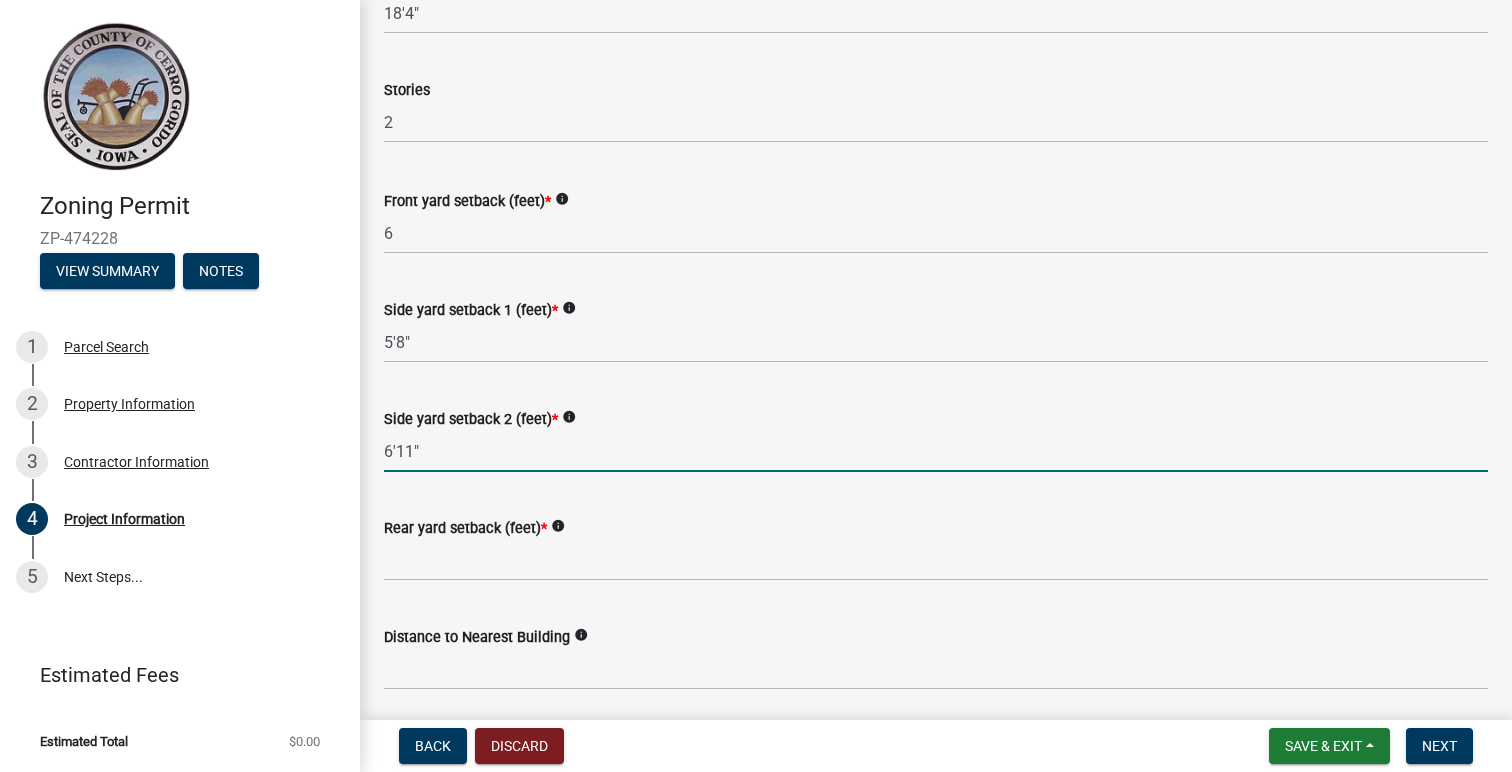
type input "6'11""
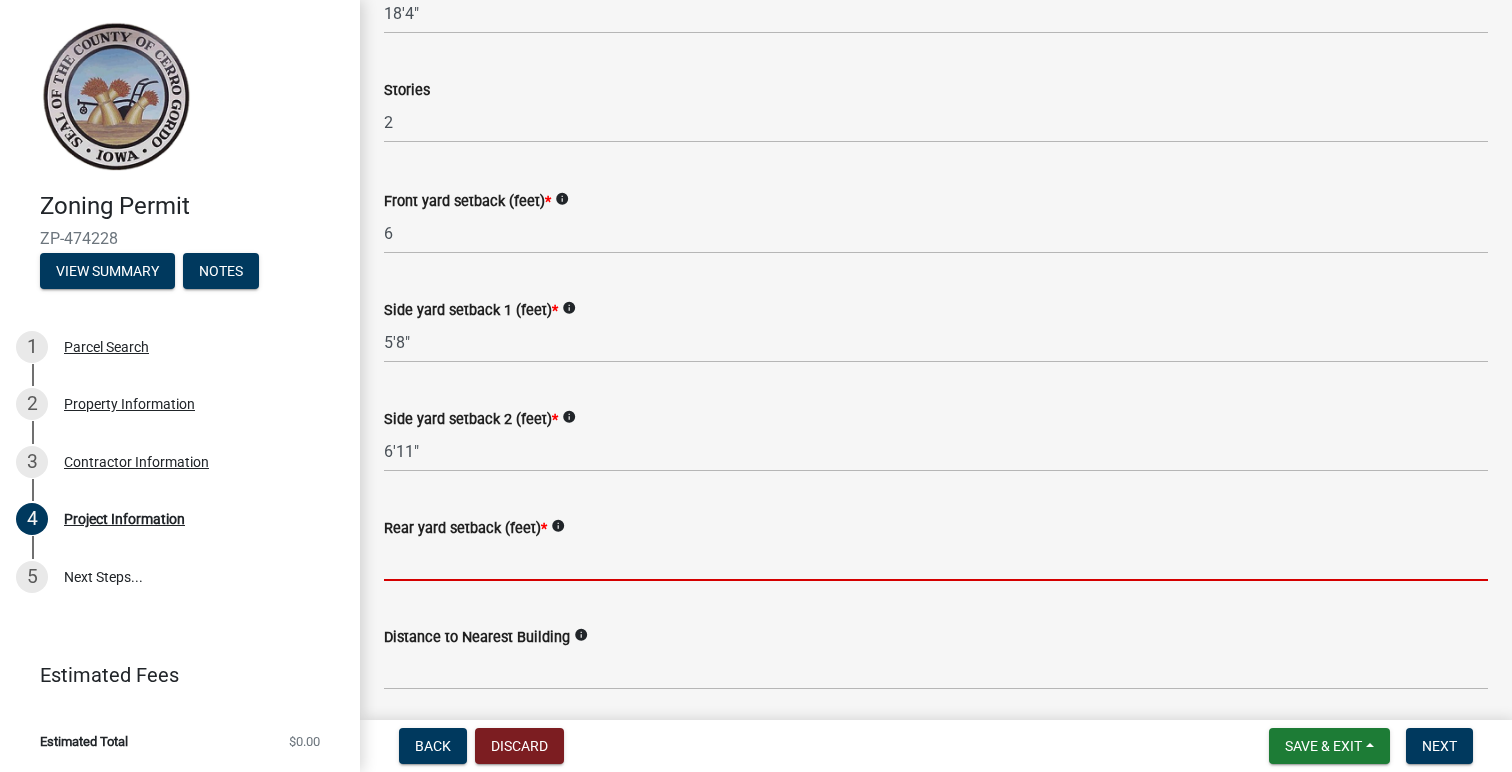
click at [492, 563] on input "Rear yard setback (feet) *" at bounding box center [936, 560] width 1104 height 41
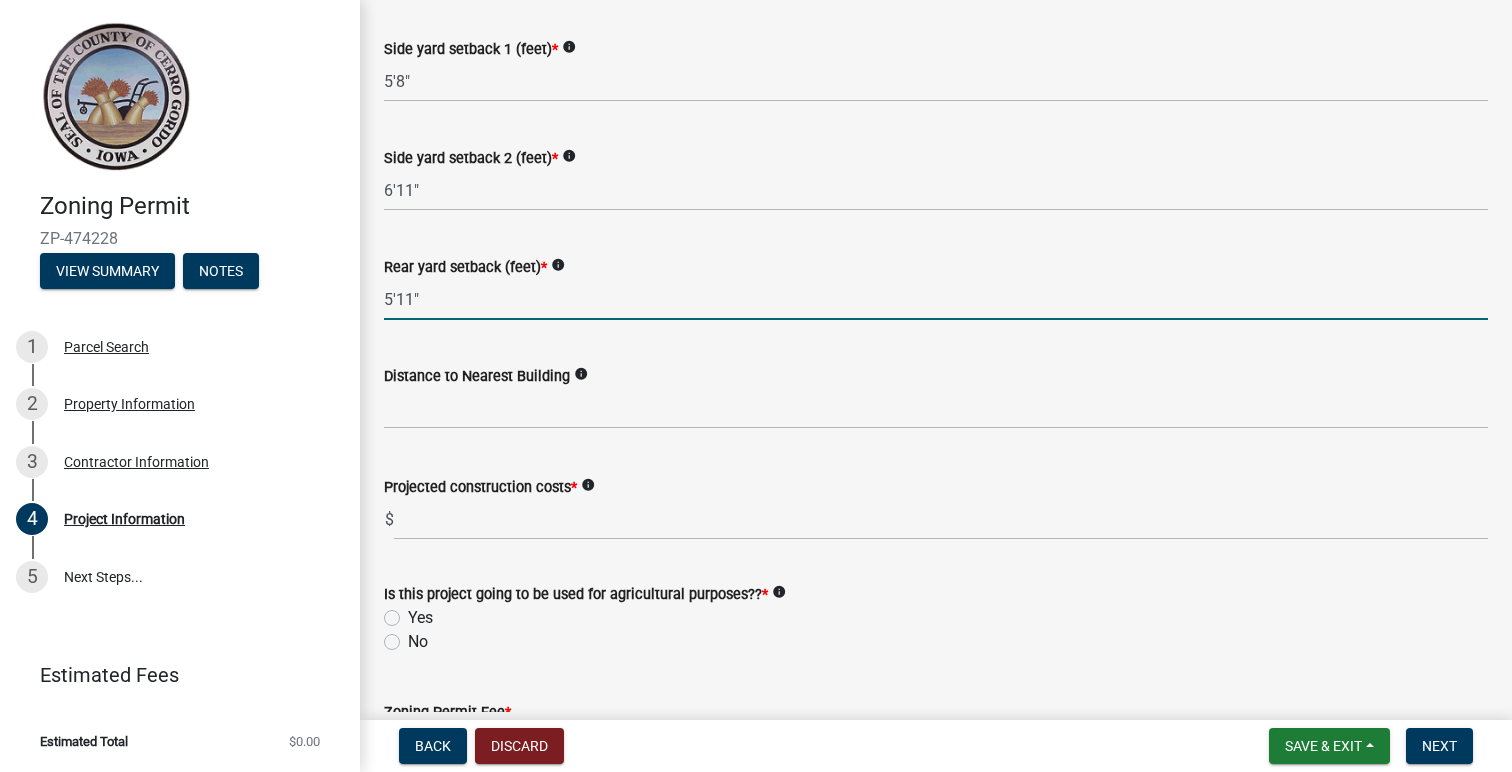
scroll to position [2240, 0]
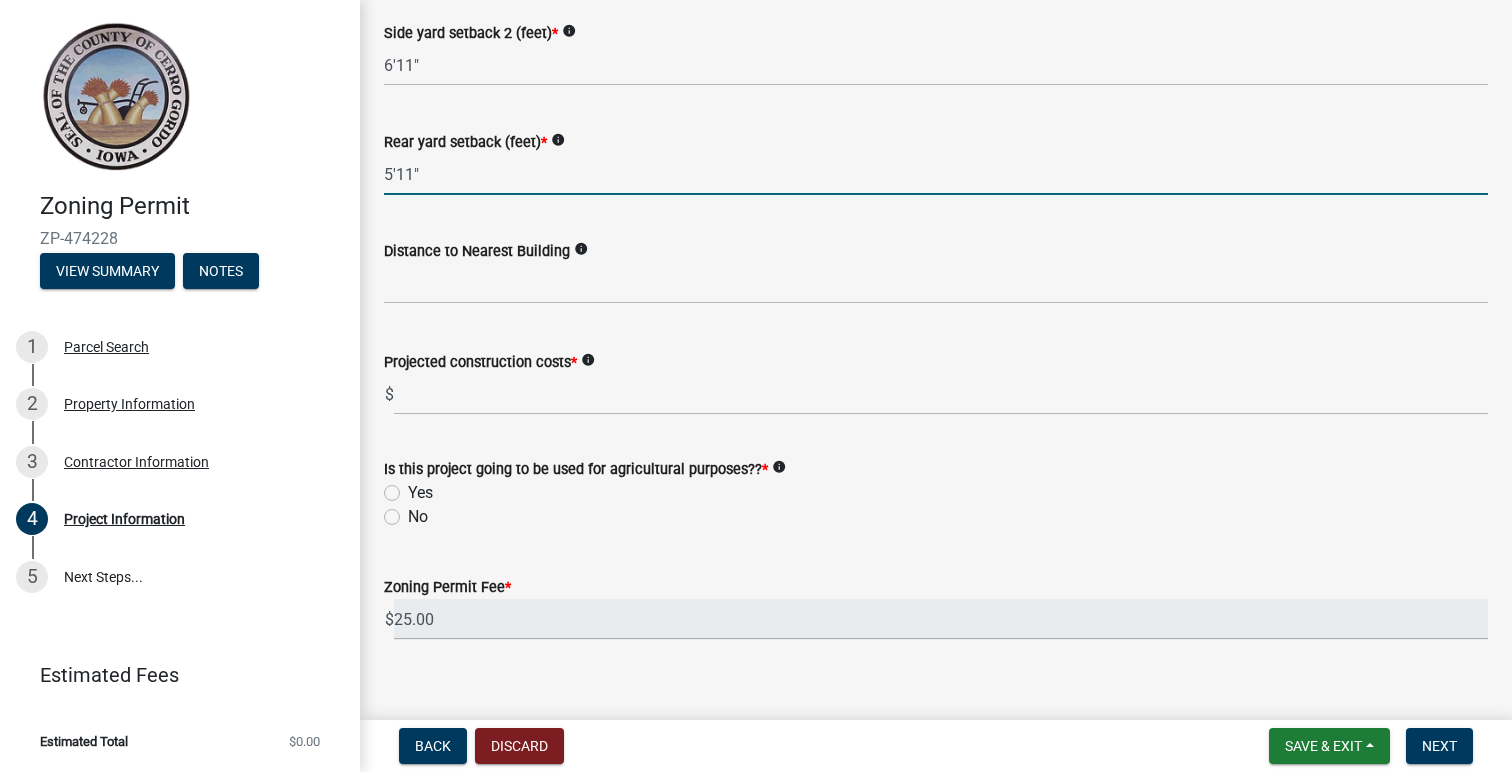
type input "5'11""
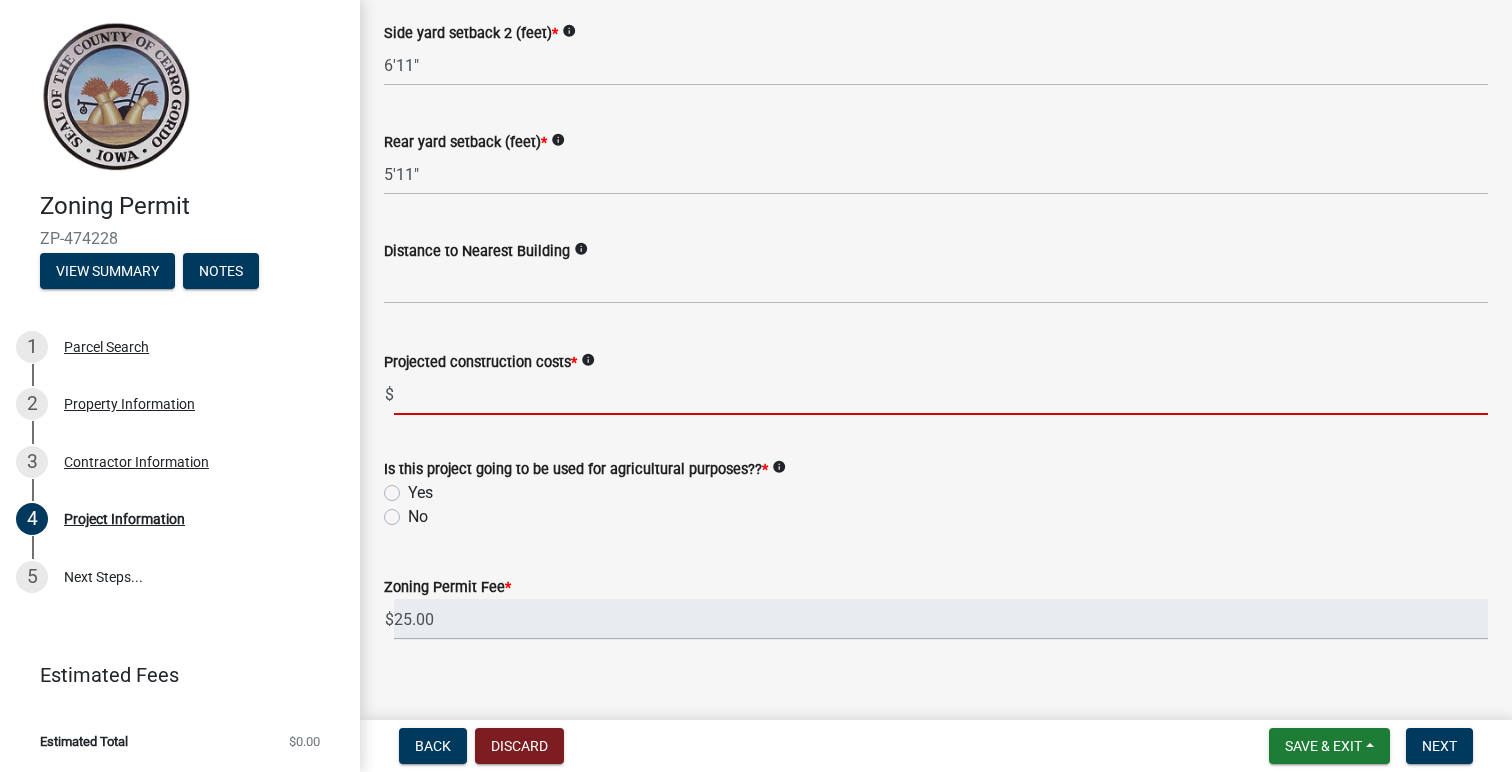
click at [546, 410] on input "text" at bounding box center [941, 394] width 1094 height 41
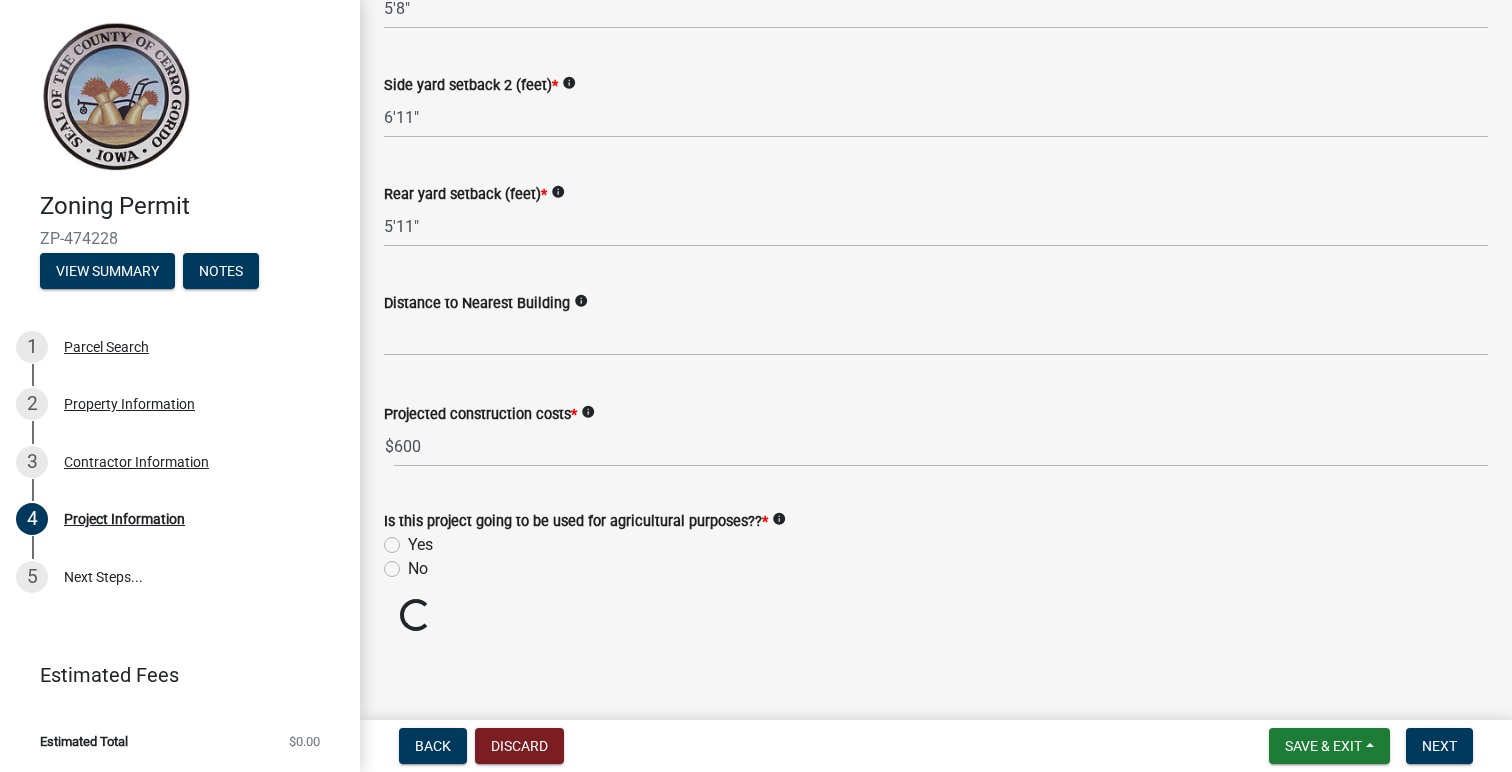
scroll to position [2187, 0]
click at [391, 493] on form "Is this project going to be used for agricultural purposes?? * info Yes No" at bounding box center [936, 534] width 1104 height 96
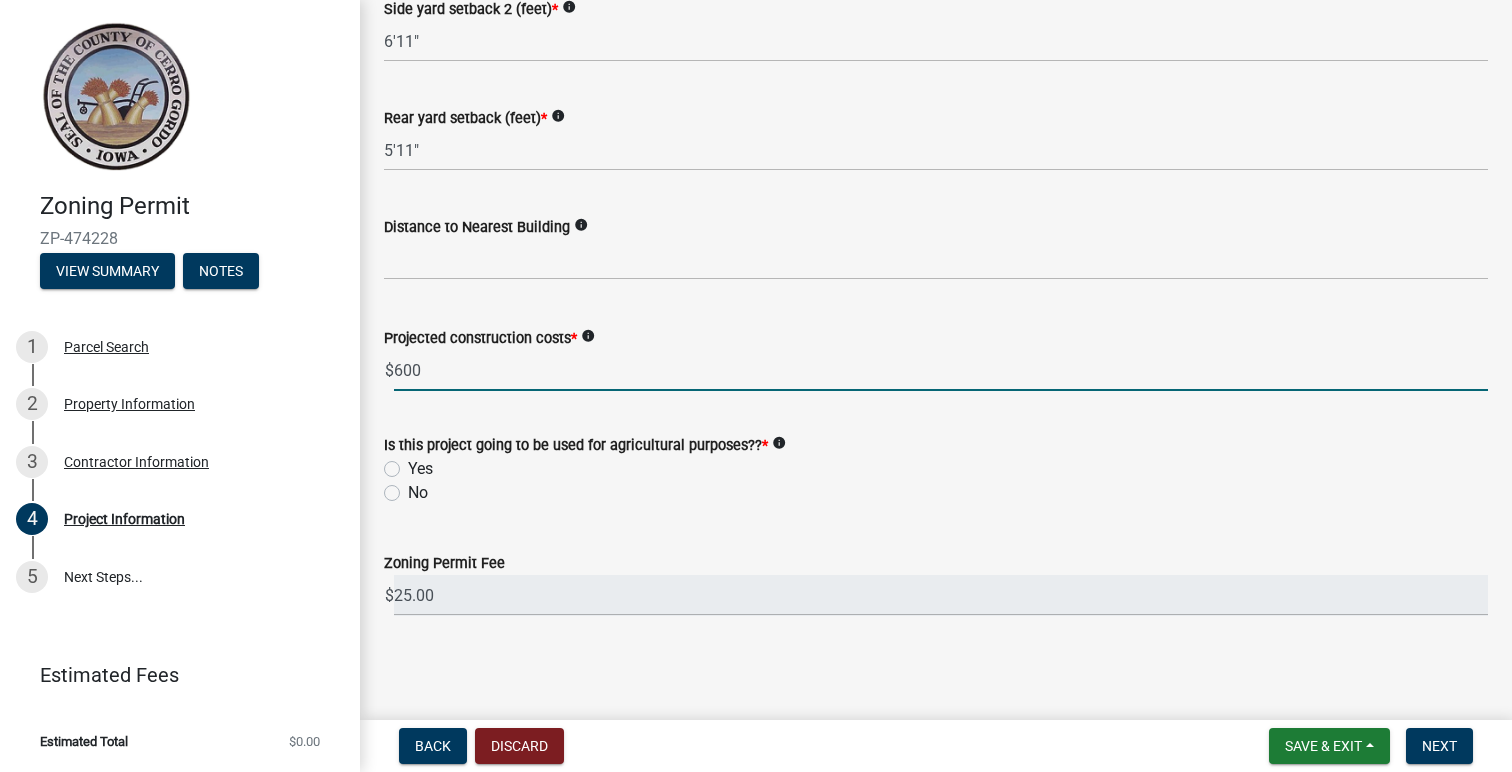
click at [439, 370] on input "600" at bounding box center [941, 370] width 1094 height 41
type input "600000"
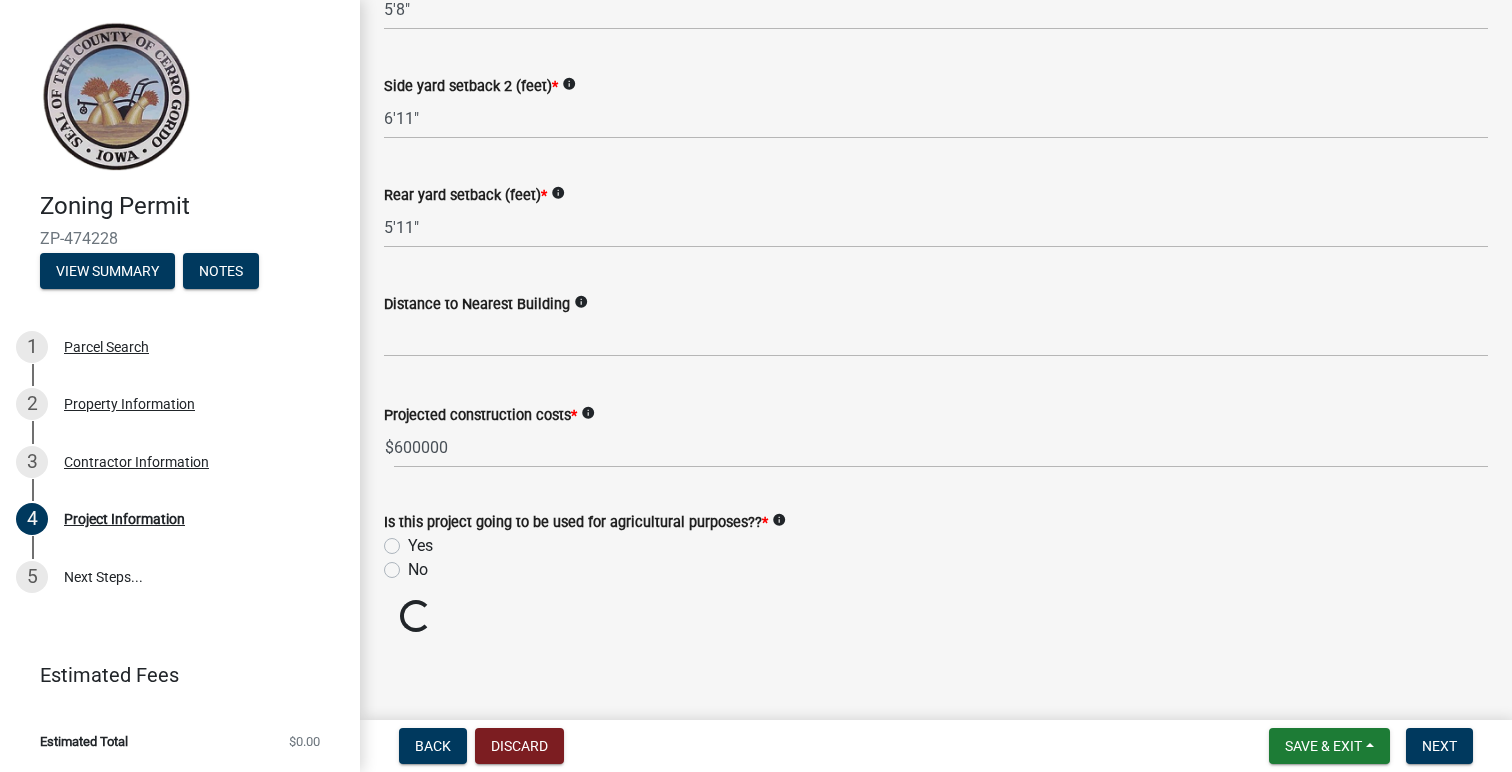
click at [408, 573] on label "No" at bounding box center [418, 570] width 20 height 24
click at [408, 571] on input "No" at bounding box center [414, 564] width 13 height 13
radio input "true"
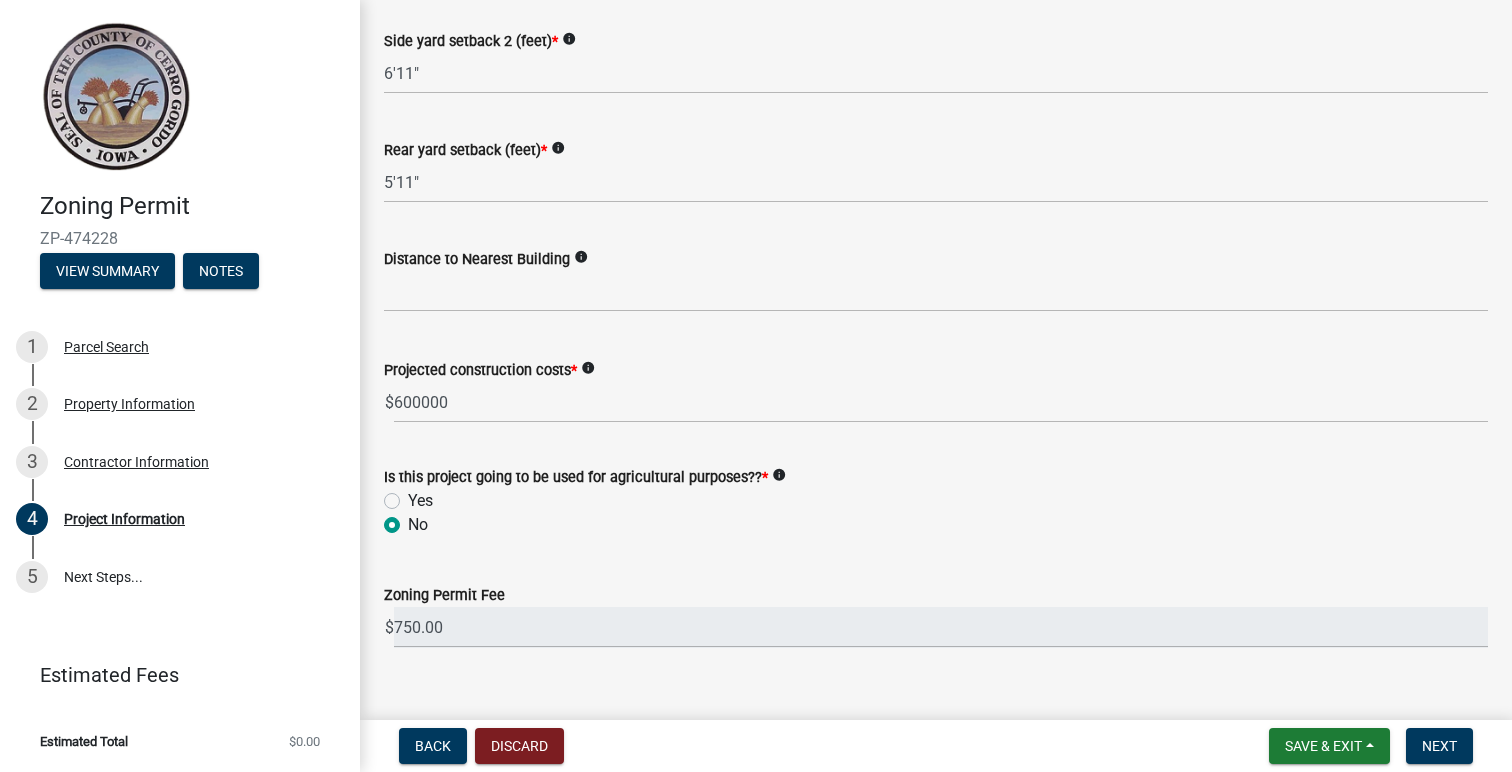
scroll to position [2264, 0]
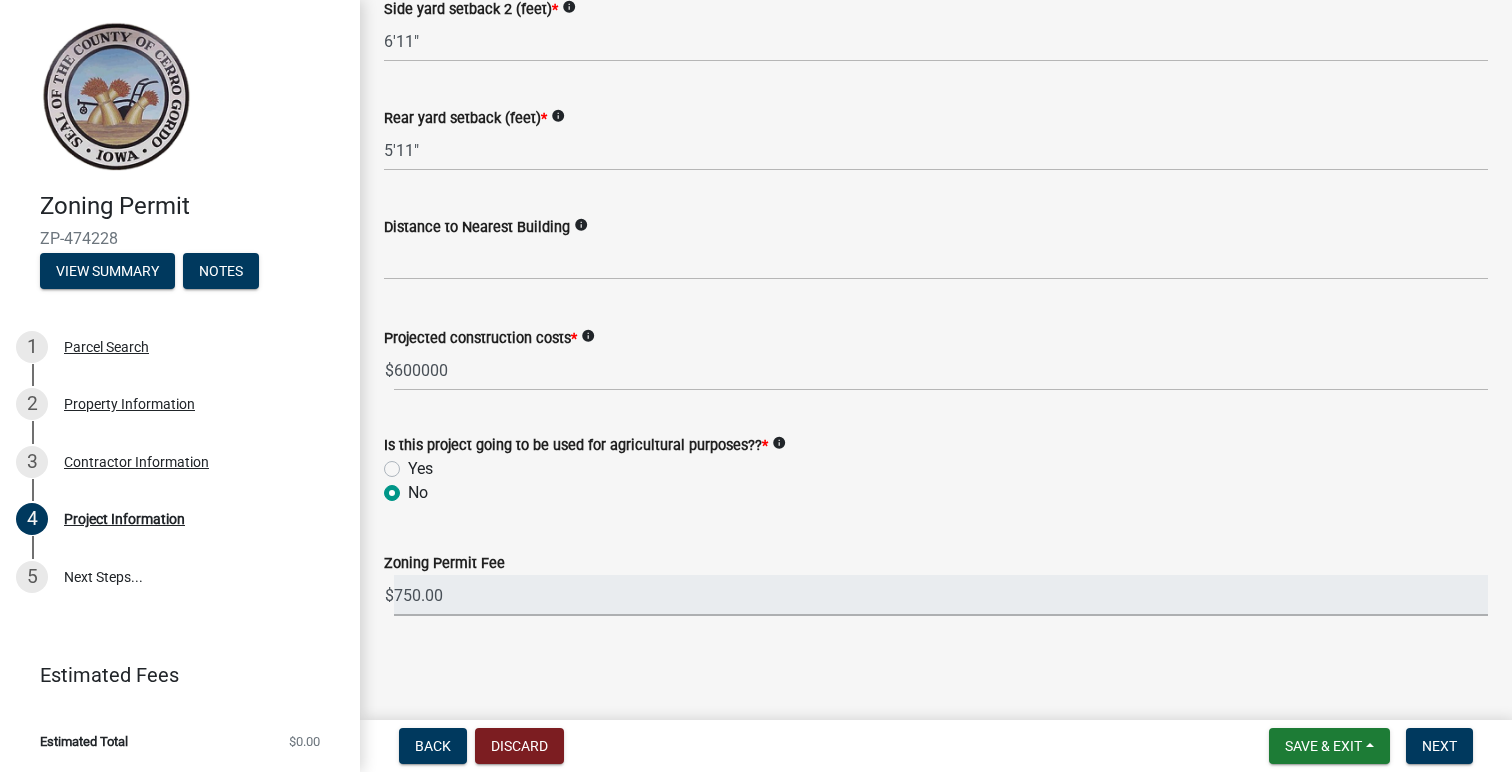
click at [457, 603] on input "750.00" at bounding box center [941, 595] width 1094 height 41
click at [397, 596] on input "750.00" at bounding box center [941, 595] width 1094 height 41
click at [480, 598] on input "750.00" at bounding box center [941, 595] width 1094 height 41
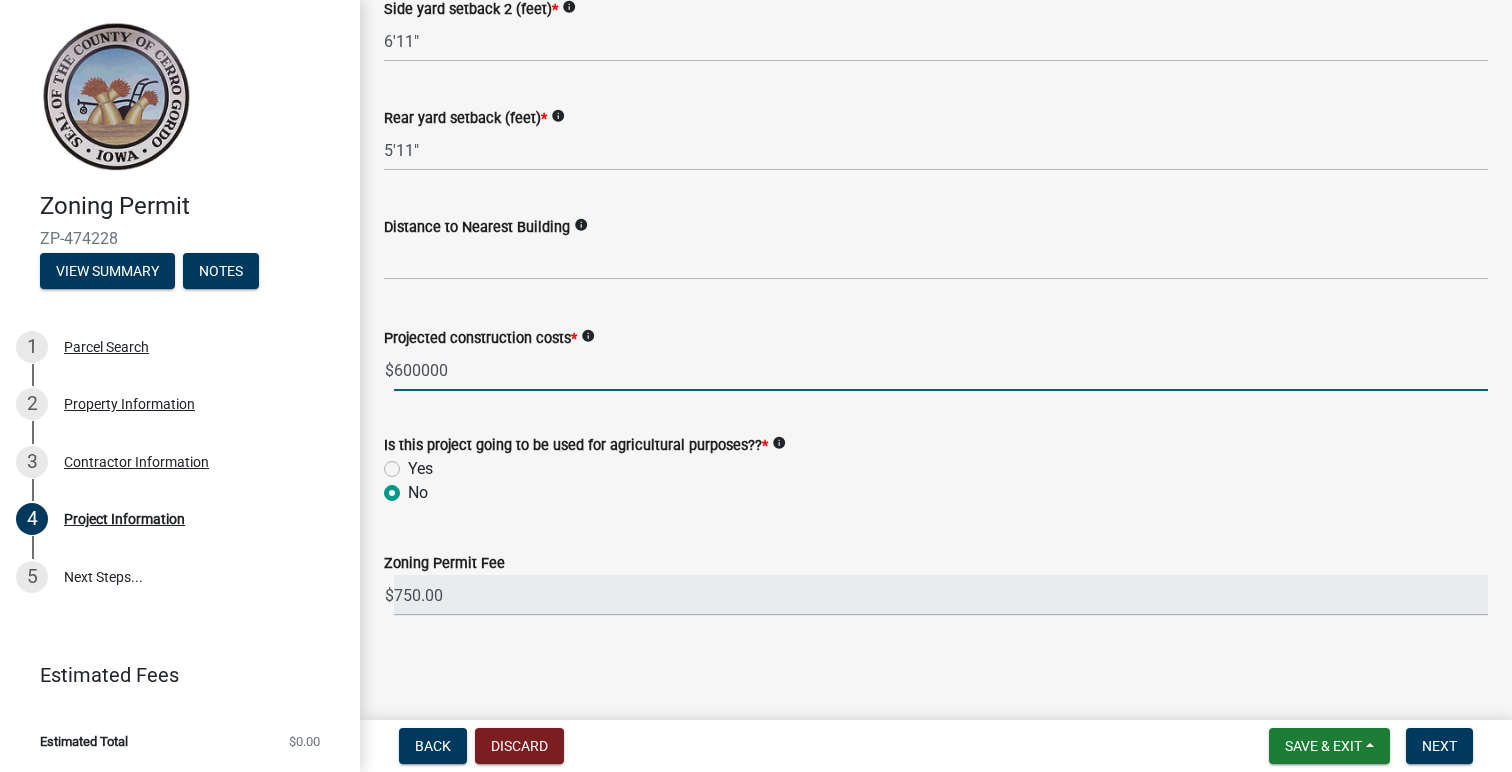
drag, startPoint x: 454, startPoint y: 375, endPoint x: 395, endPoint y: 373, distance: 59.0
click at [395, 373] on input "600000" at bounding box center [941, 370] width 1094 height 41
drag, startPoint x: 453, startPoint y: 376, endPoint x: 396, endPoint y: 375, distance: 57.0
click at [396, 375] on input "400000" at bounding box center [941, 370] width 1094 height 41
type input "385000"
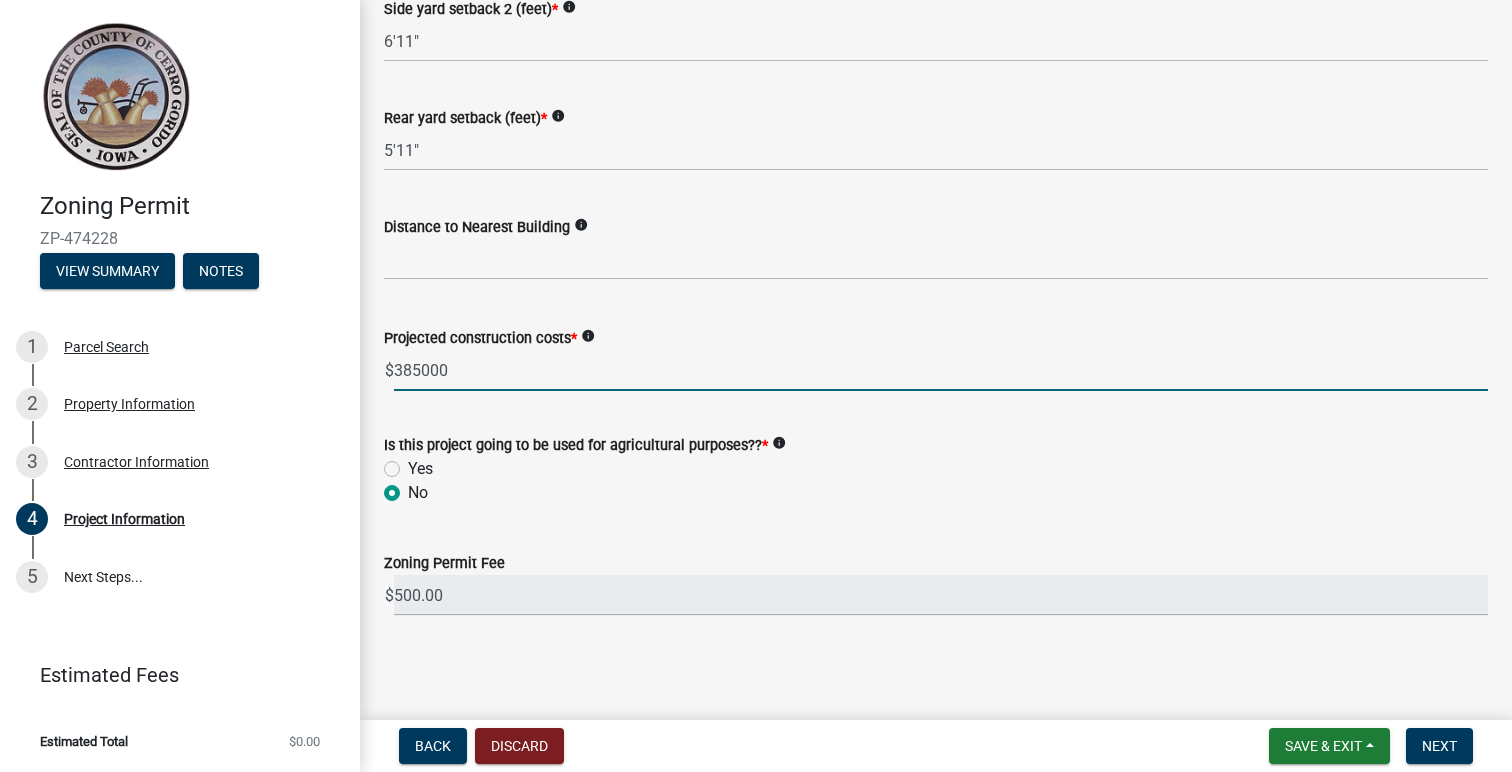
scroll to position [2187, 0]
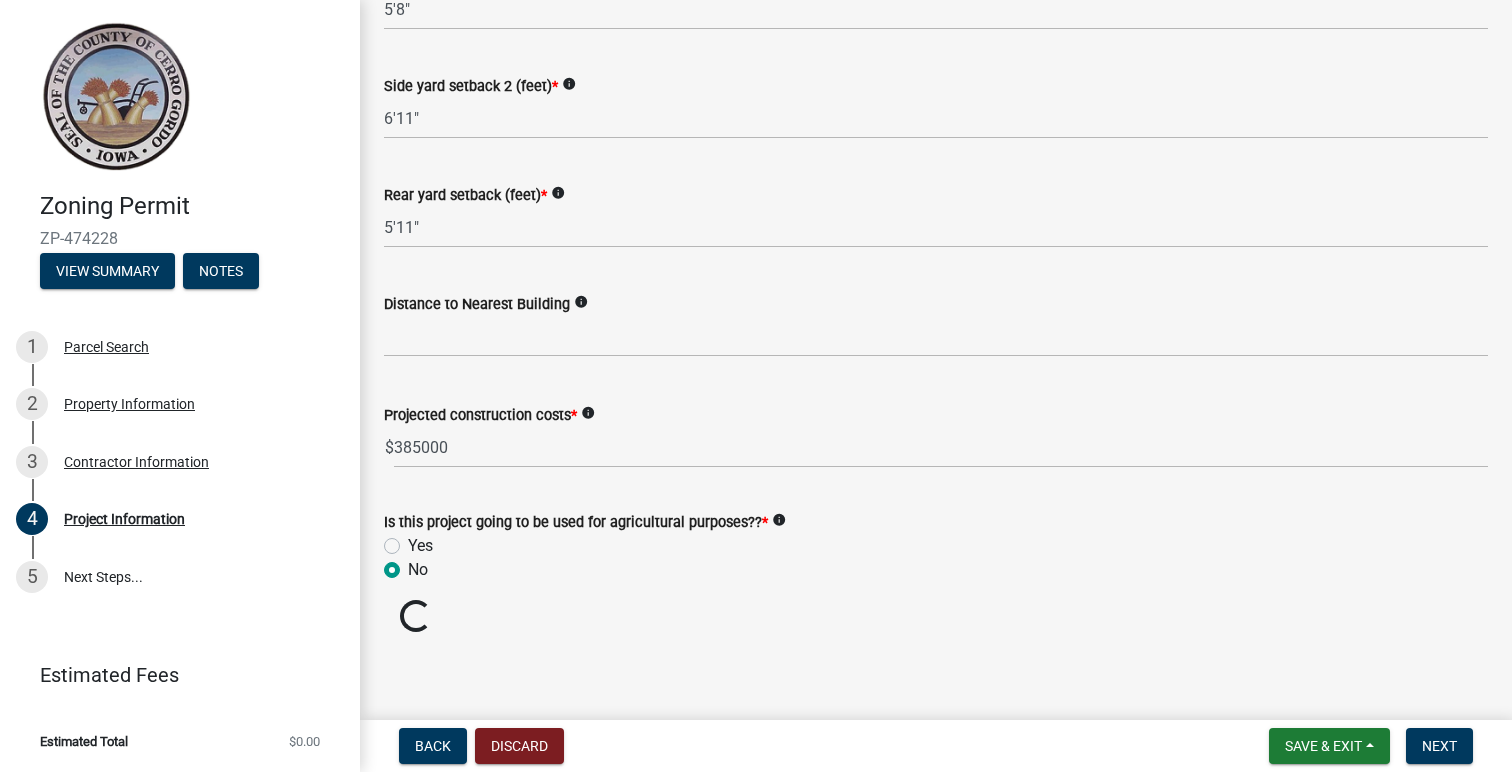
scroll to position [2264, 0]
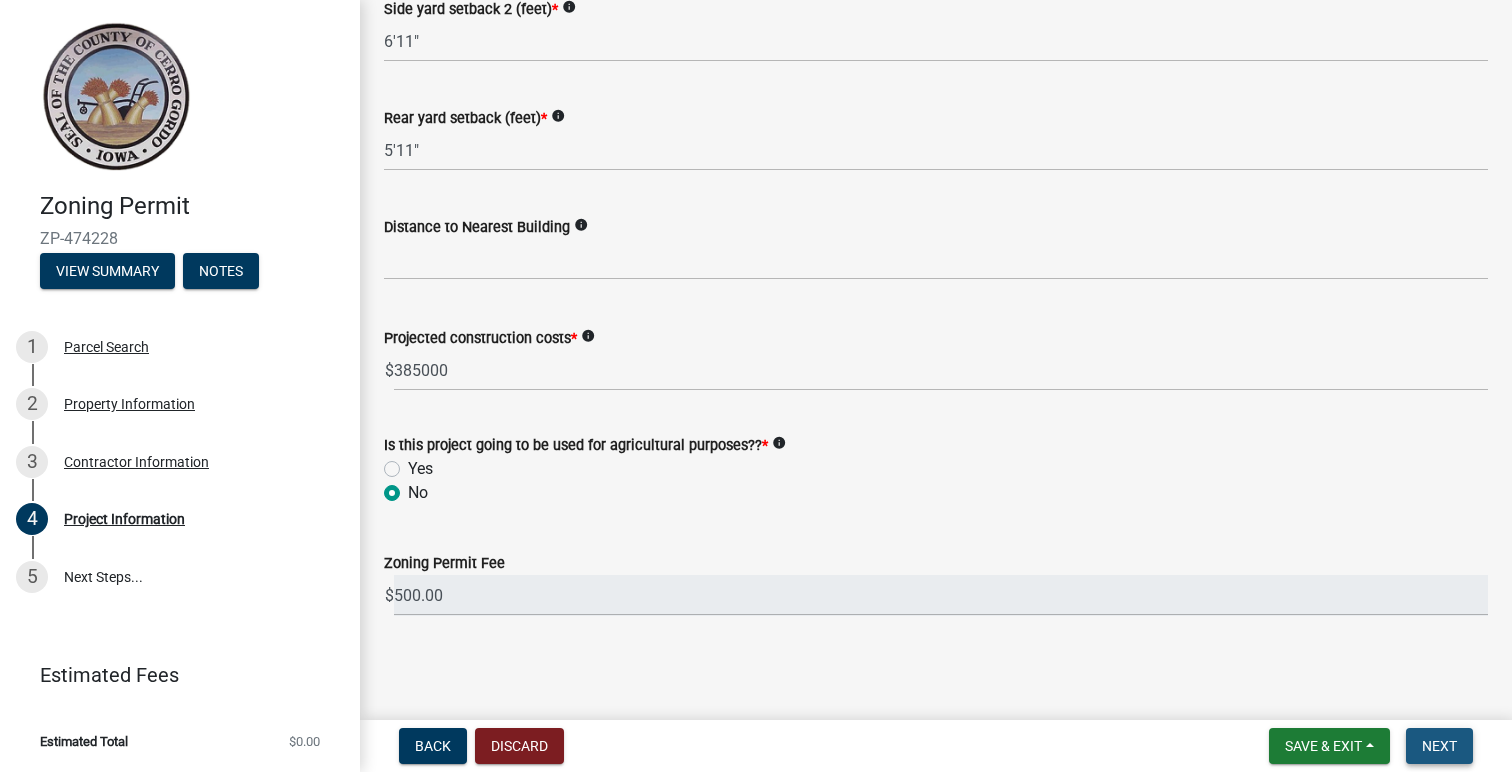
click at [1456, 751] on span "Next" at bounding box center [1439, 746] width 35 height 16
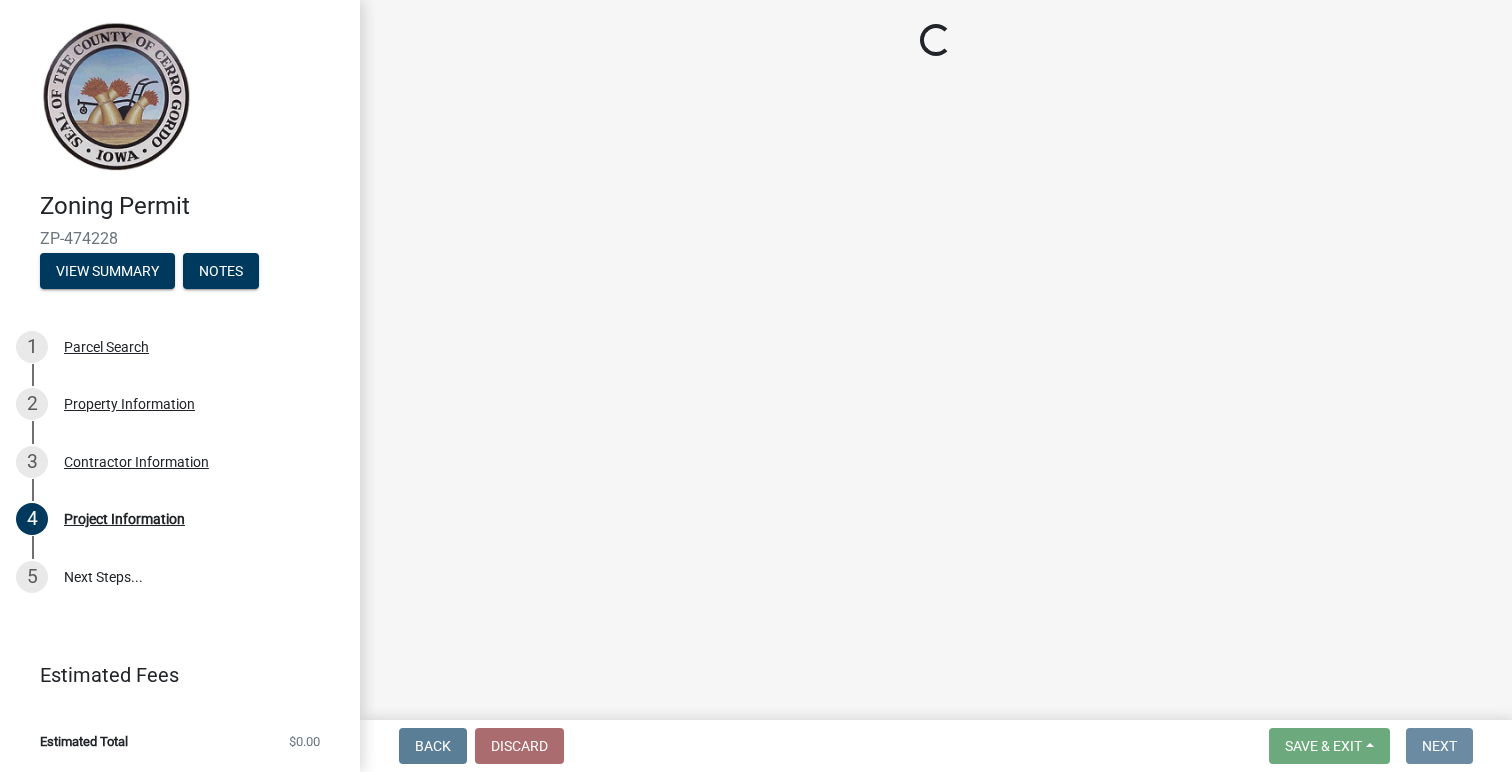
scroll to position [0, 0]
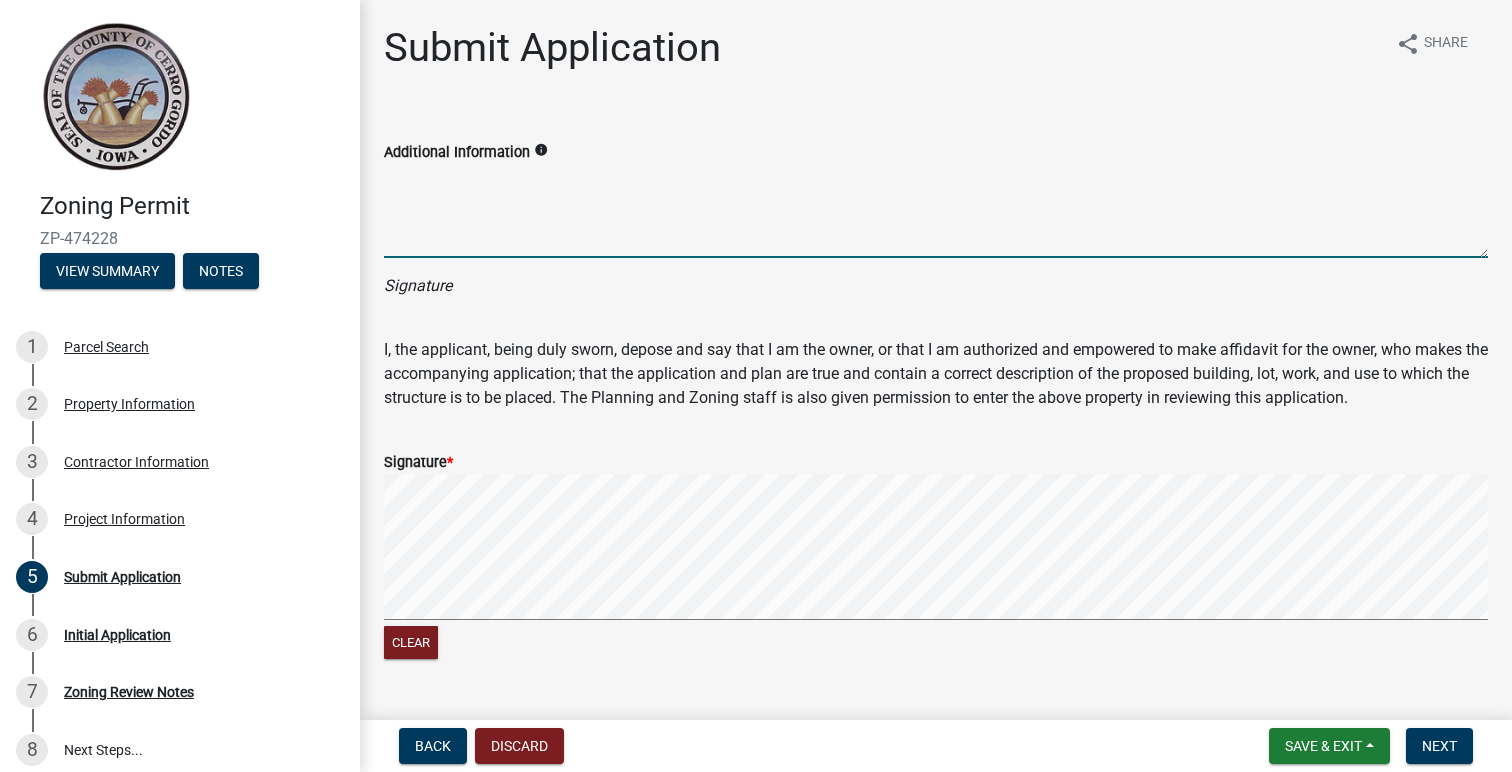
click at [453, 250] on textarea "Additional Information" at bounding box center [936, 211] width 1104 height 94
type textarea "Stephen P. Vize"
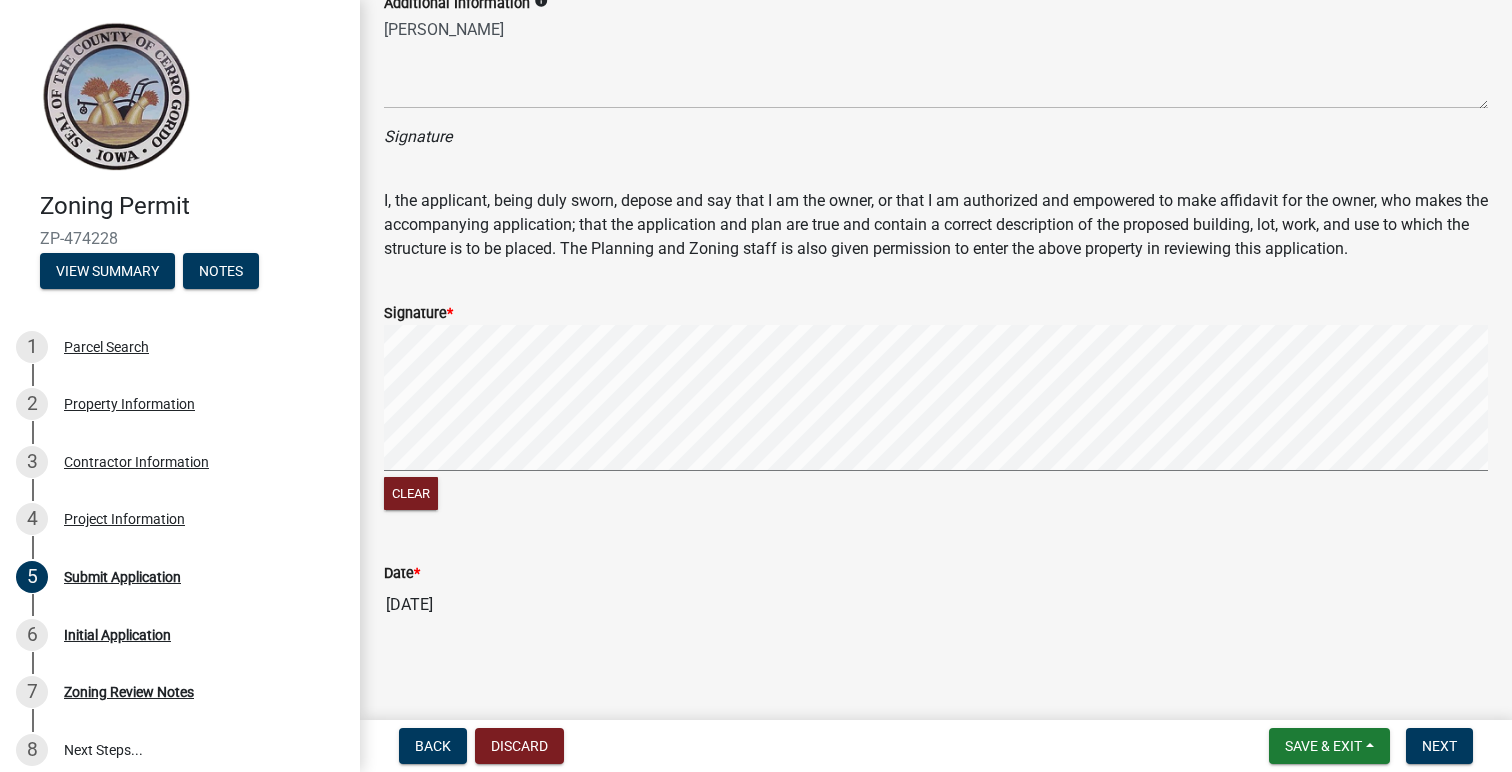
scroll to position [155, 0]
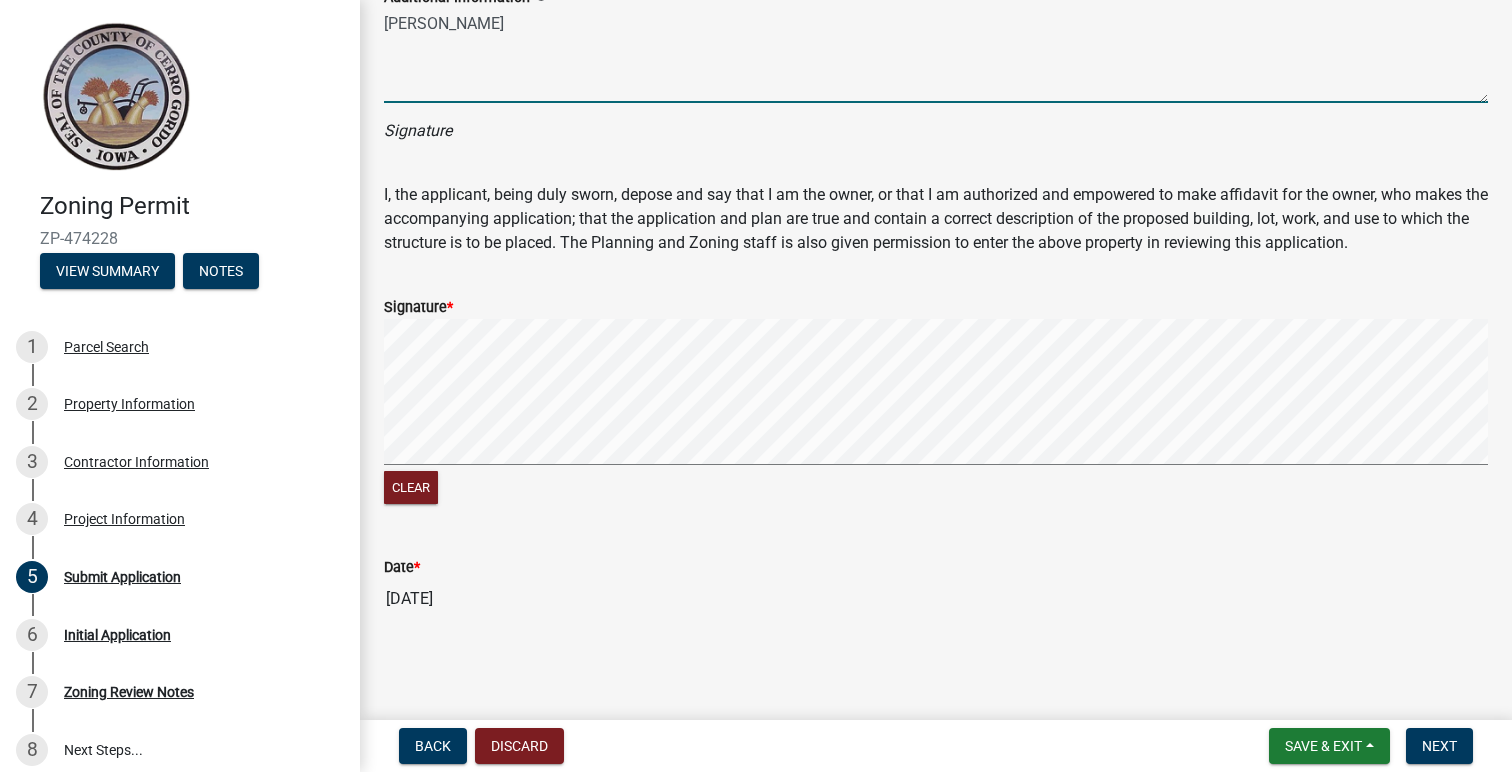
click at [577, 303] on form "Signature * Clear" at bounding box center [936, 390] width 1104 height 238
click at [1444, 739] on span "Next" at bounding box center [1439, 746] width 35 height 16
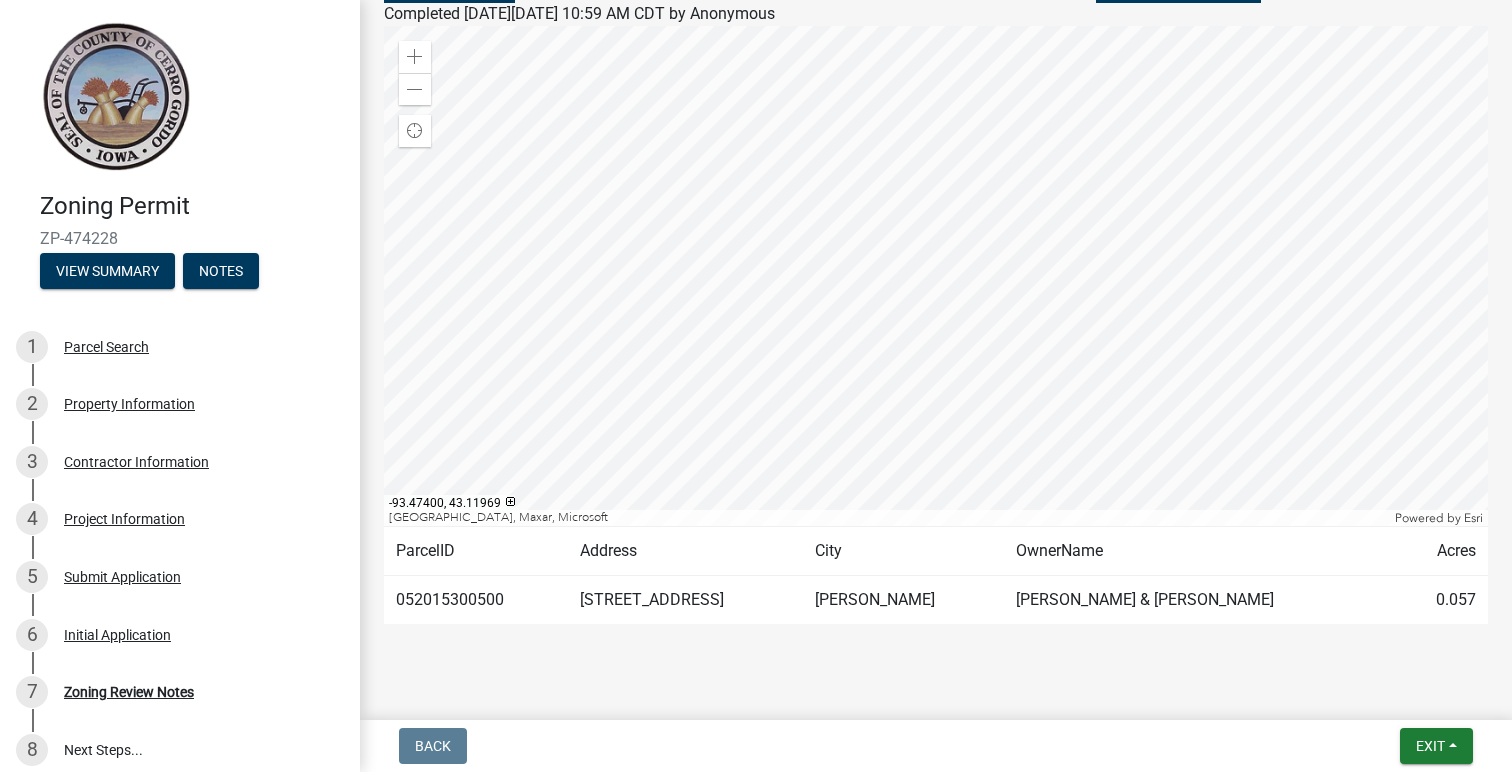
scroll to position [243, 0]
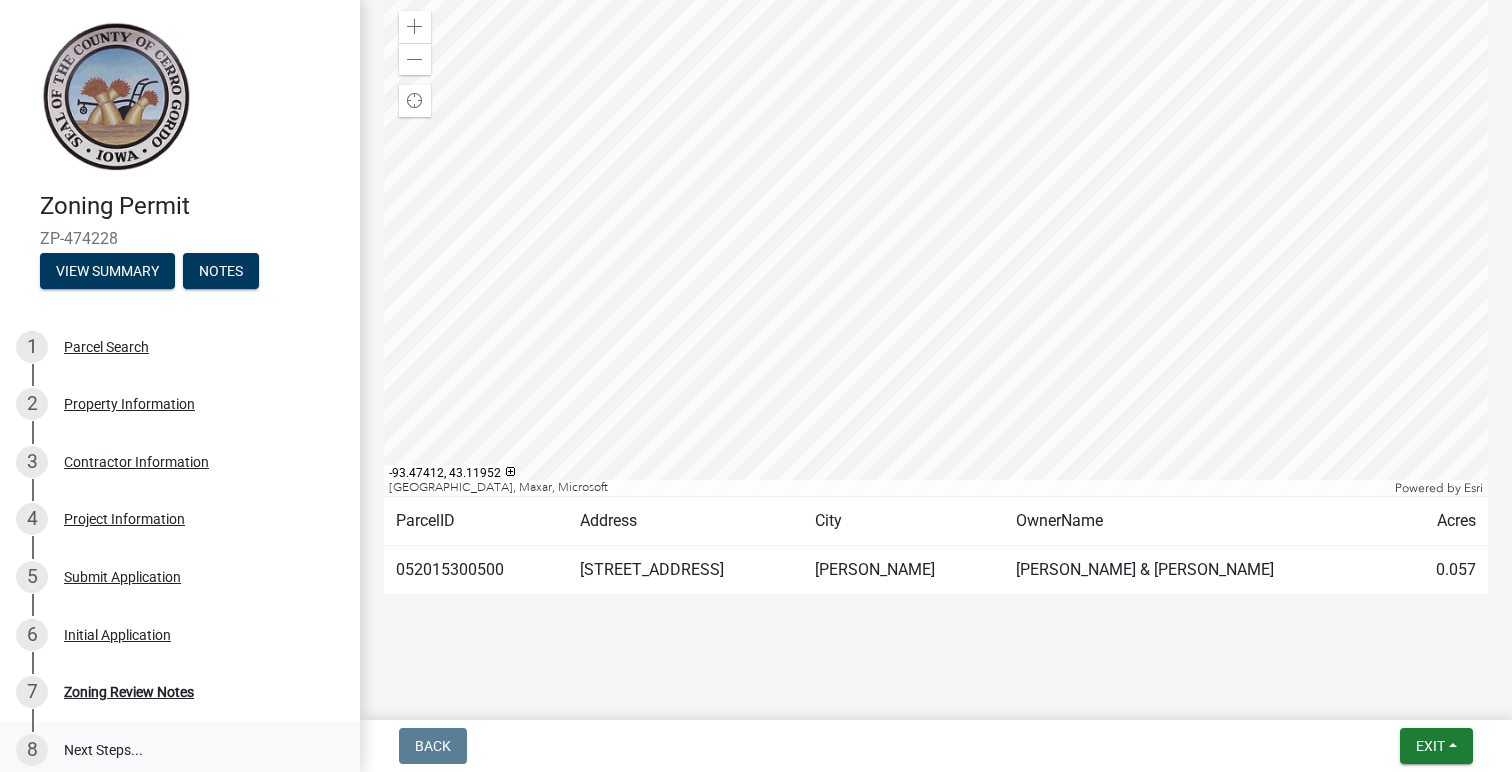
click at [107, 746] on link "8 Next Steps..." at bounding box center [180, 750] width 360 height 58
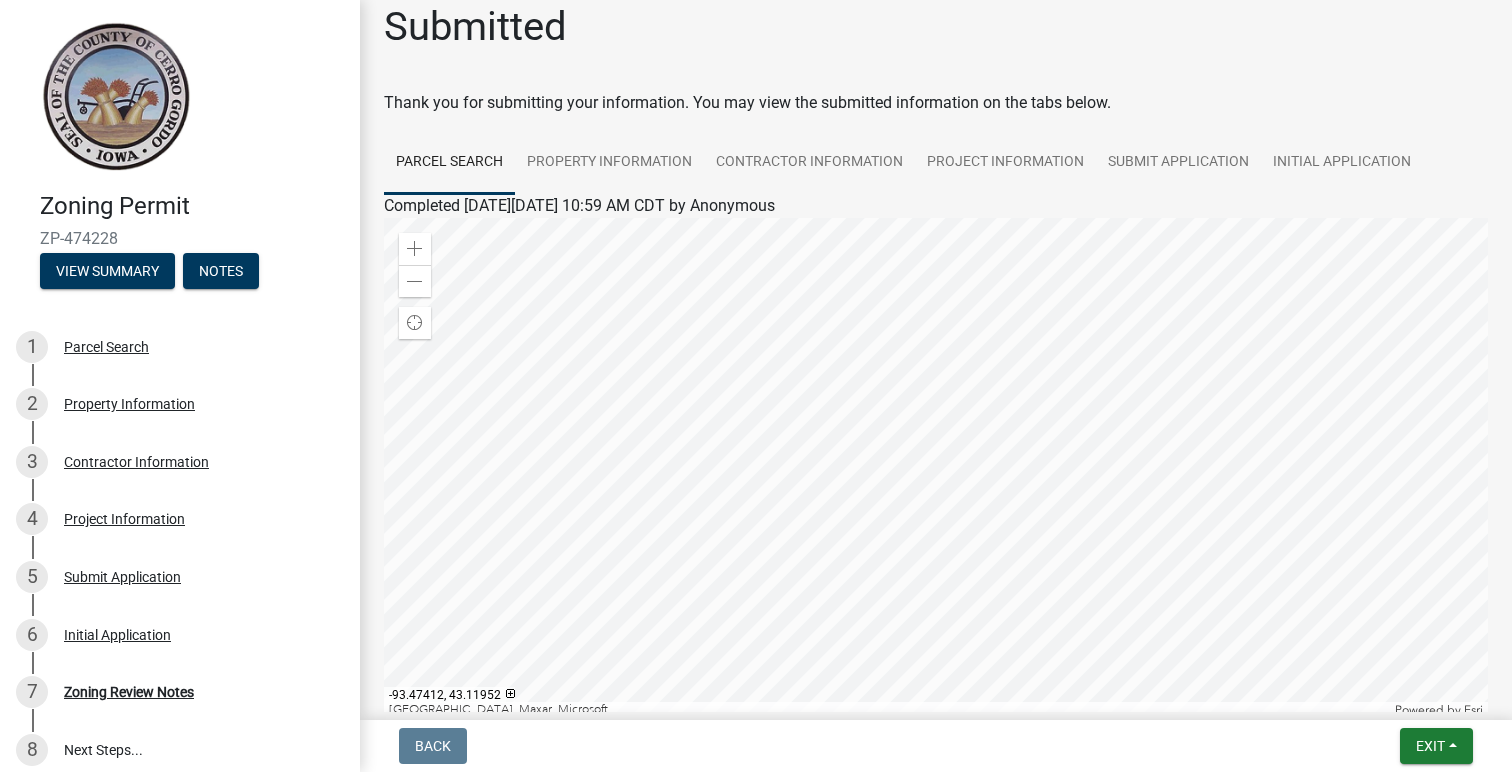
scroll to position [0, 0]
